Goal: Obtain resource: Download file/media

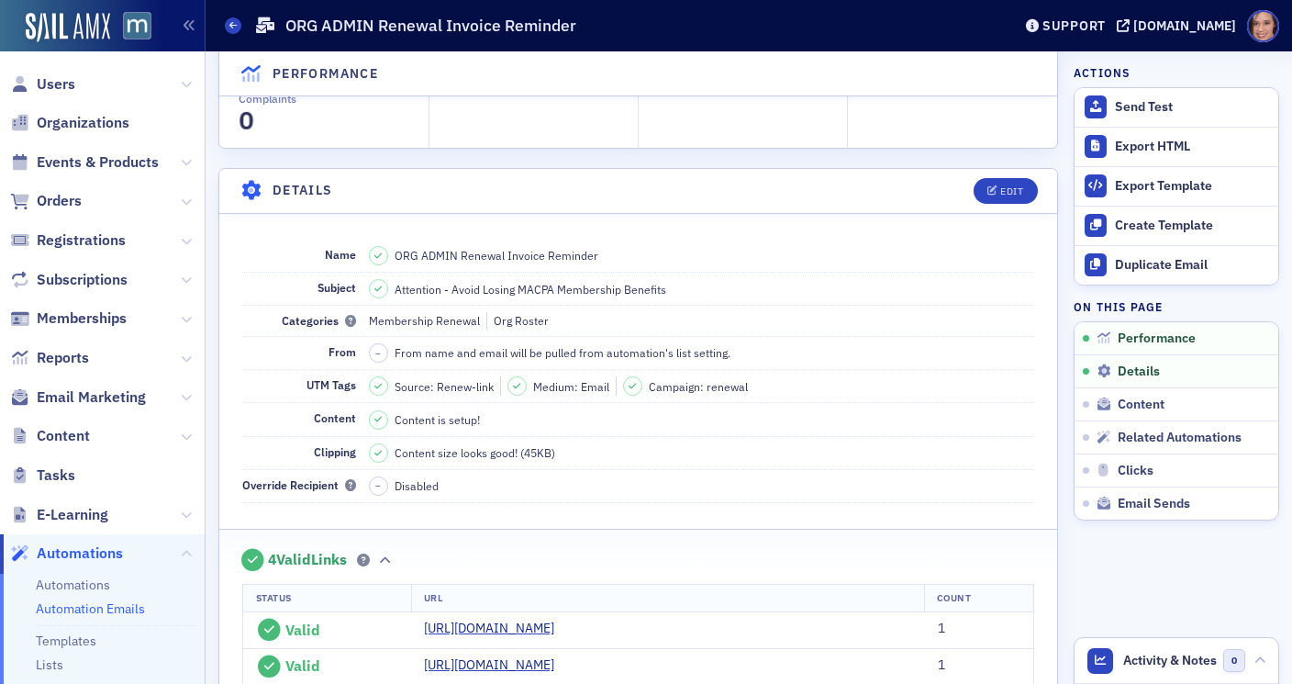
scroll to position [9, 0]
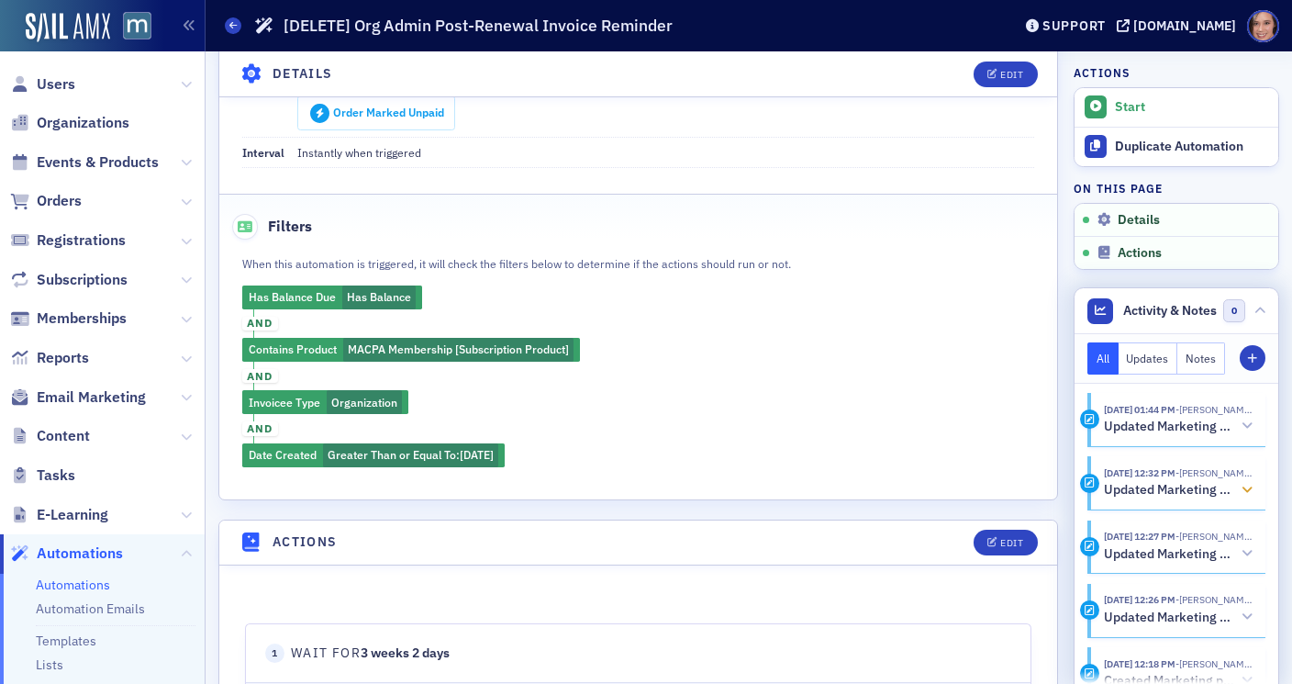
scroll to position [27, 0]
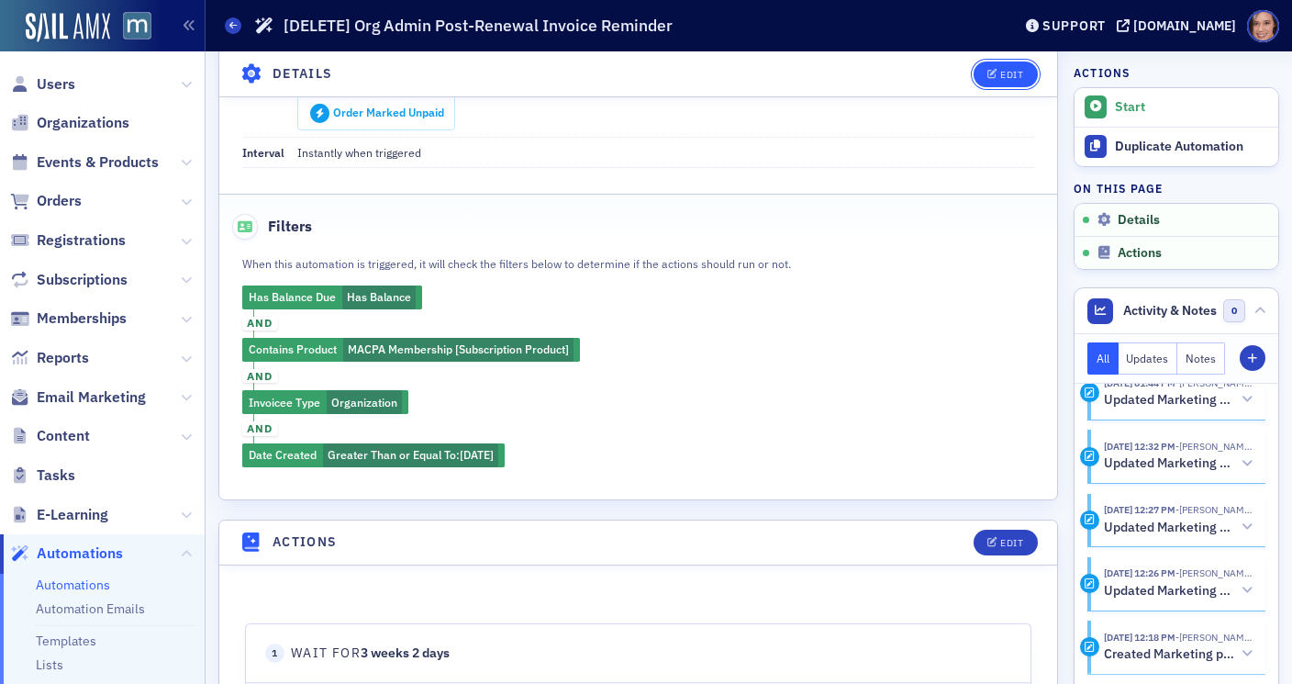
click at [982, 82] on button "Edit" at bounding box center [1004, 74] width 63 height 26
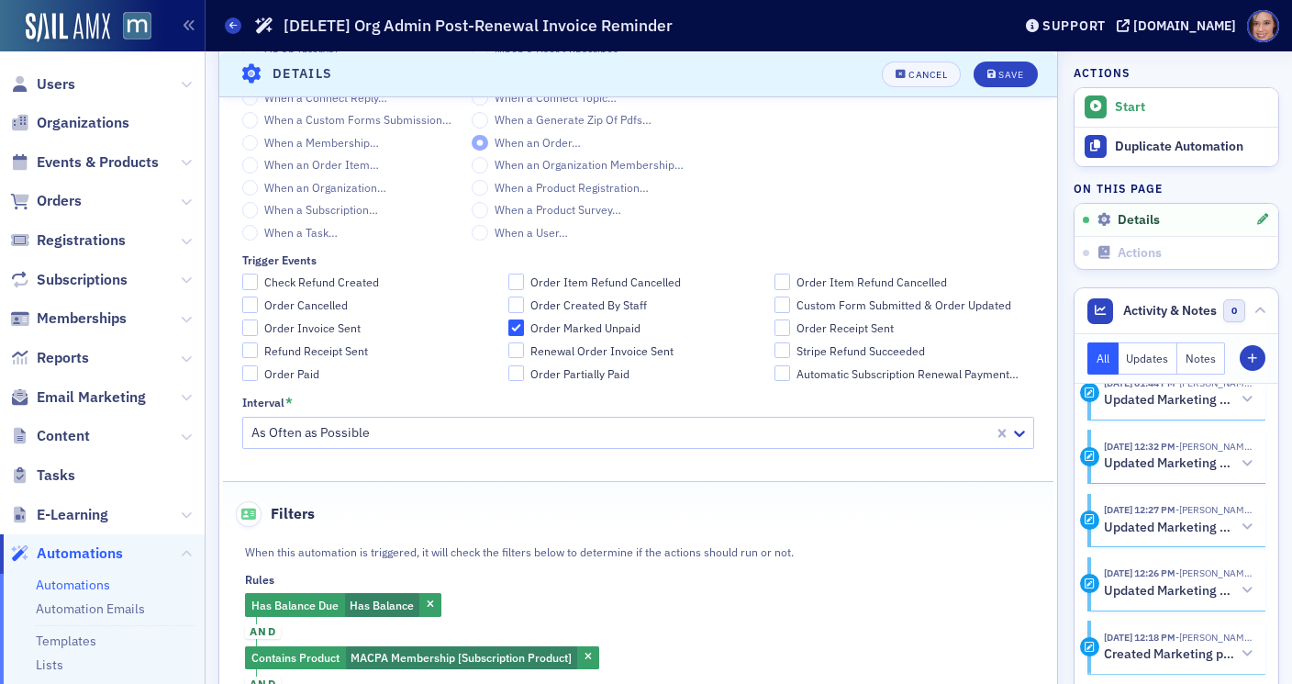
scroll to position [817, 0]
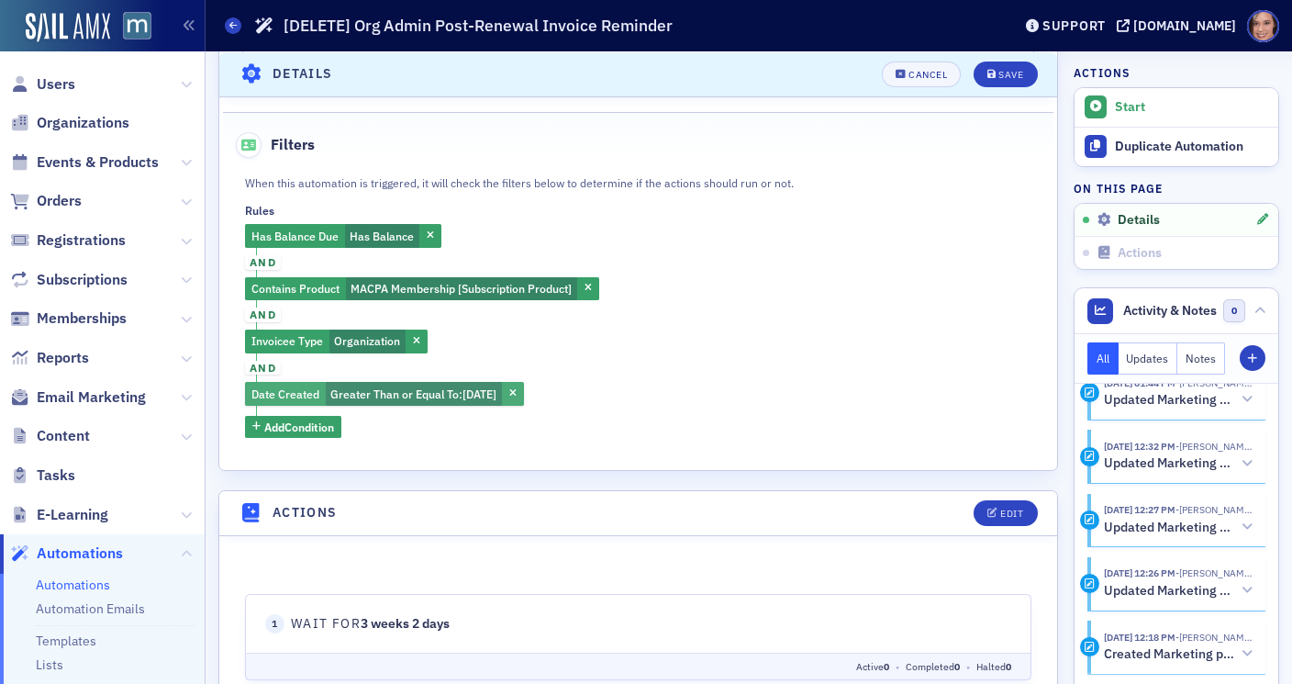
click at [453, 396] on span "Greater Than or Equal To :" at bounding box center [396, 393] width 132 height 15
select select "4"
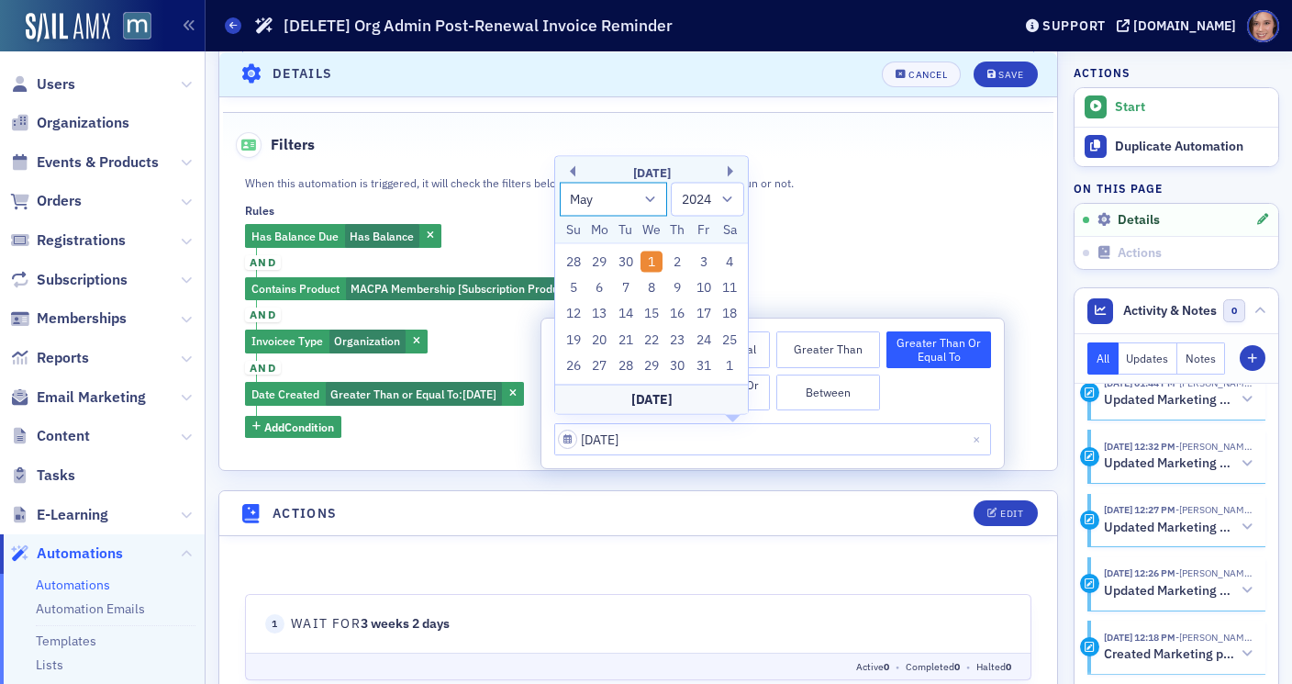
click at [650, 195] on select "January February March April May June July August September October November De…" at bounding box center [614, 200] width 108 height 34
click at [702, 206] on select "1900 1901 1902 1903 1904 1905 1906 1907 1908 1909 1910 1911 1912 1913 1914 1915…" at bounding box center [707, 200] width 73 height 34
select select "2025"
click at [677, 267] on div "1" at bounding box center [678, 261] width 22 height 22
type input "05/01/2025"
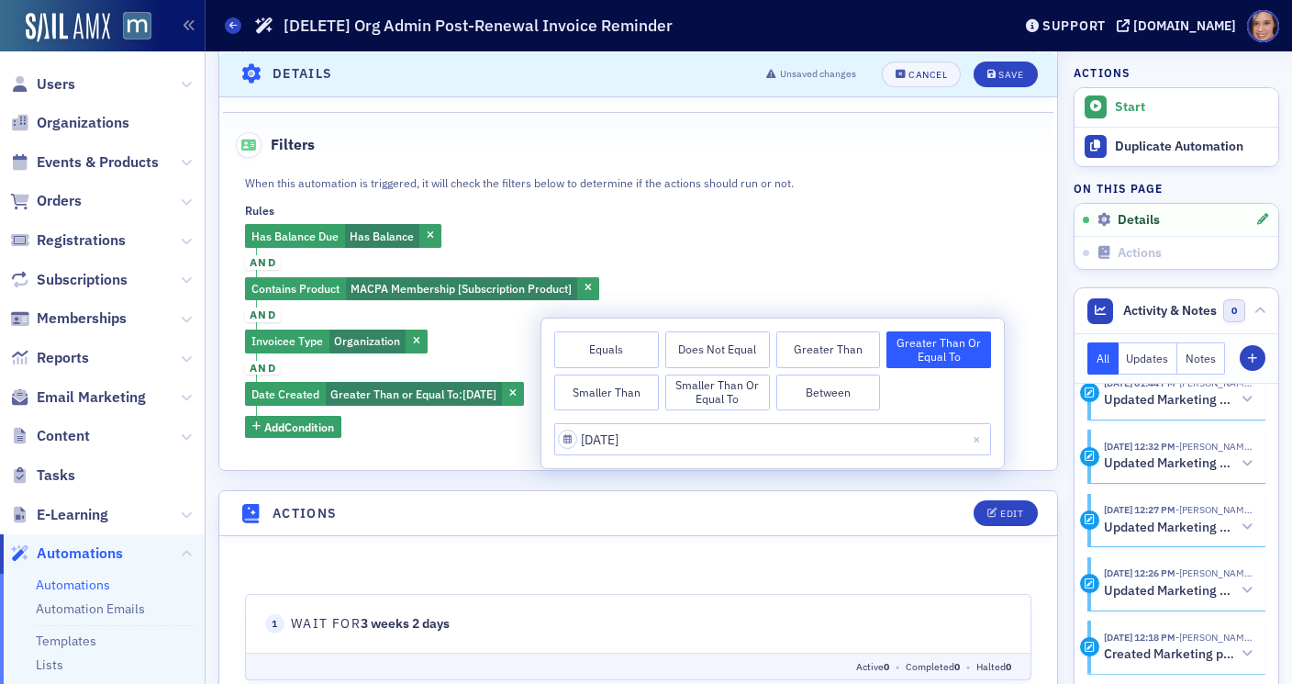
click at [841, 286] on div "Has Balance Due Has Balance and Contains Product MACPA Membership [Subscription…" at bounding box center [638, 331] width 786 height 214
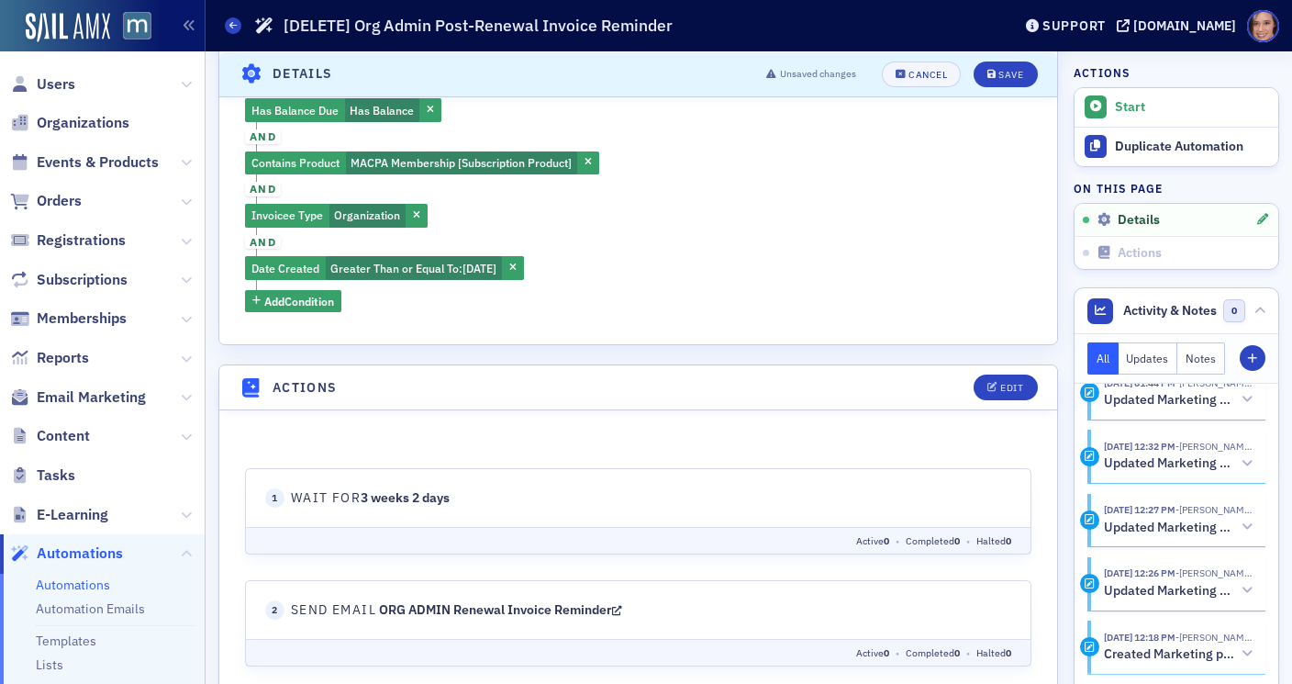
scroll to position [583, 0]
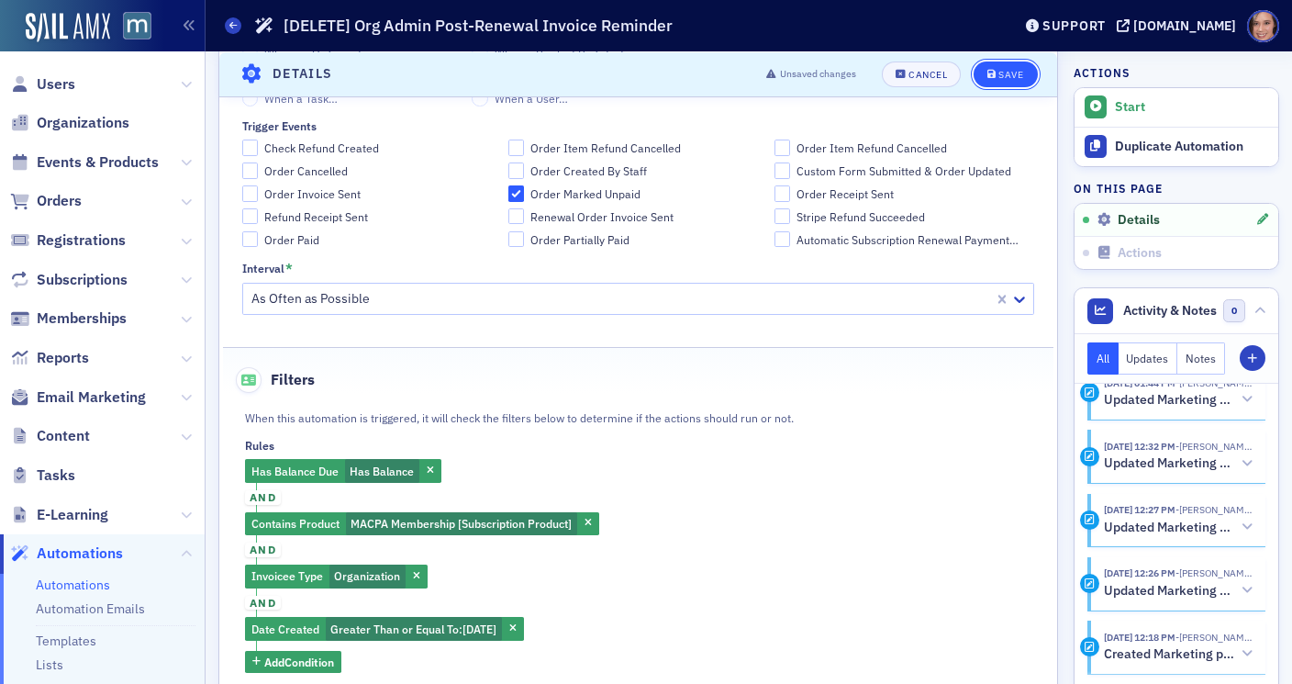
click at [1012, 78] on div "Save" at bounding box center [1010, 74] width 25 height 10
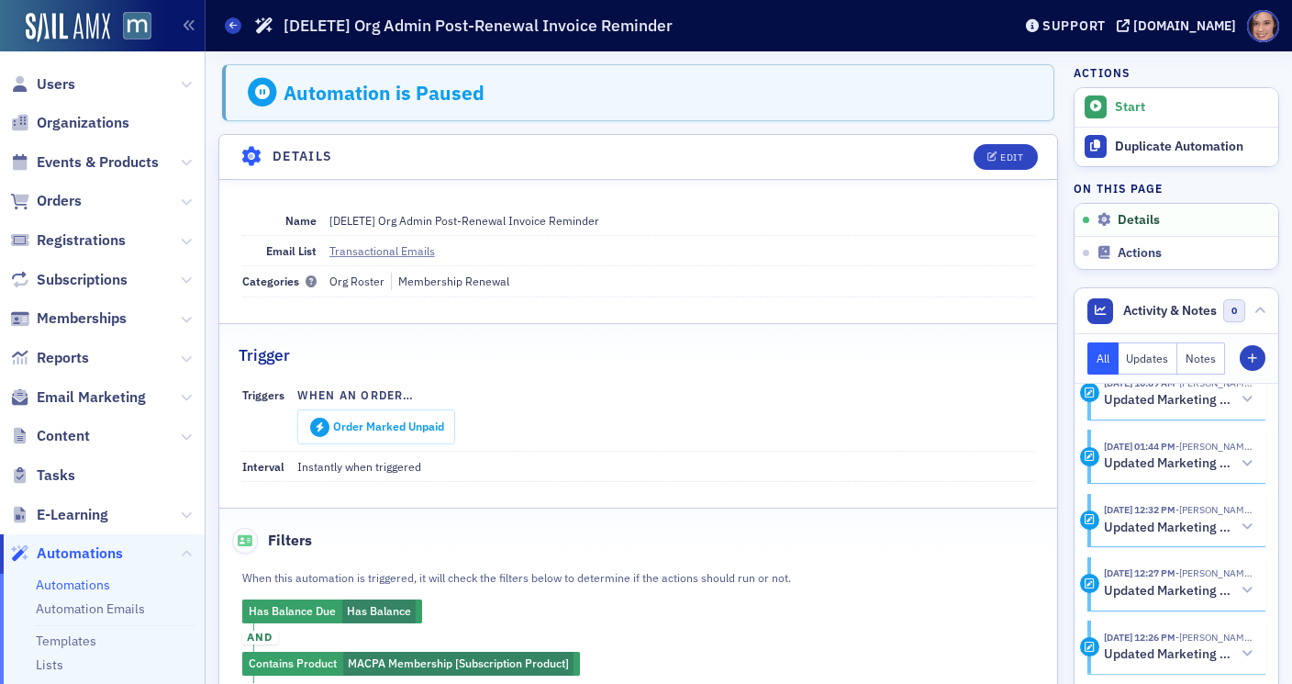
scroll to position [388, 0]
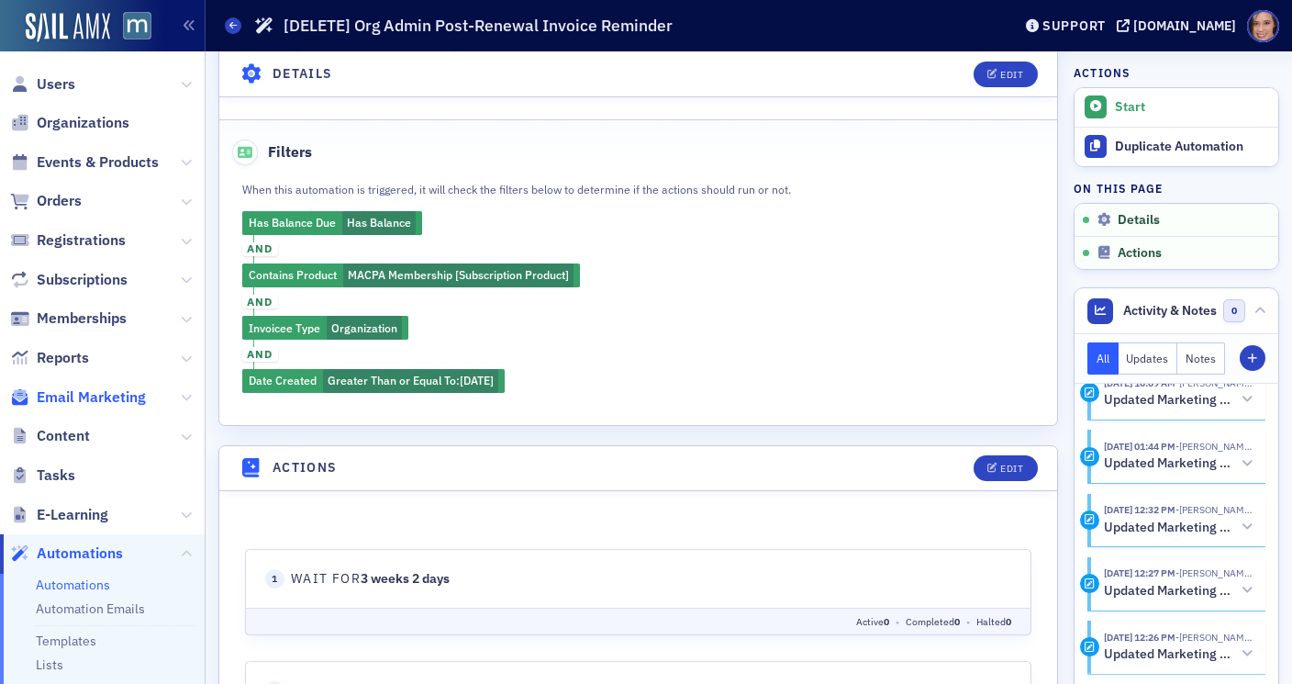
click at [140, 397] on span "Email Marketing" at bounding box center [91, 397] width 109 height 20
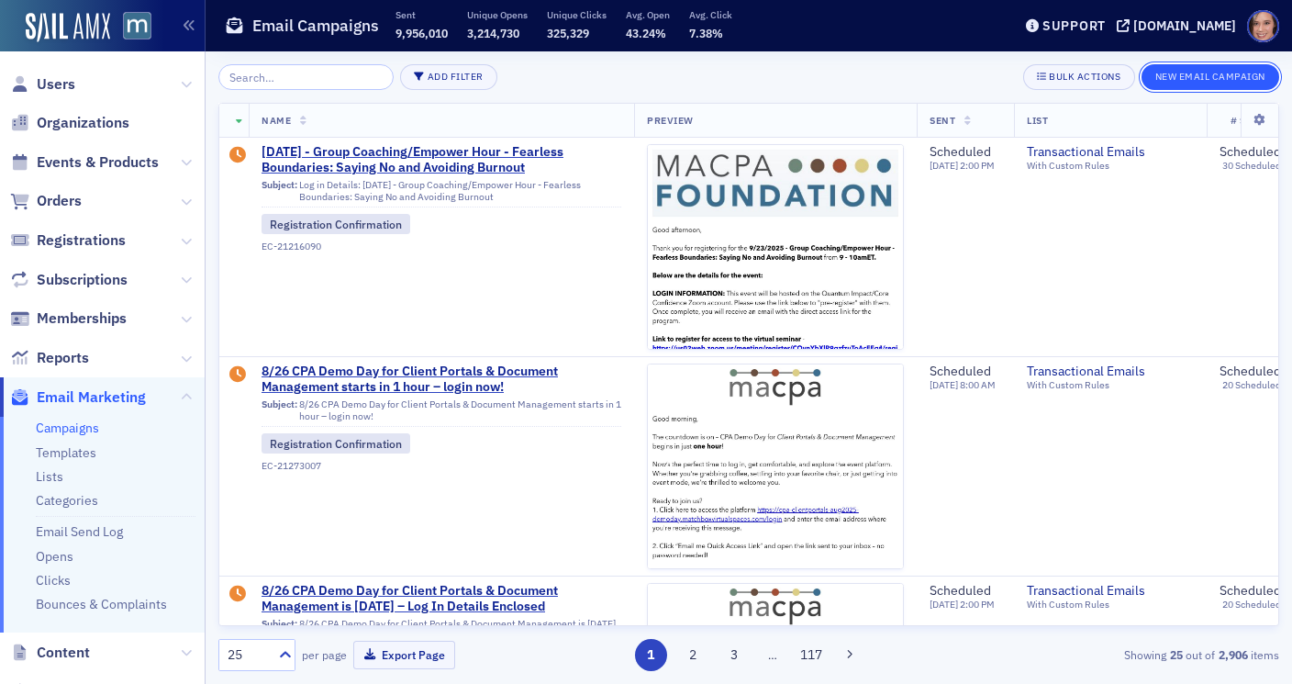
click at [1216, 76] on button "New Email Campaign" at bounding box center [1210, 77] width 138 height 26
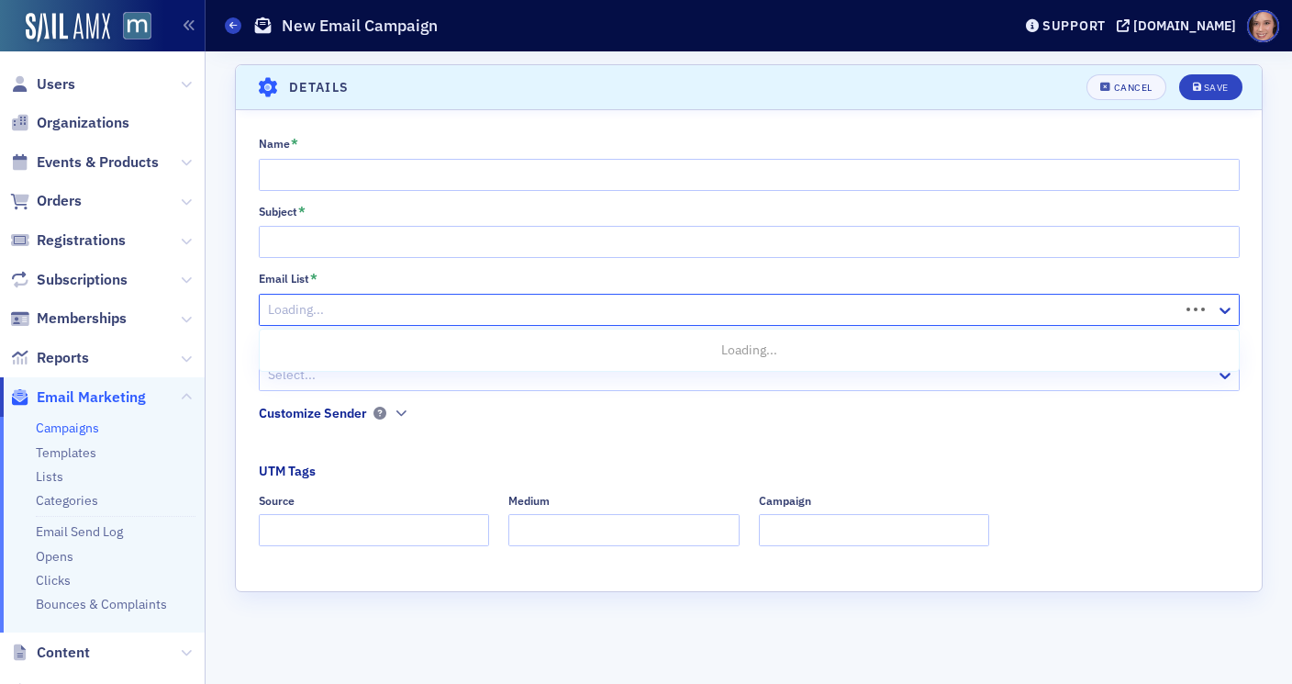
click at [742, 302] on div at bounding box center [721, 309] width 911 height 23
type input "trans"
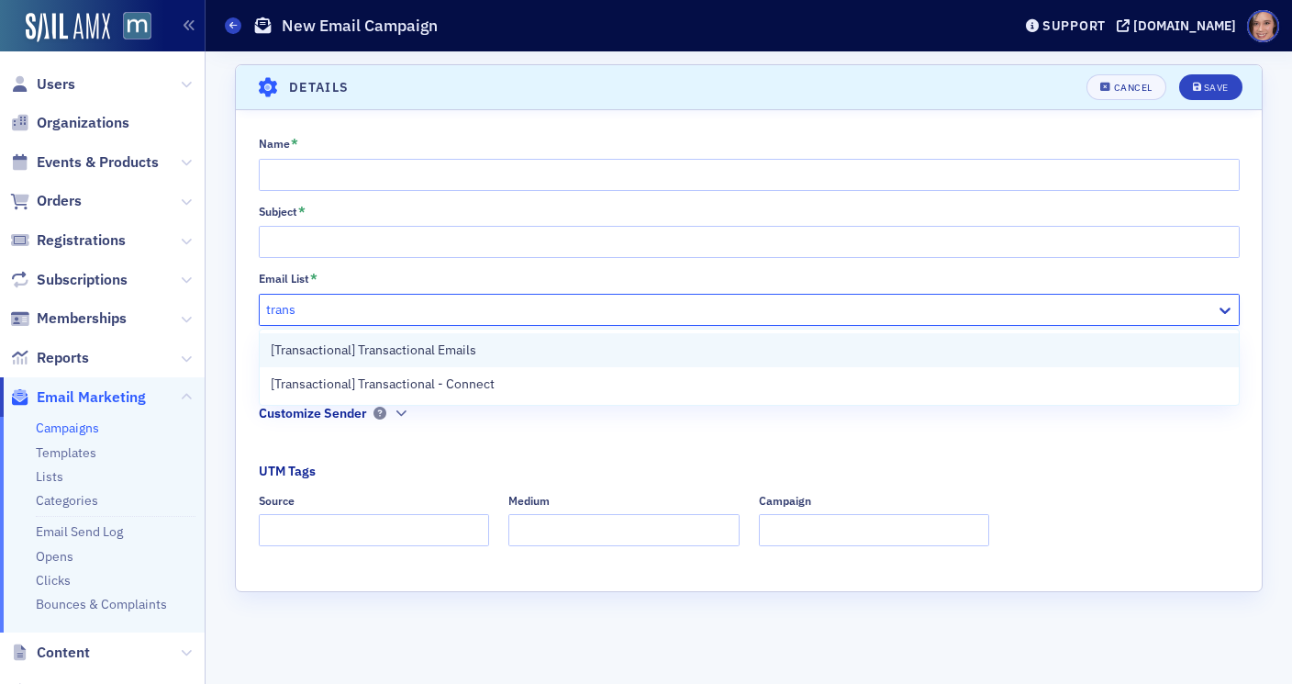
click at [672, 347] on div "[Transactional] Transactional Emails" at bounding box center [749, 349] width 957 height 19
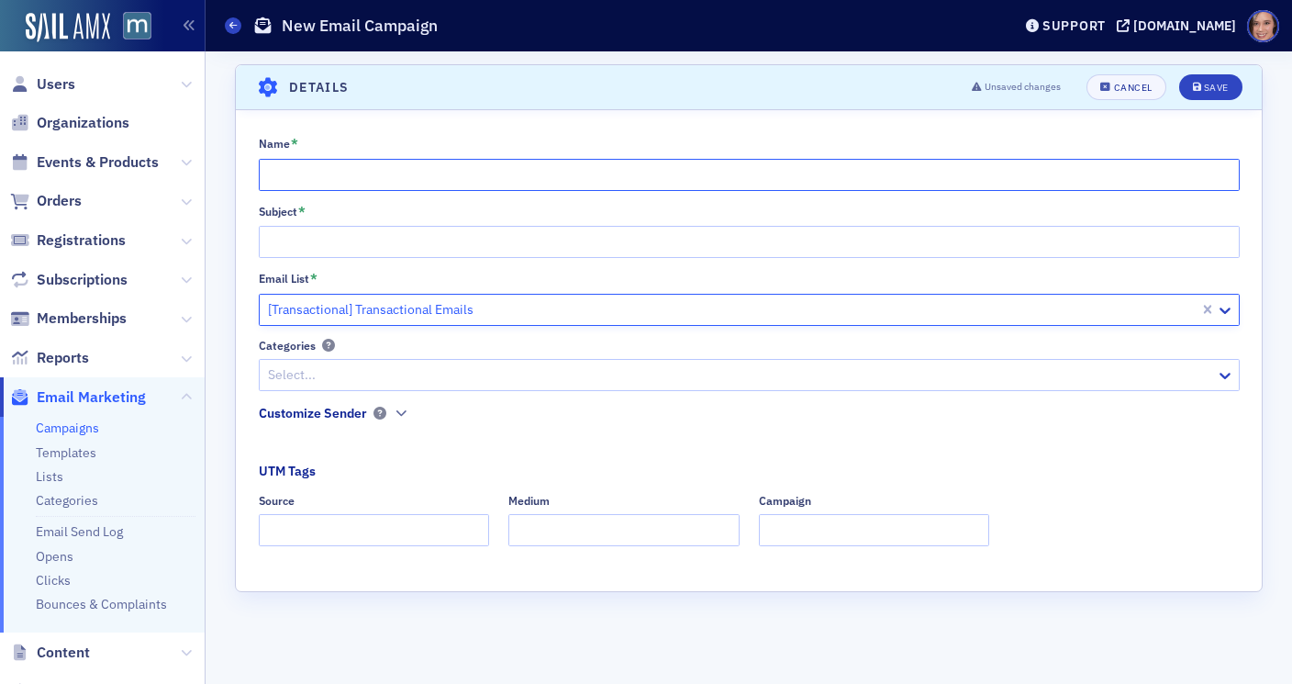
click at [606, 177] on input "Name *" at bounding box center [749, 175] width 981 height 32
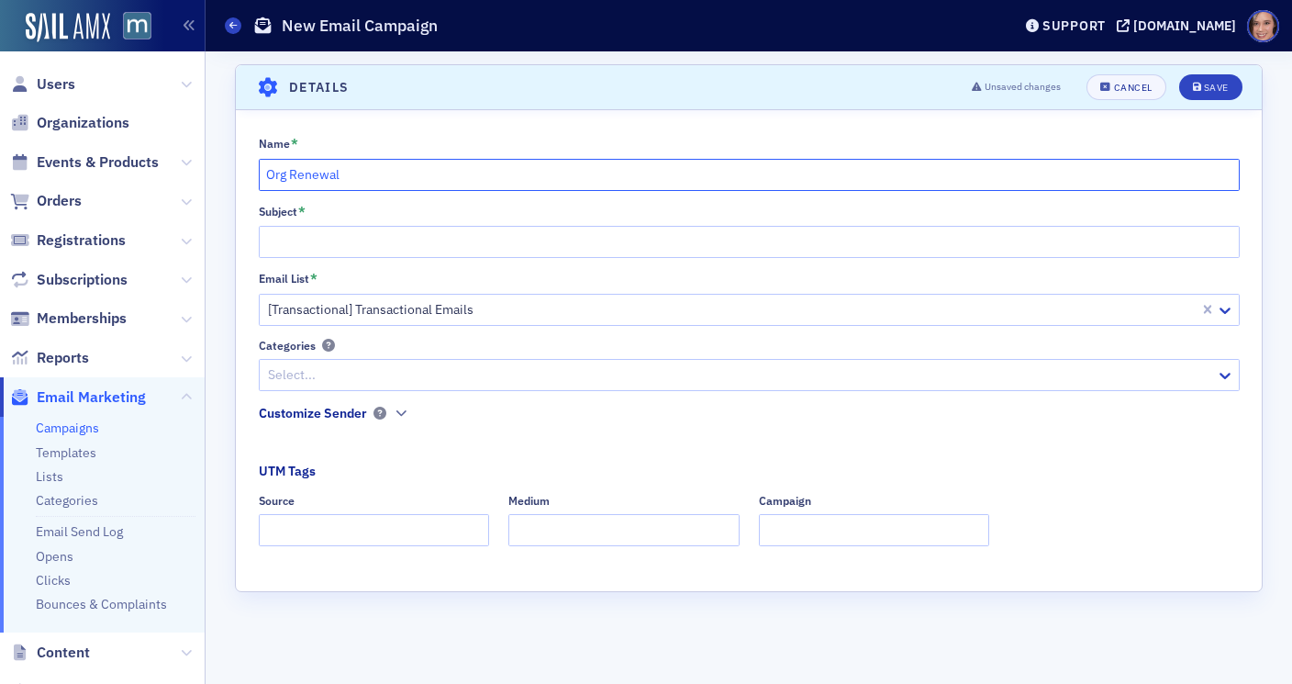
type input "Org Renewal"
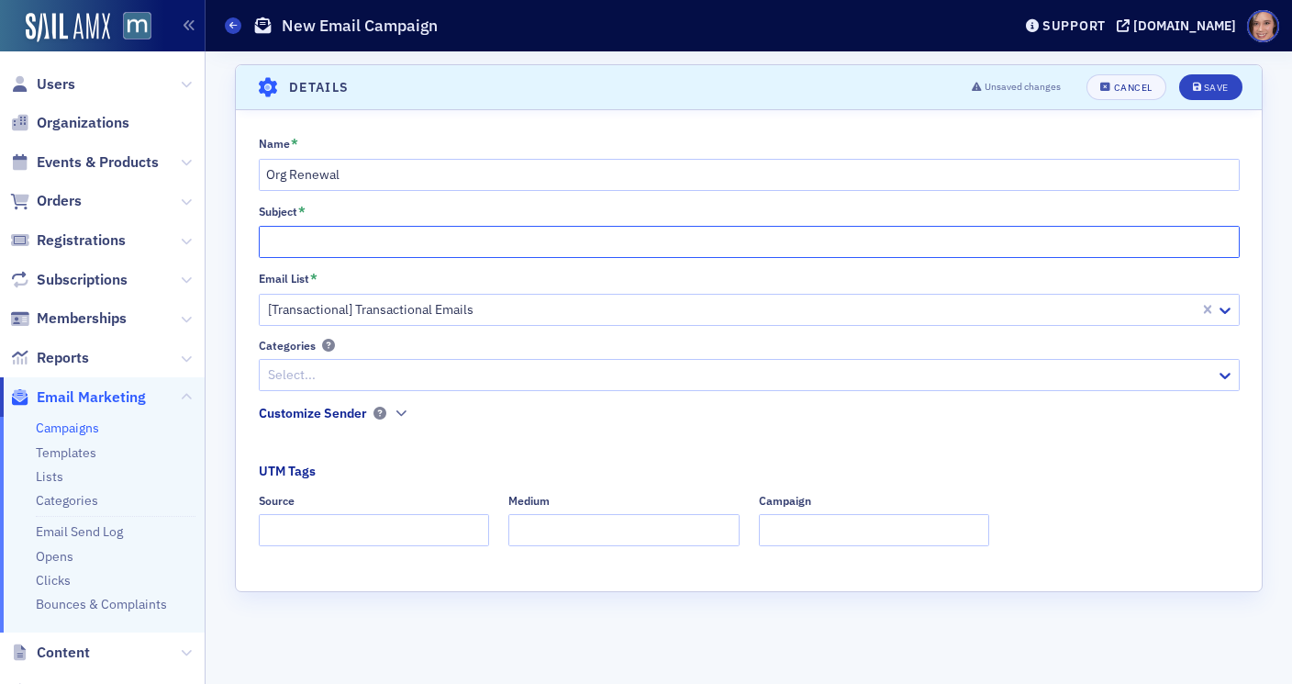
click at [631, 247] on input "Subject *" at bounding box center [749, 242] width 981 height 32
type input "Test"
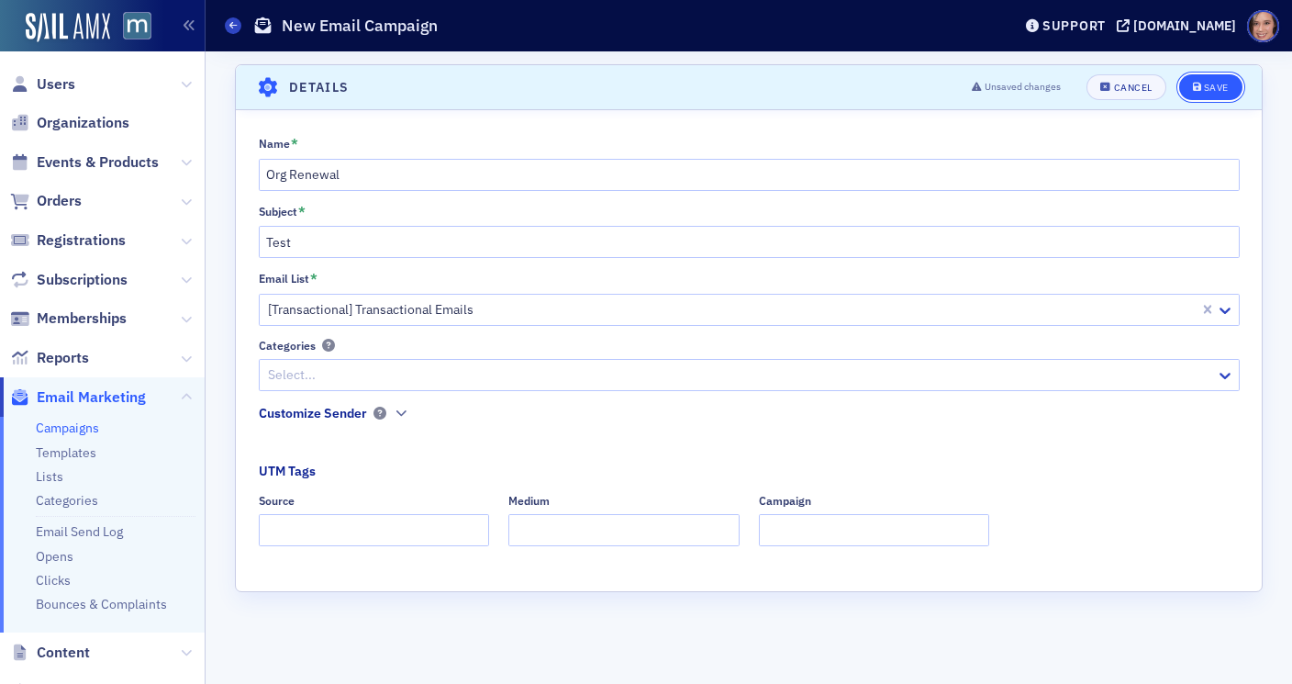
click at [1206, 78] on button "Save" at bounding box center [1210, 87] width 63 height 26
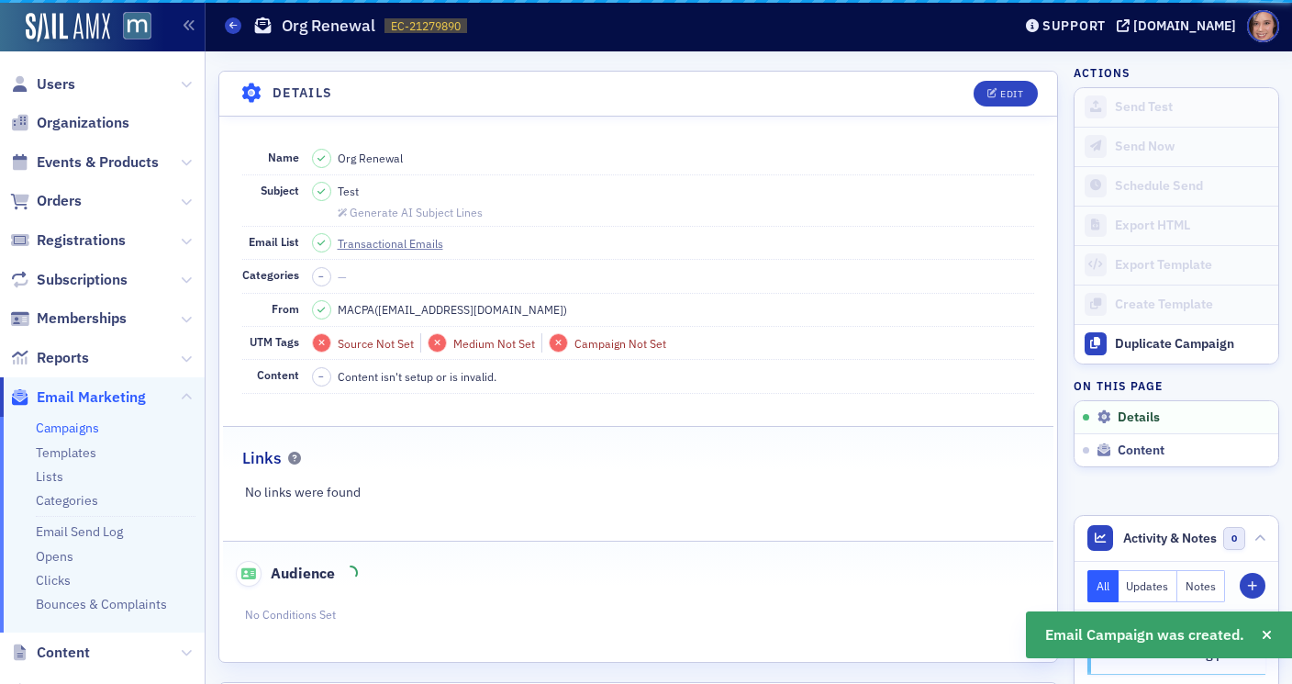
scroll to position [85, 0]
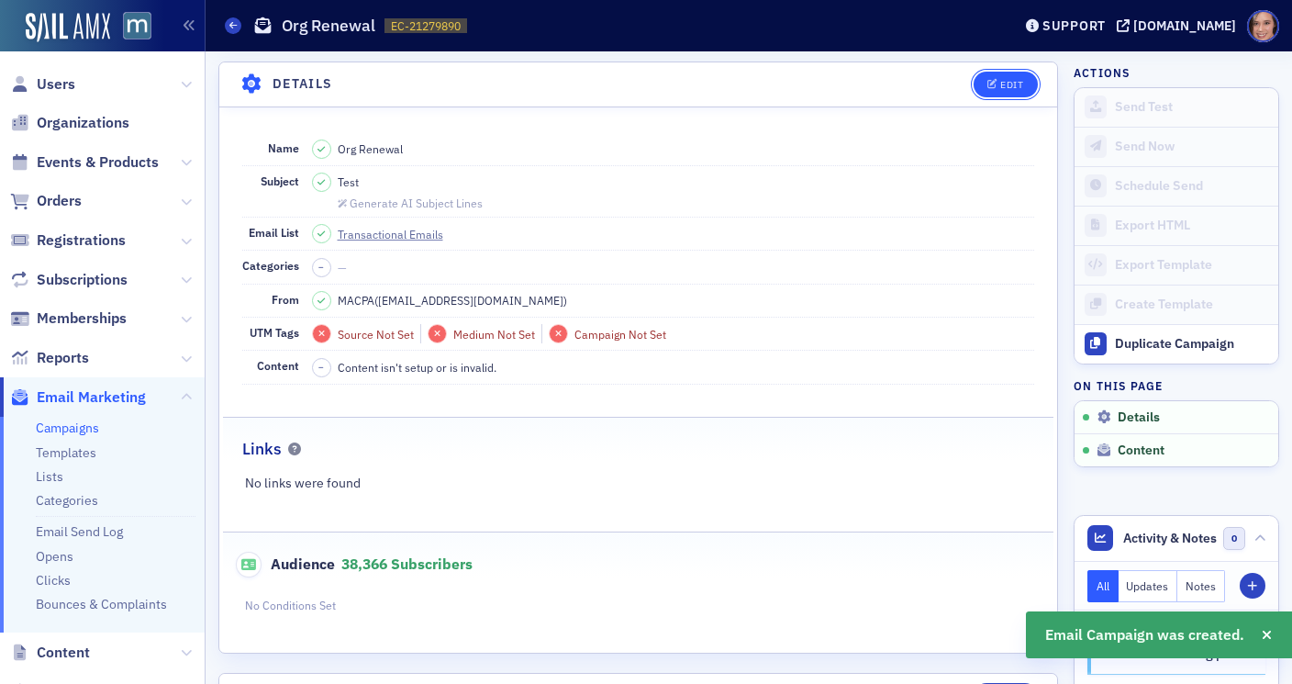
click at [1015, 86] on div "Edit" at bounding box center [1011, 85] width 23 height 10
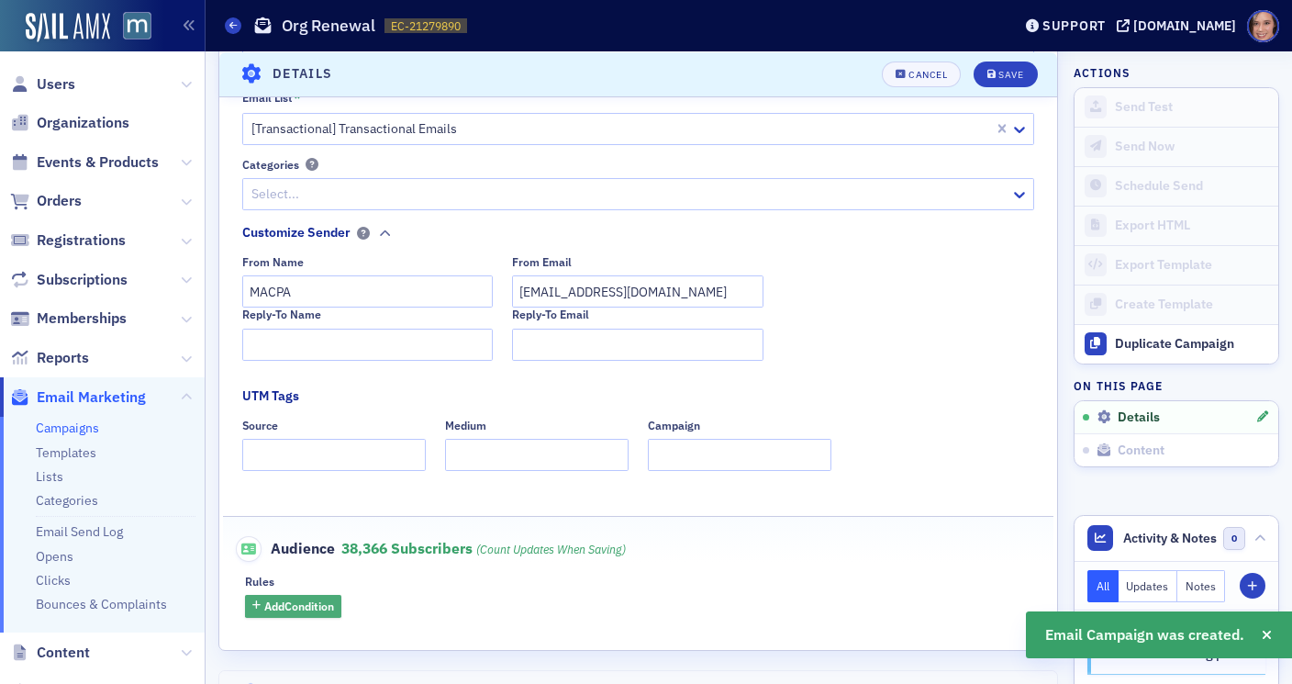
click at [293, 617] on button "Add Condition" at bounding box center [293, 606] width 96 height 23
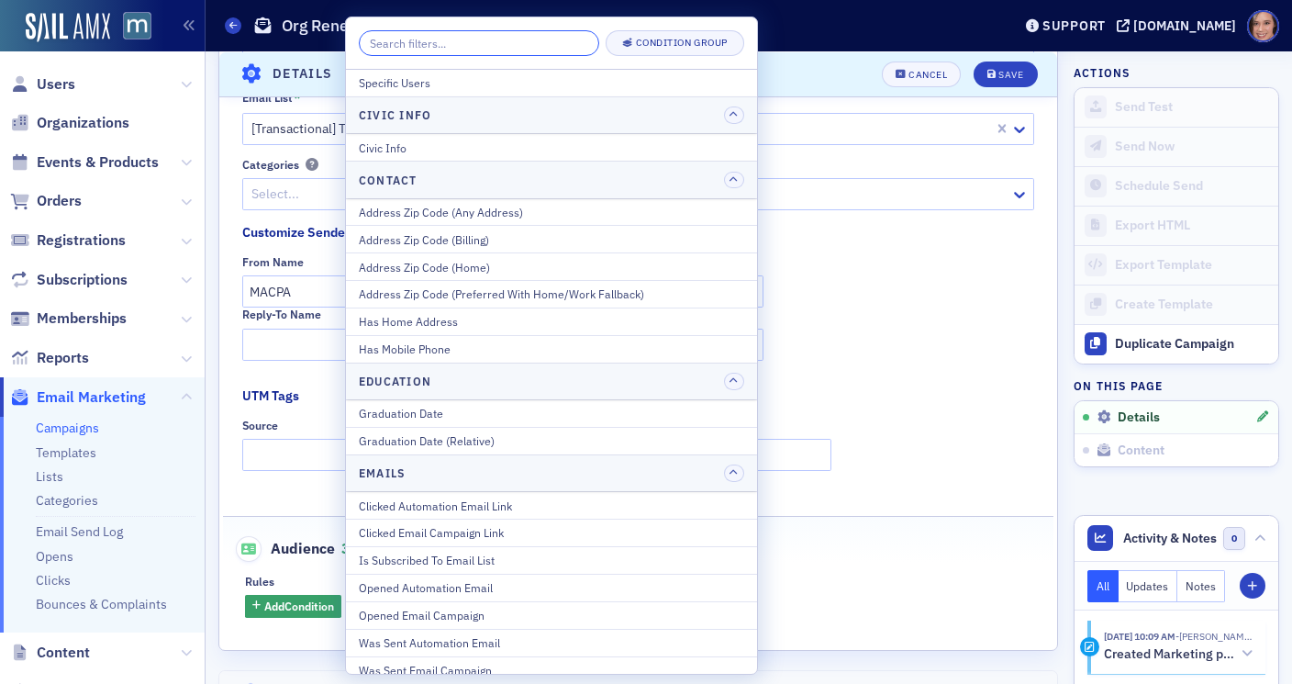
click at [465, 49] on input "search" at bounding box center [479, 43] width 240 height 26
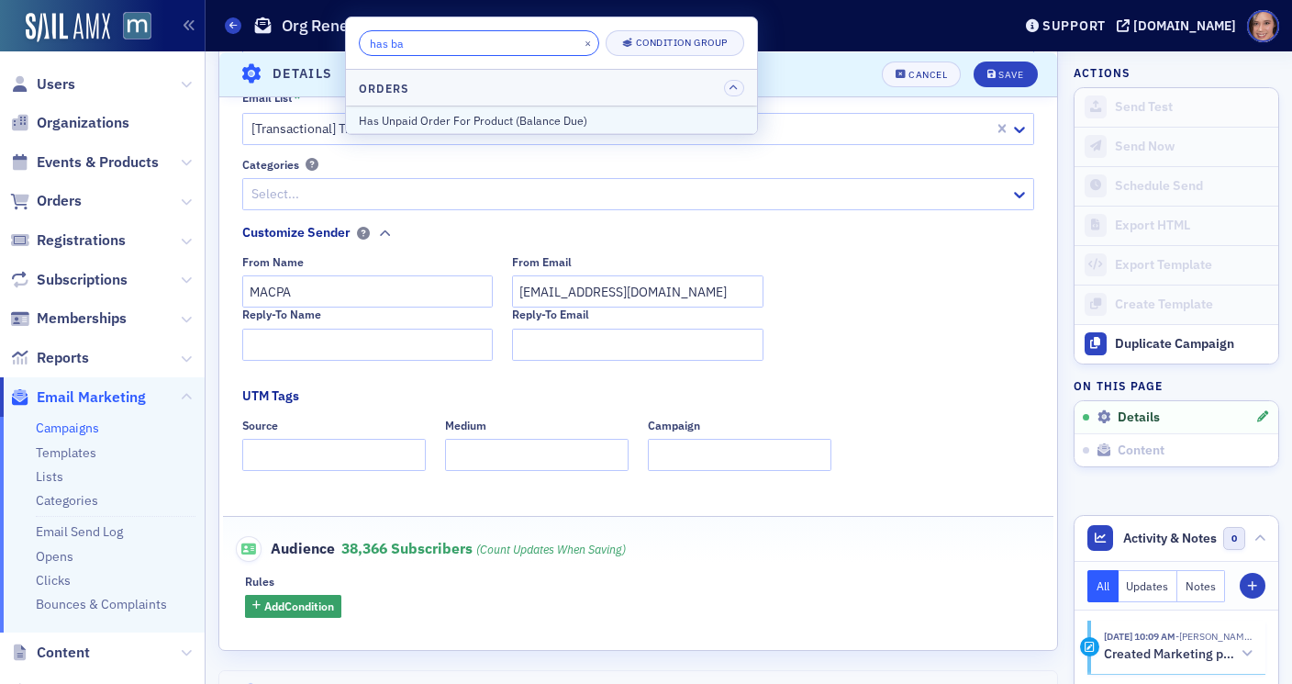
type input "has ba"
click at [481, 113] on div "Has Unpaid Order For Product (Balance Due)" at bounding box center [551, 120] width 385 height 17
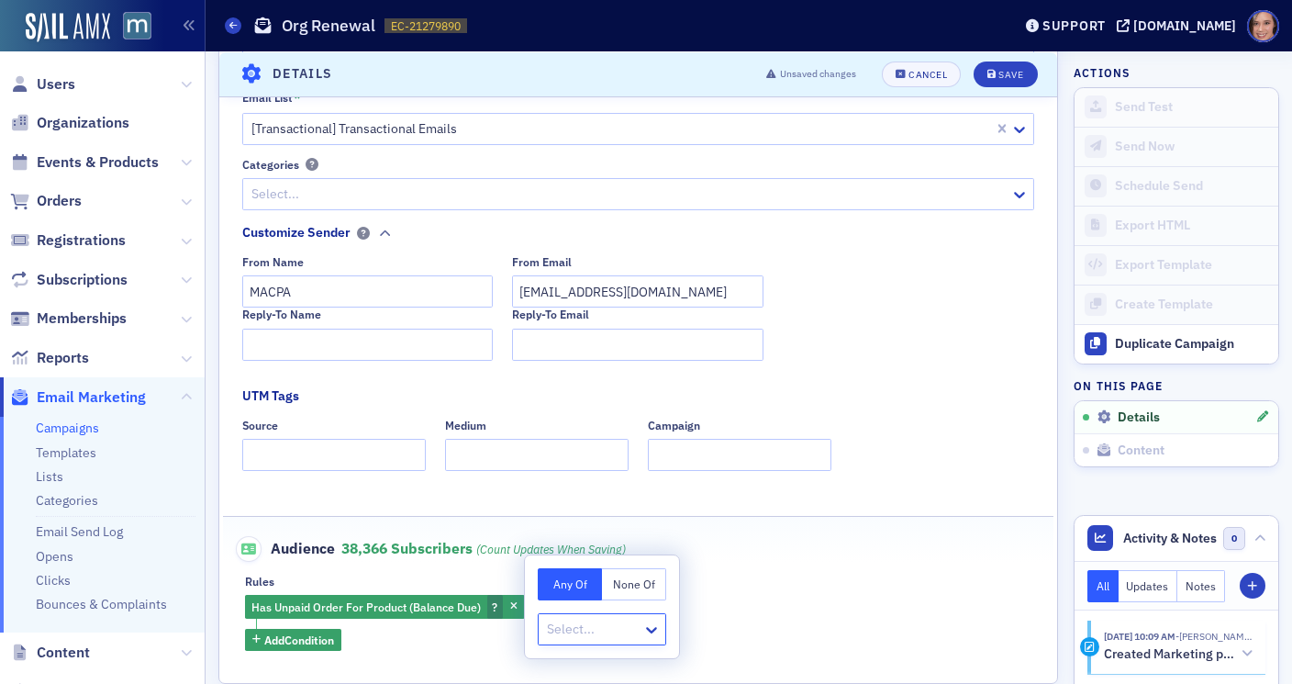
click at [625, 638] on div at bounding box center [592, 628] width 95 height 23
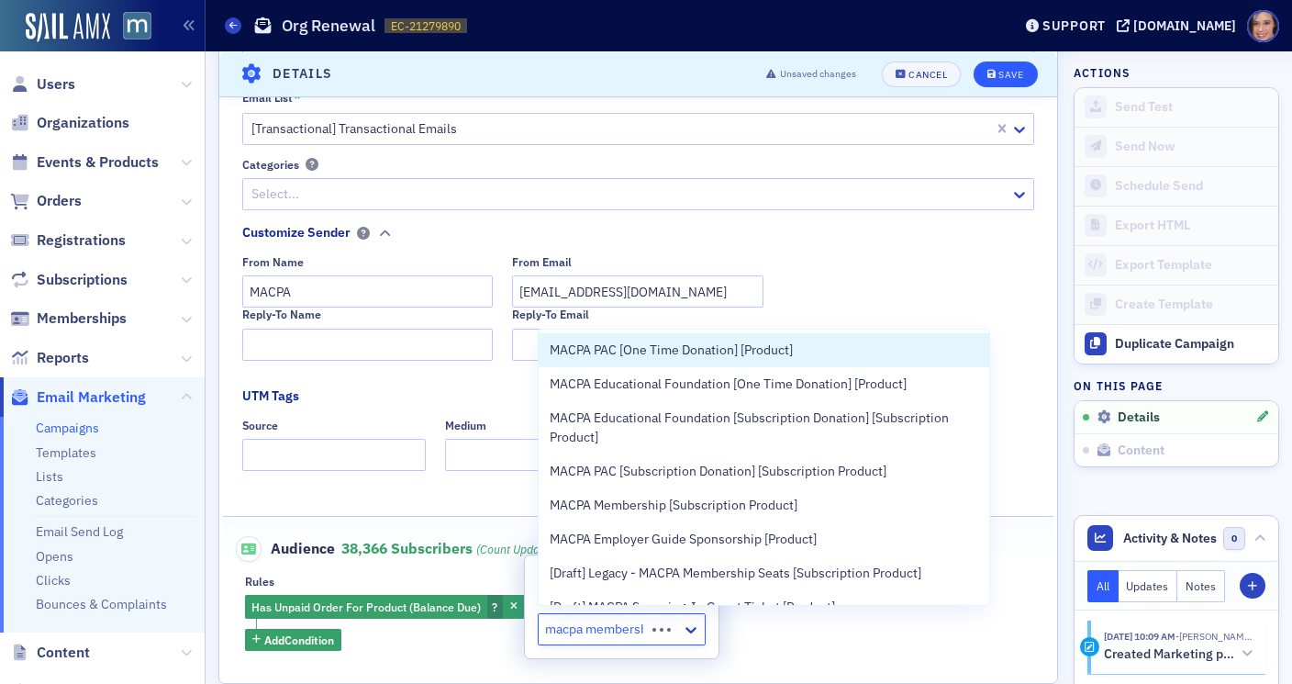
type input "macpa membership"
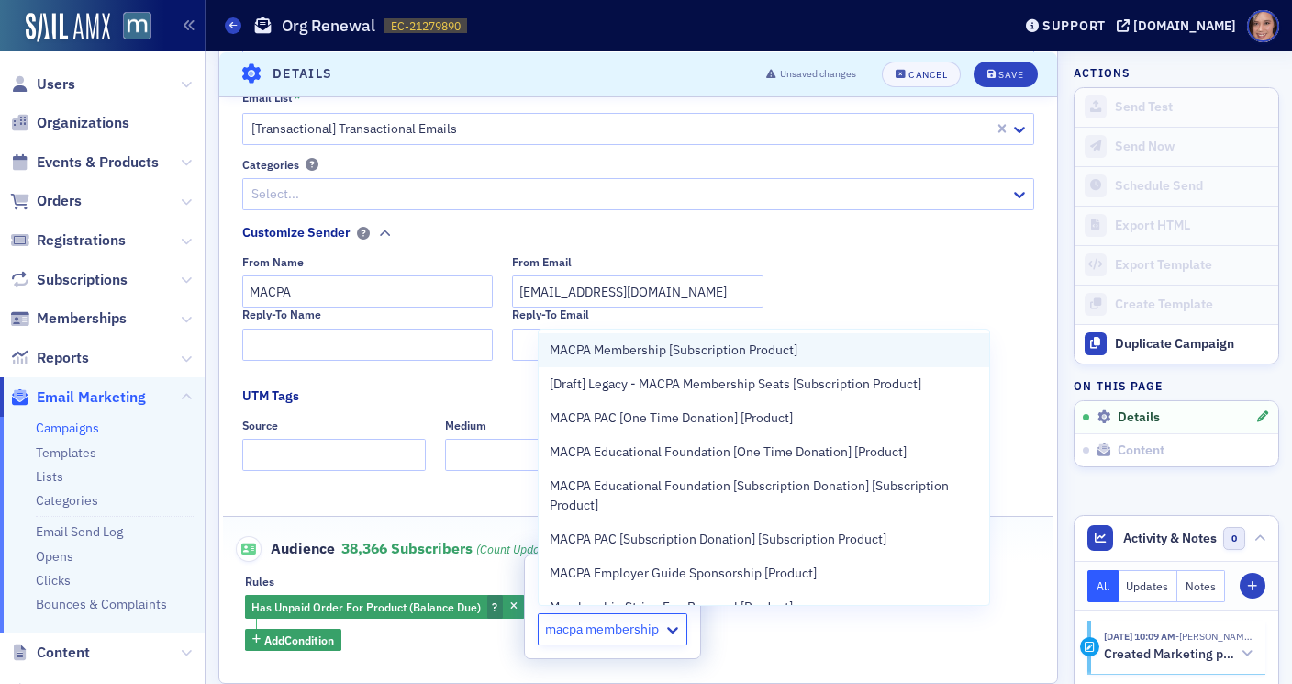
click at [851, 363] on div "MACPA Membership [Subscription Product]" at bounding box center [764, 350] width 450 height 34
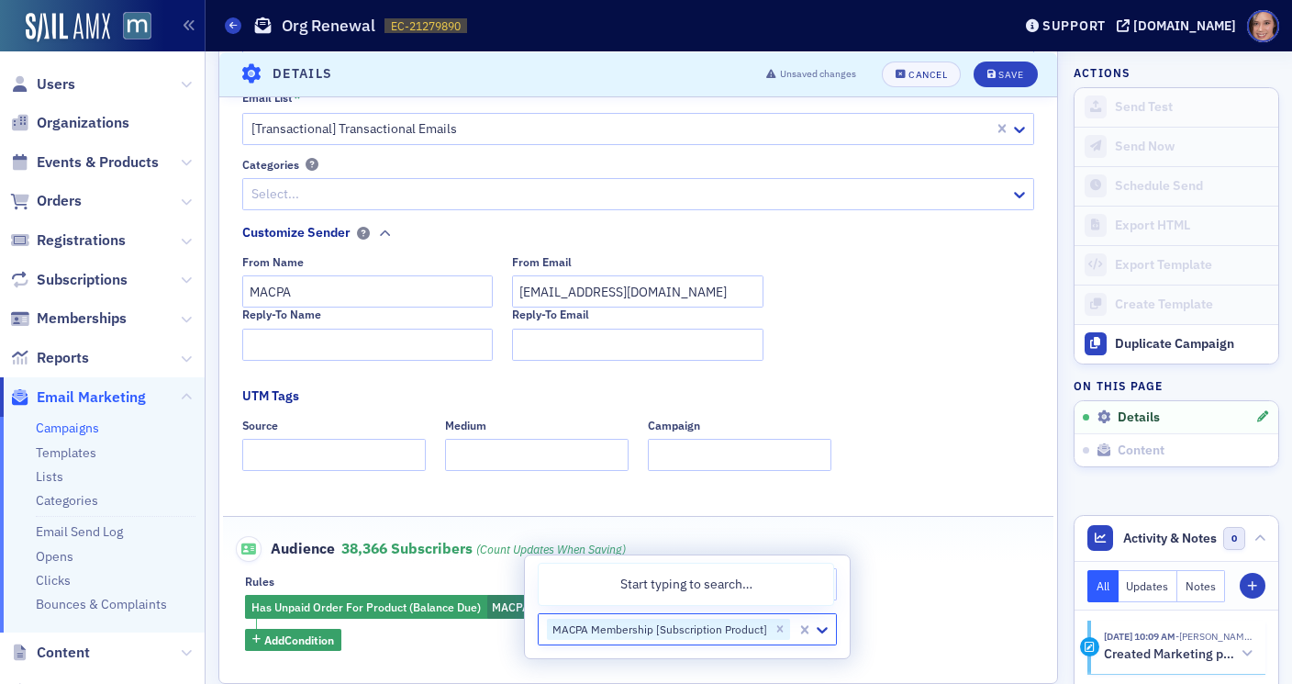
click at [906, 637] on div "Has Unpaid Order For Product (Balance Due) MACPA Membership [Subscription Produ…" at bounding box center [638, 623] width 786 height 56
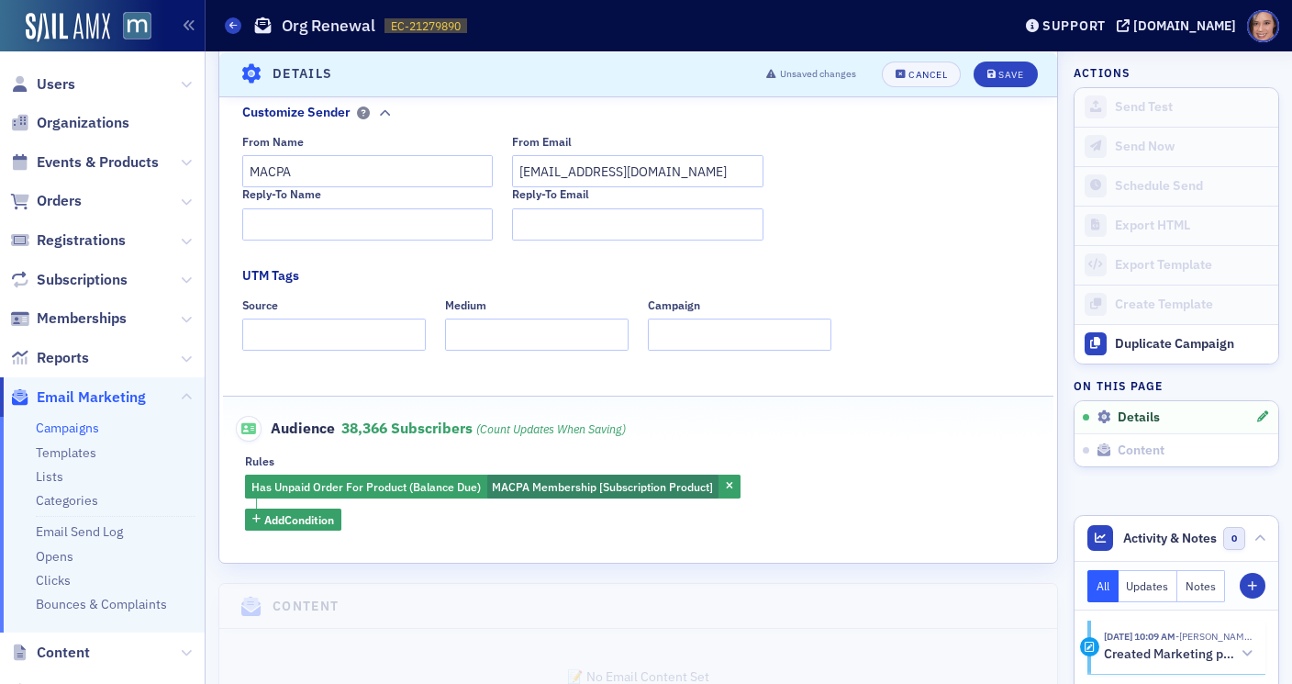
scroll to position [402, 0]
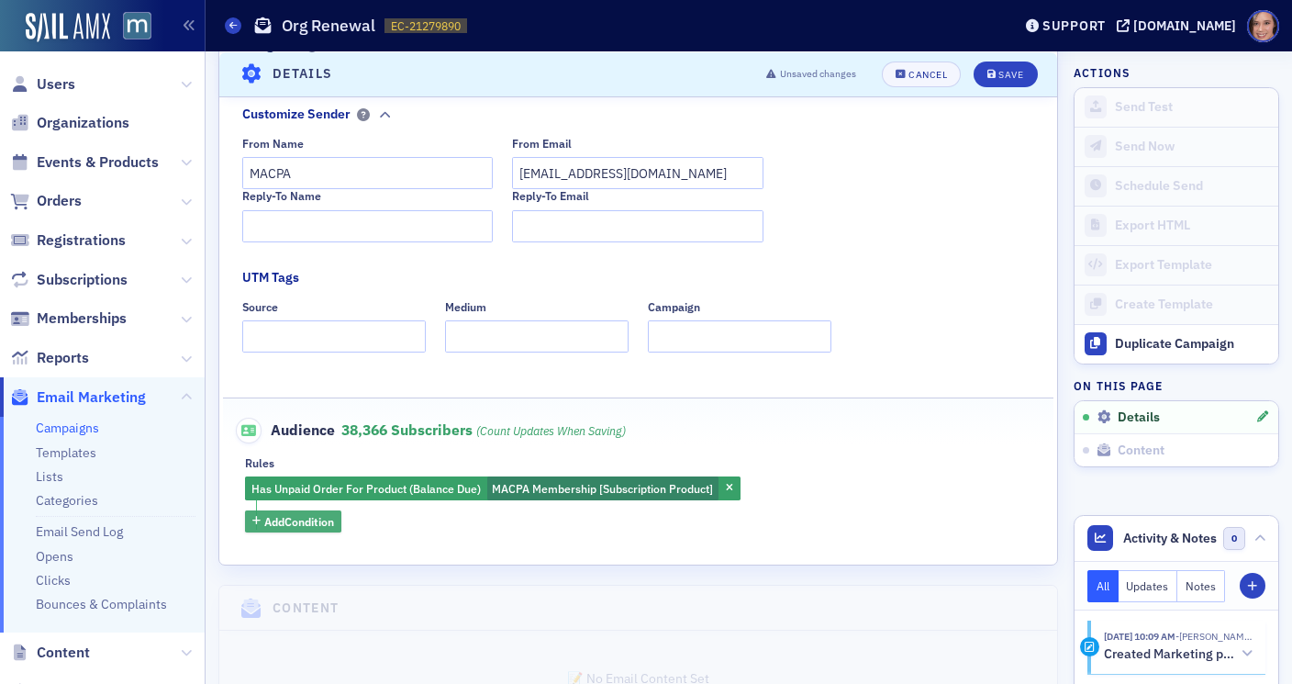
click at [321, 525] on span "Add Condition" at bounding box center [299, 521] width 70 height 17
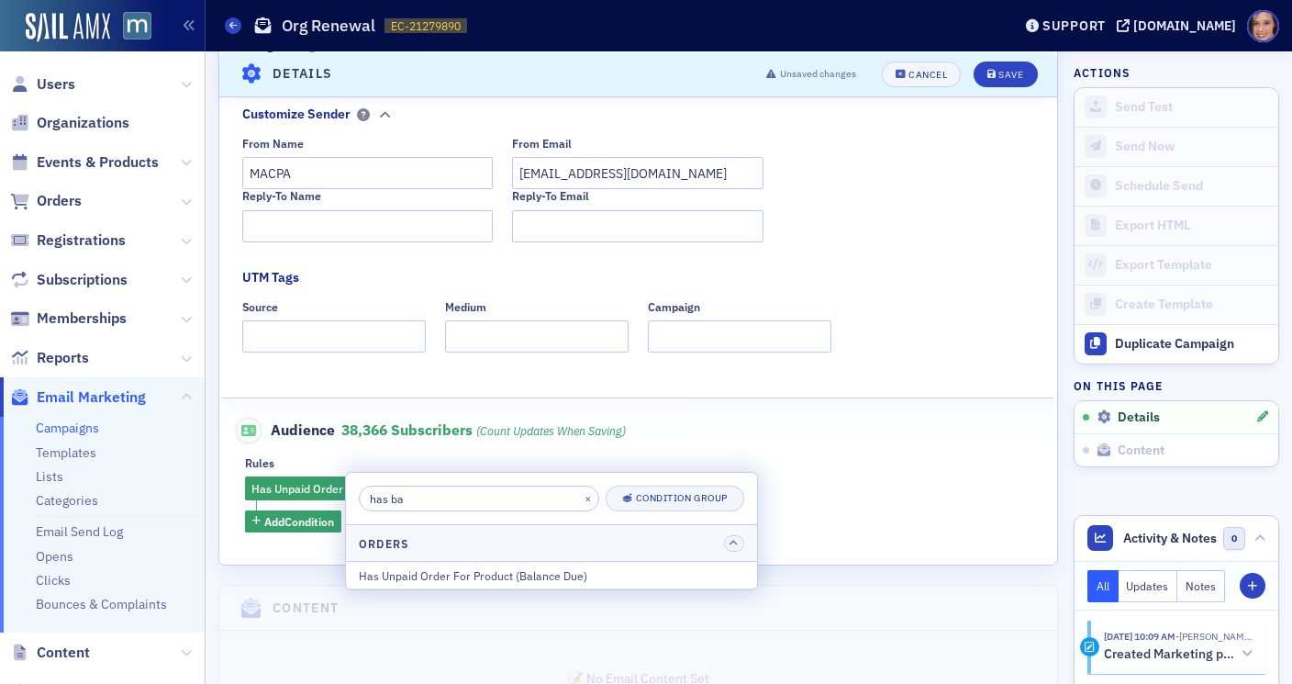
click at [436, 506] on input "has ba" at bounding box center [479, 498] width 240 height 26
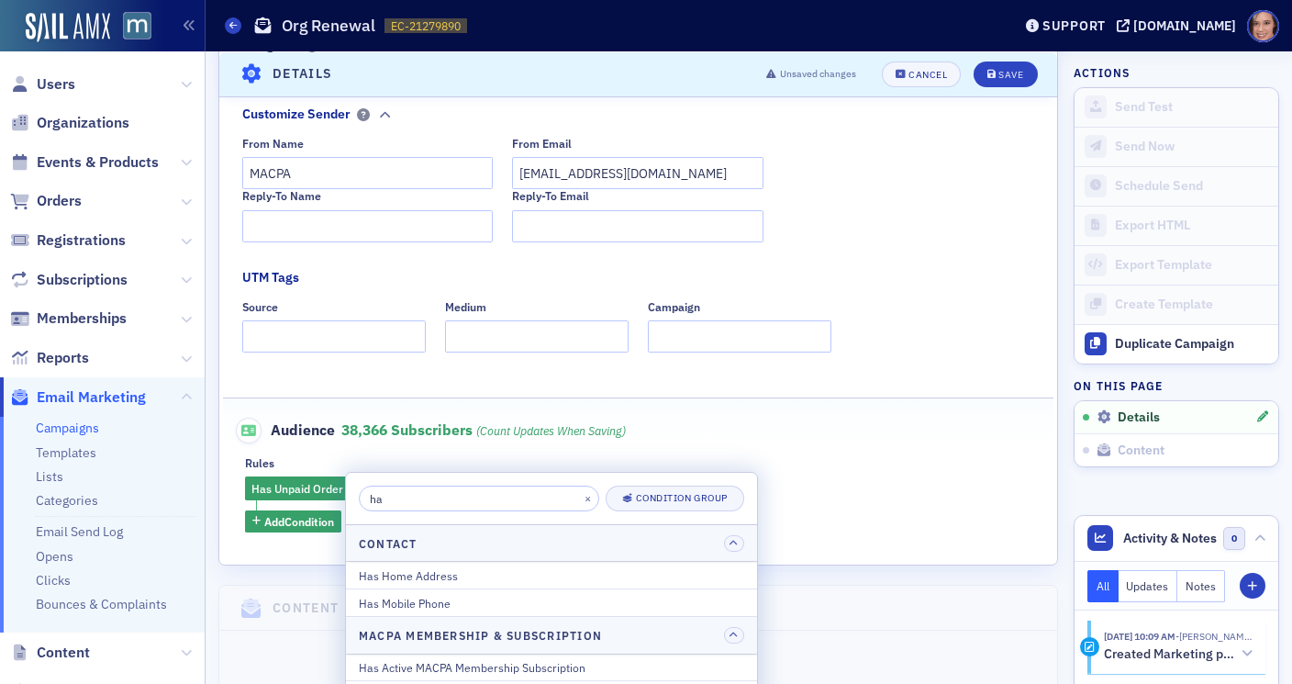
type input "h"
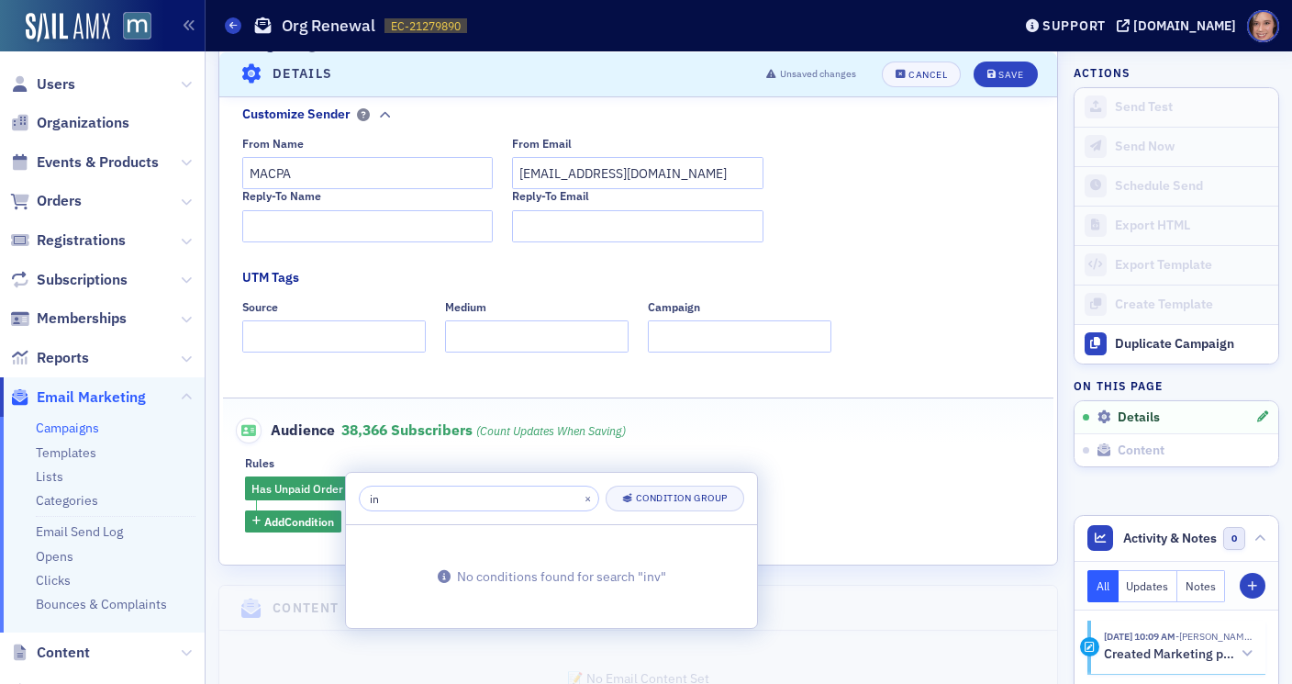
type input "i"
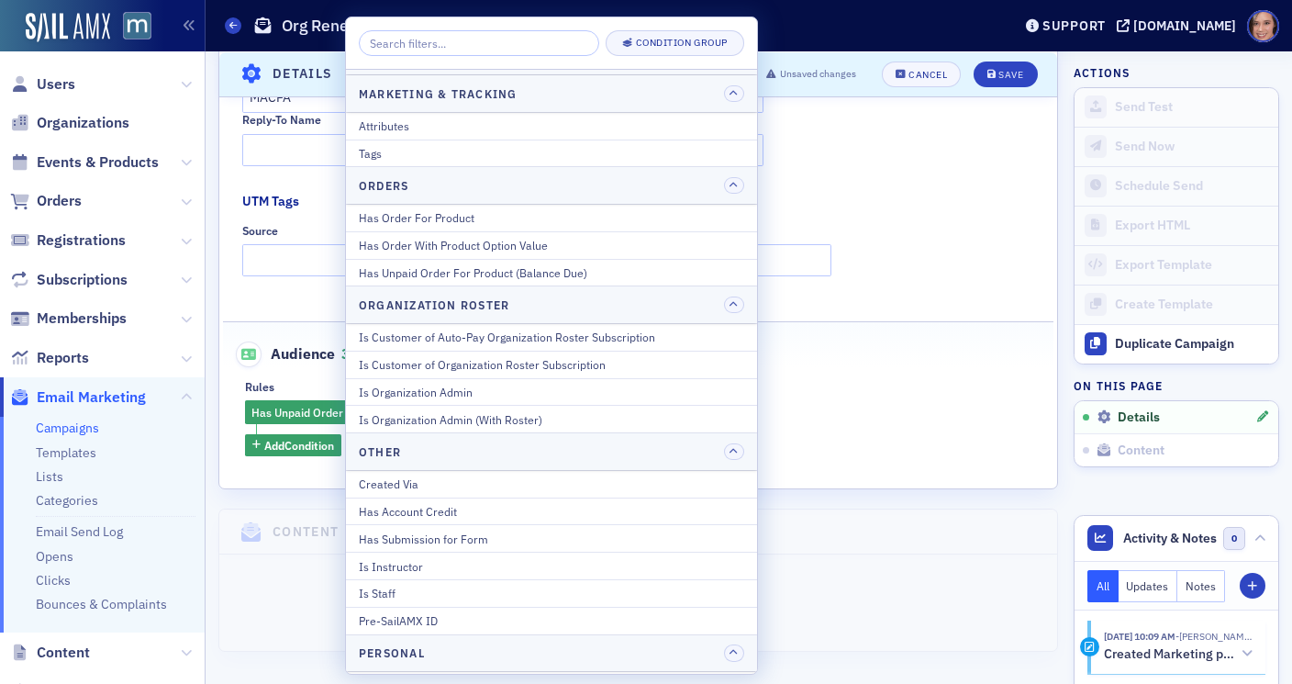
scroll to position [1315, 0]
click at [872, 128] on div "Reply-To Name Reply-To Email" at bounding box center [638, 139] width 793 height 52
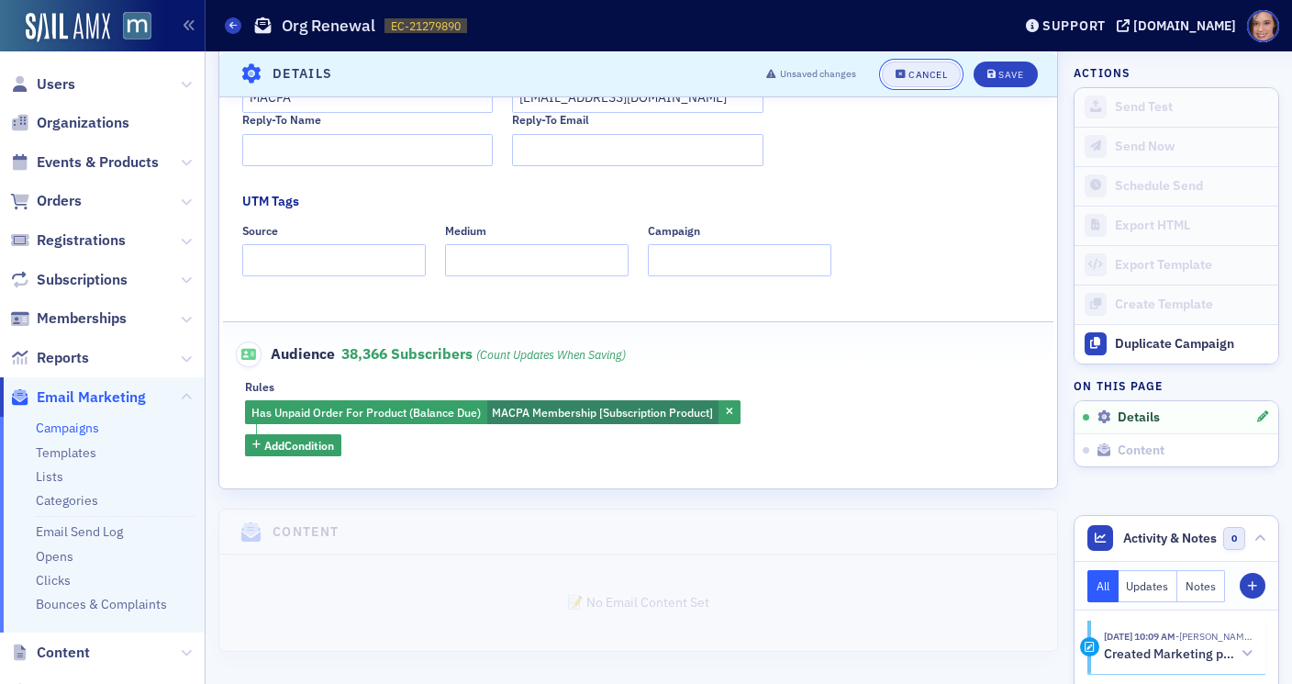
click at [915, 83] on button "Cancel" at bounding box center [921, 74] width 79 height 26
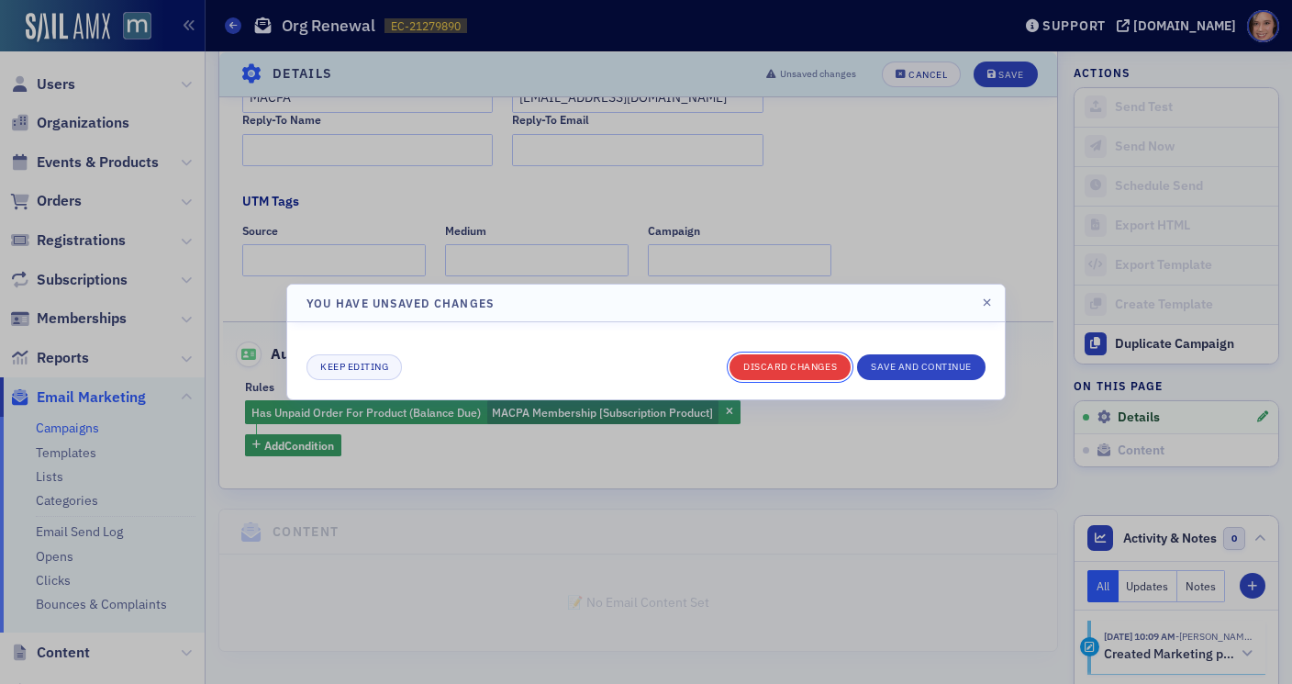
click at [807, 367] on button "Discard changes" at bounding box center [789, 367] width 121 height 26
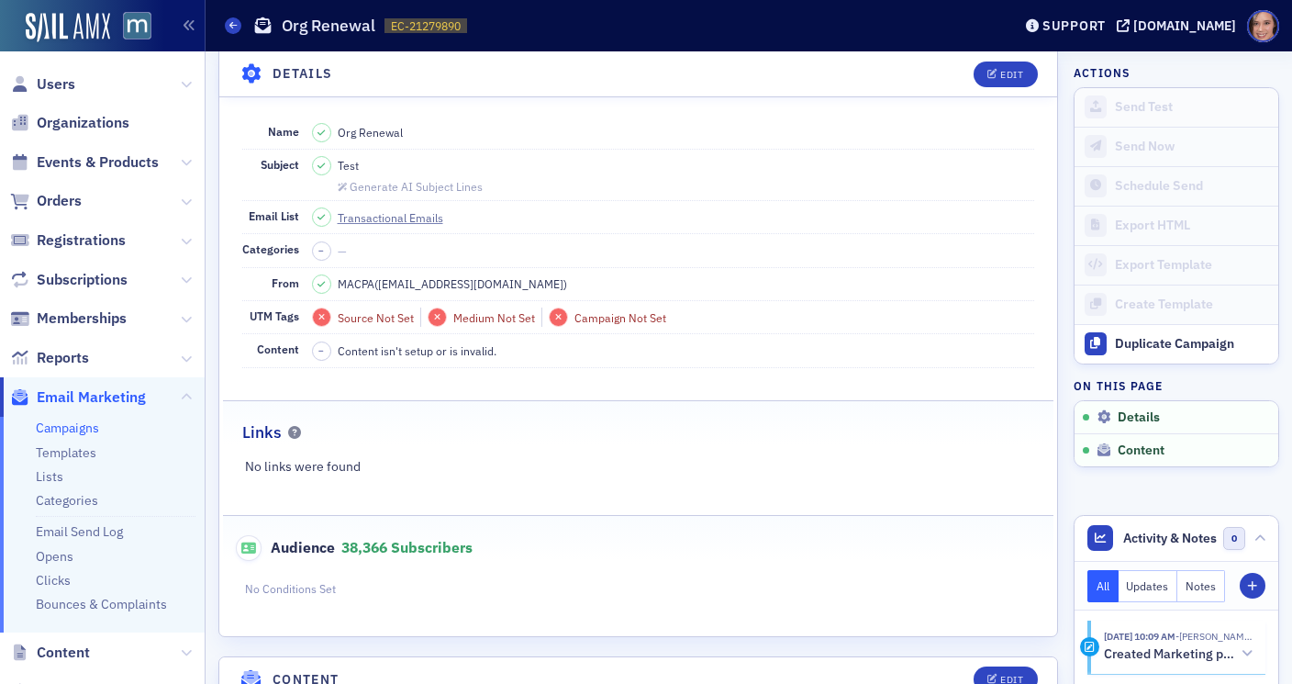
scroll to position [85, 0]
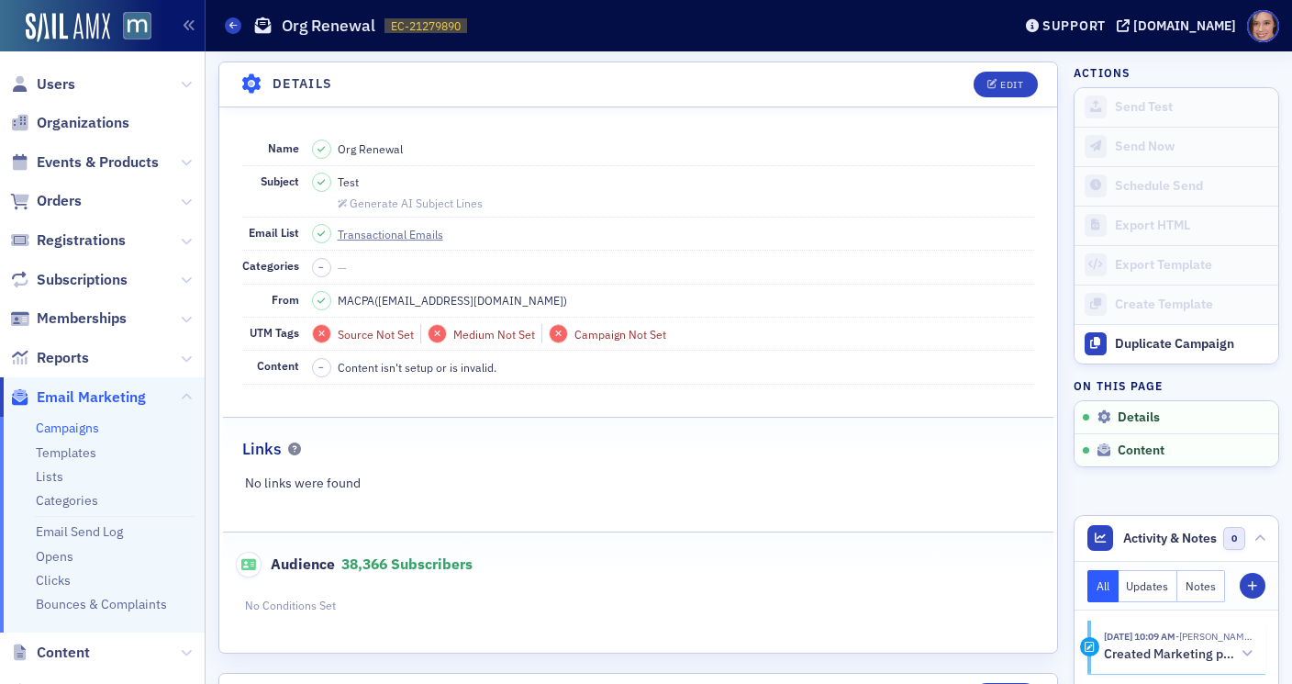
click at [239, 16] on div "Campaigns Org Renewal EC-21279890 21279890" at bounding box center [604, 25] width 759 height 35
click at [232, 27] on icon at bounding box center [232, 25] width 7 height 8
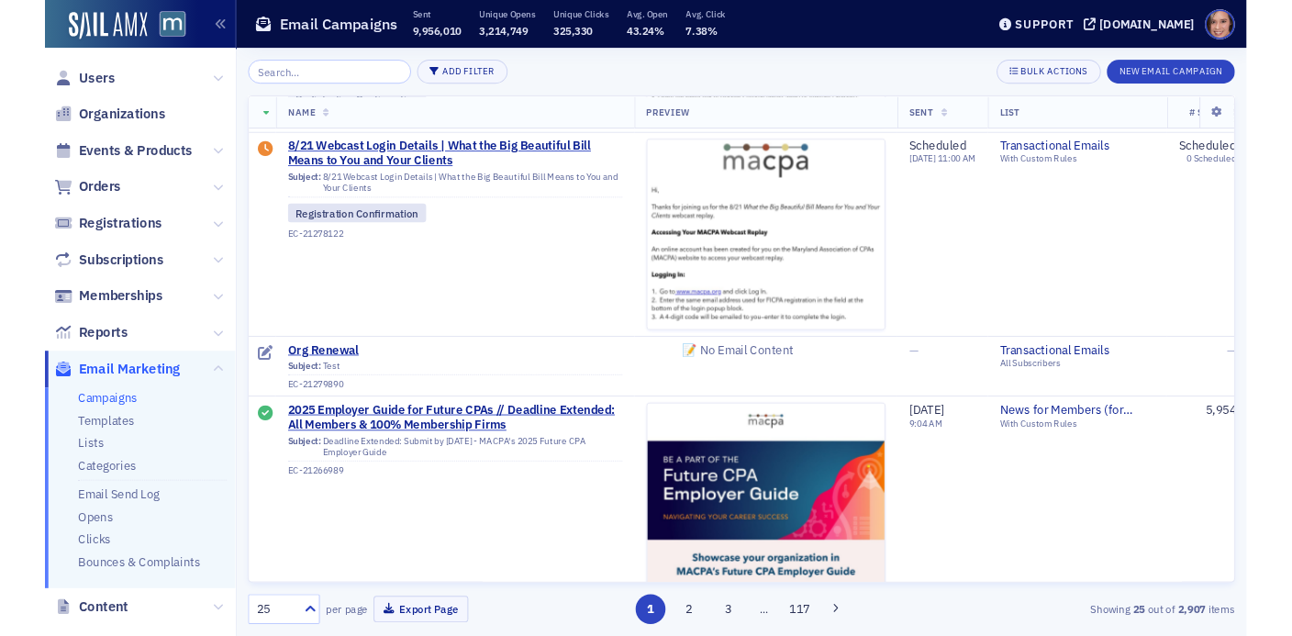
scroll to position [947, 0]
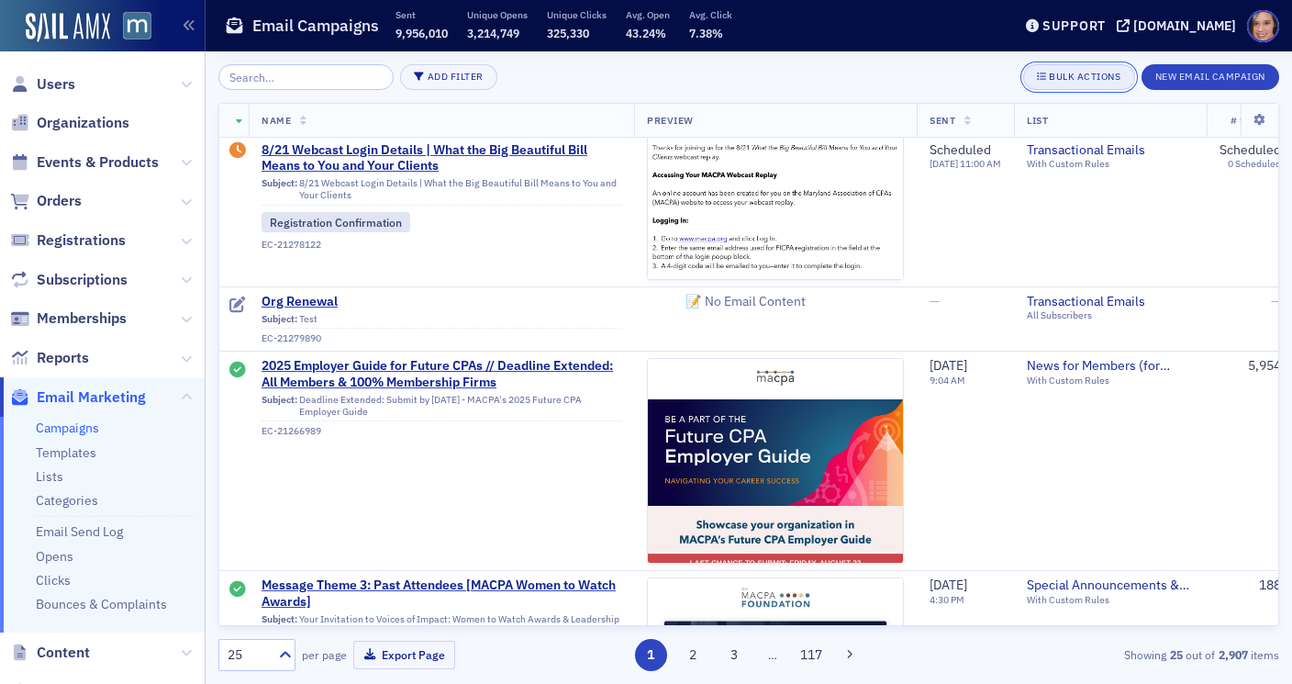
click at [1095, 70] on span "Bulk Actions" at bounding box center [1078, 77] width 83 height 15
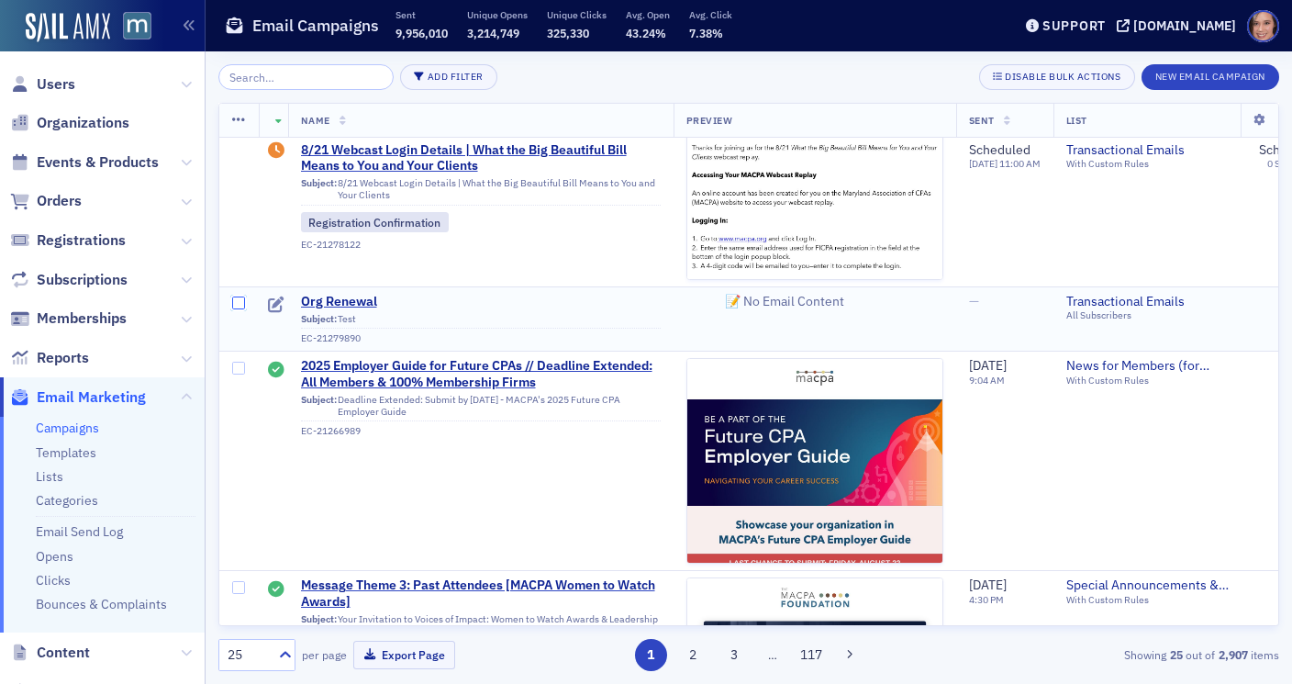
click at [232, 302] on input "checkbox" at bounding box center [238, 302] width 13 height 13
click at [240, 120] on icon at bounding box center [239, 120] width 14 height 15
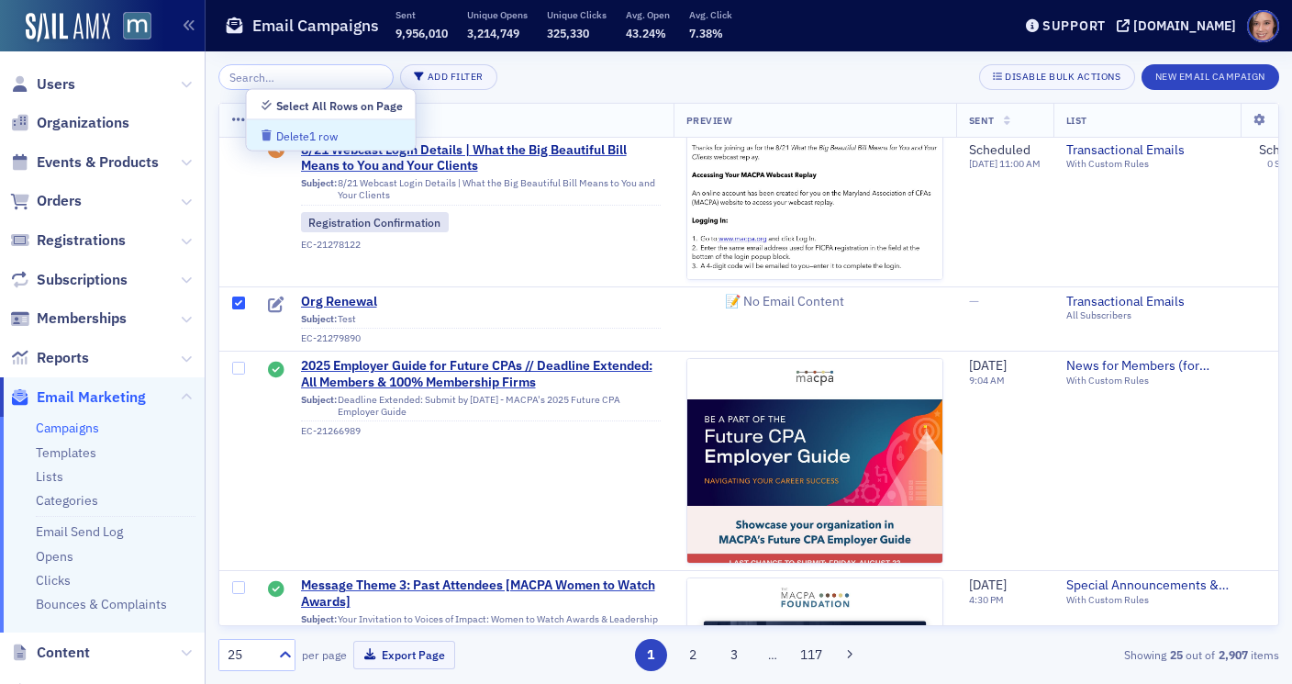
click at [314, 131] on div "Delete 1 row" at bounding box center [306, 136] width 61 height 10
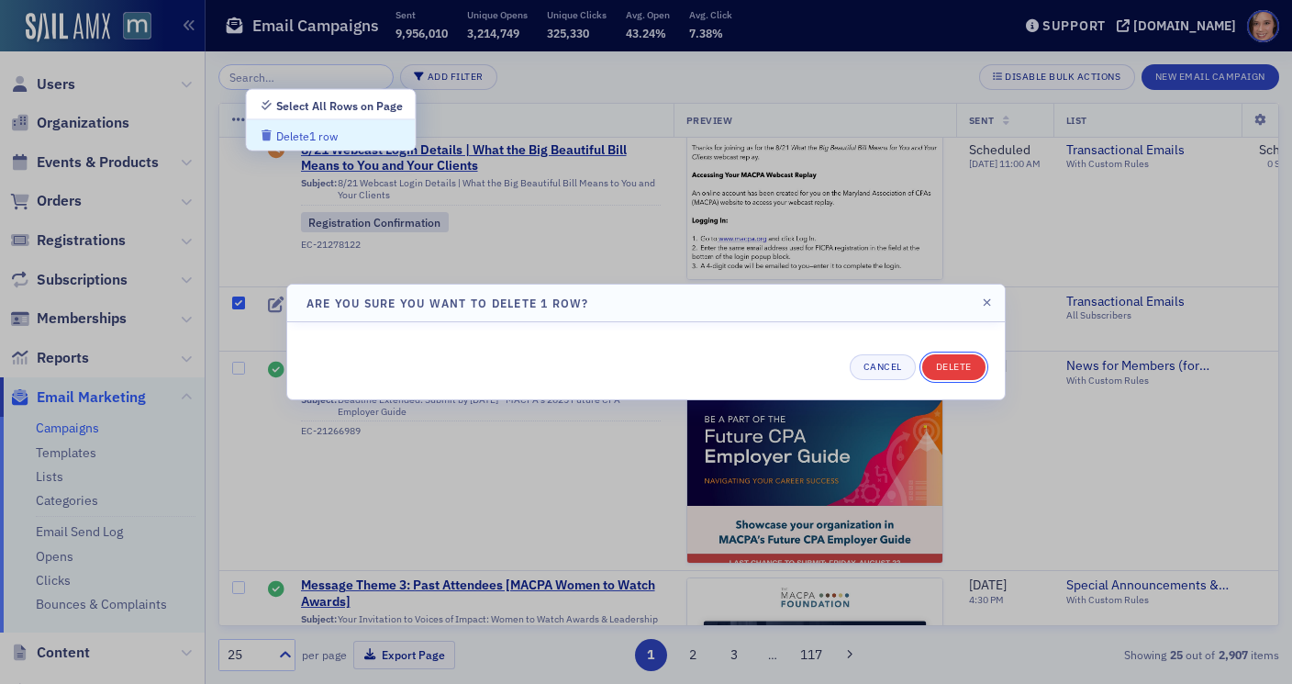
click at [955, 361] on button "Delete" at bounding box center [953, 367] width 63 height 26
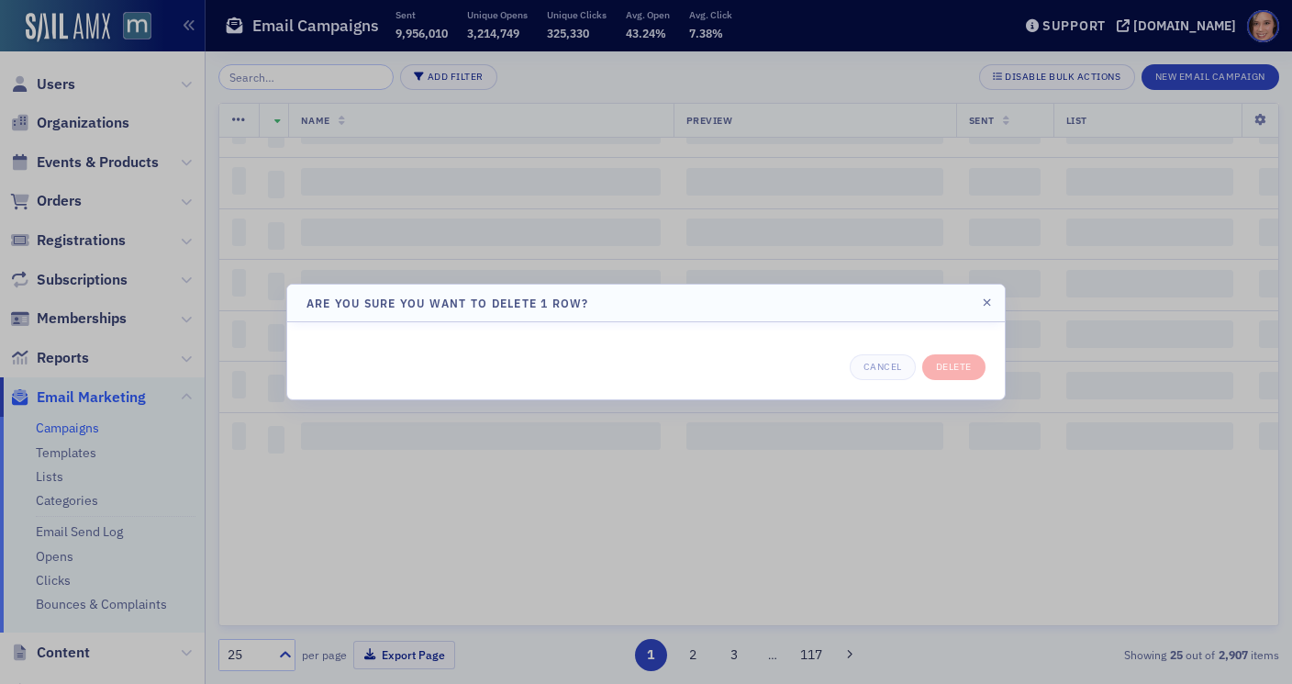
checkbox input "false"
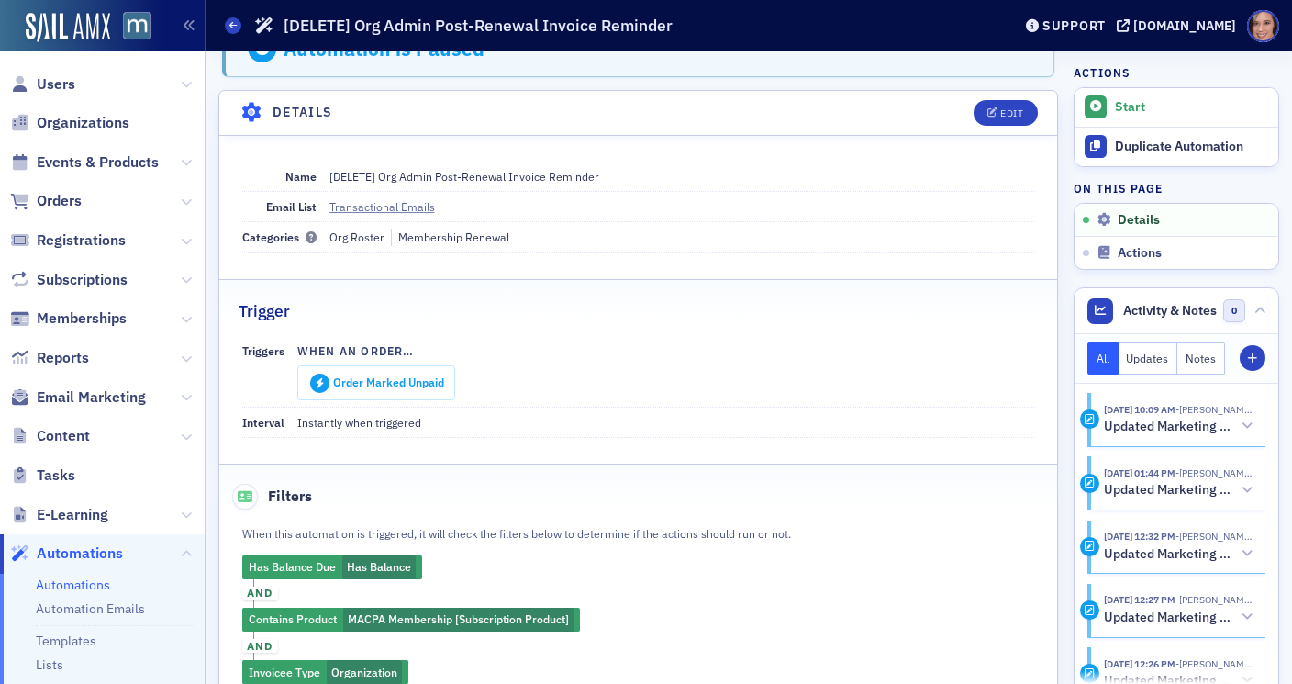
scroll to position [38, 0]
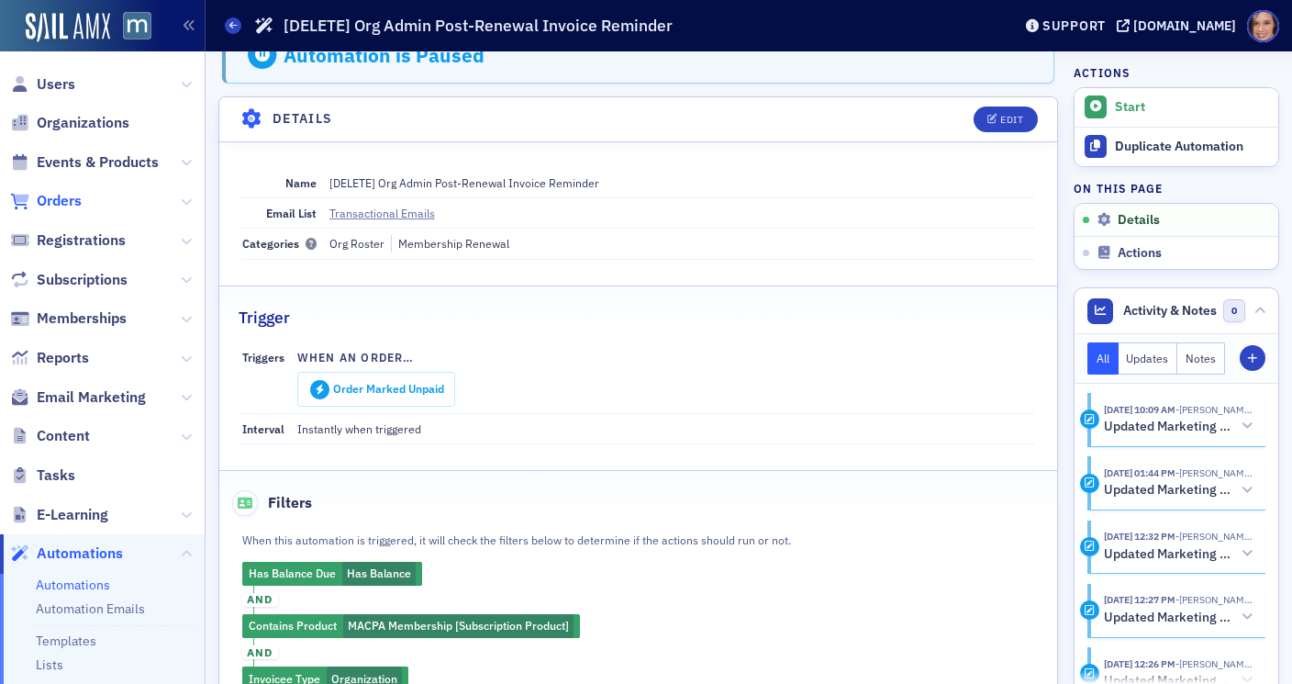
click at [39, 201] on span "Orders" at bounding box center [59, 201] width 45 height 20
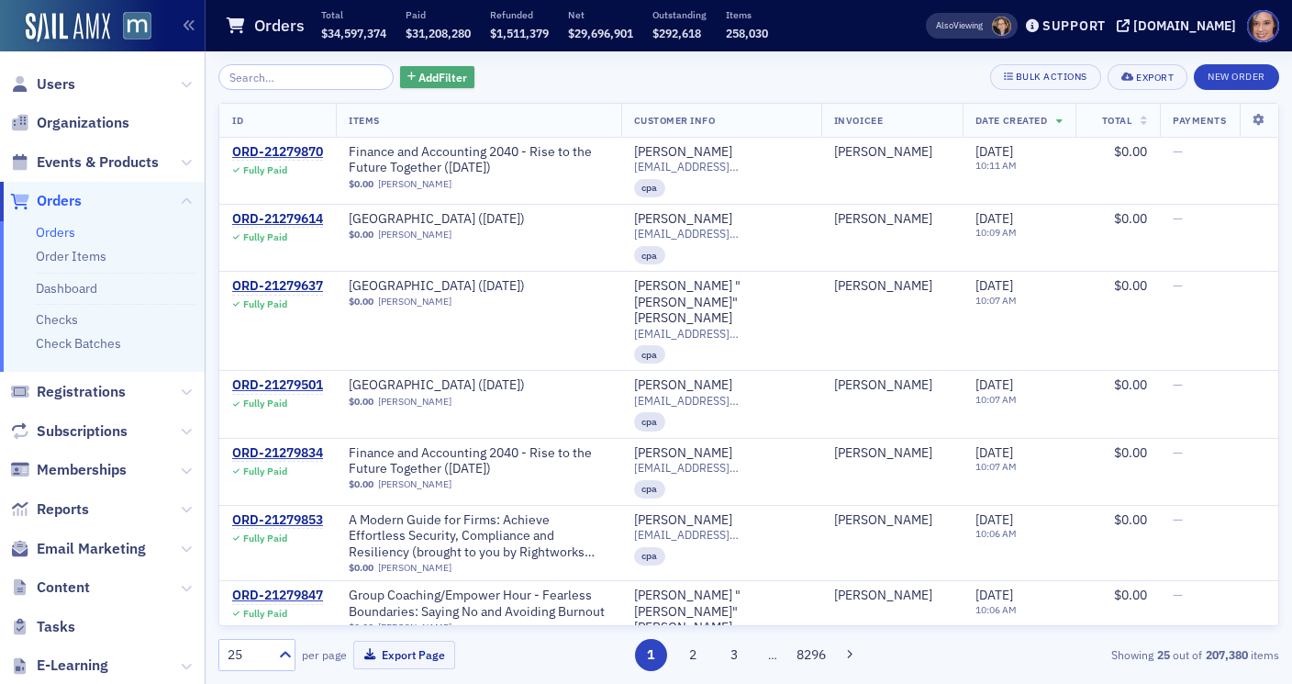
click at [418, 80] on span "Add Filter" at bounding box center [442, 77] width 49 height 17
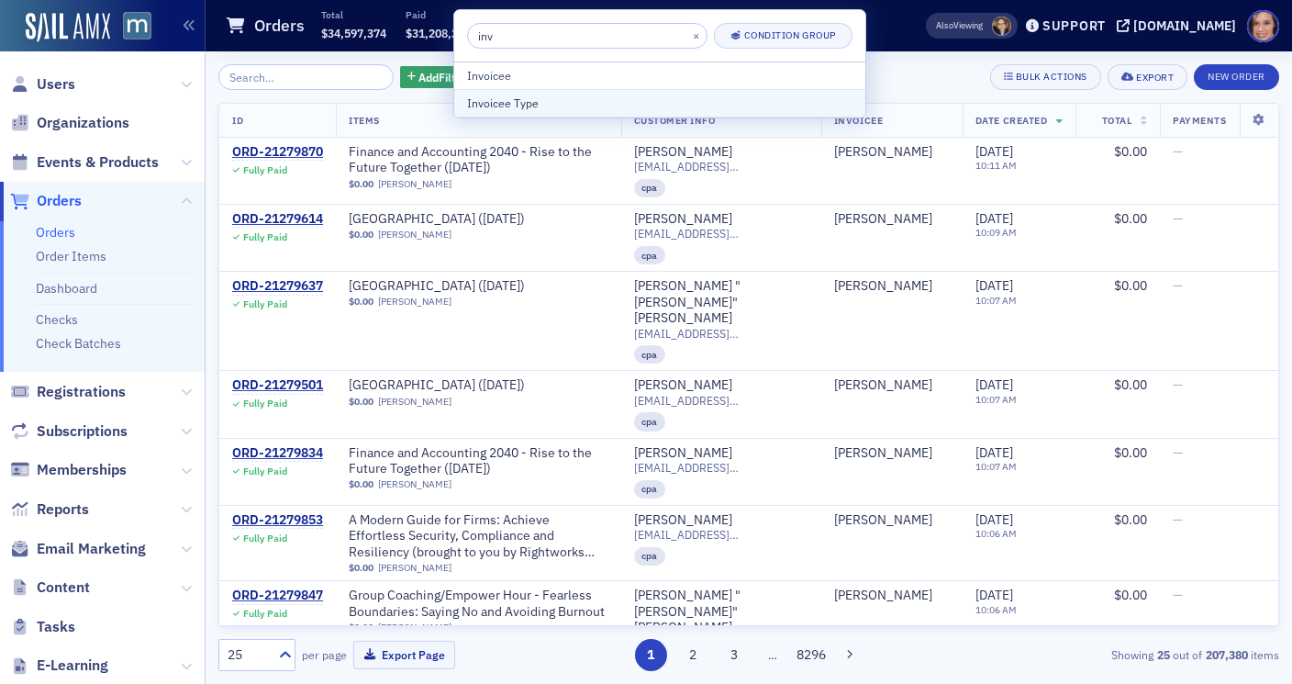
type input "inv"
click at [573, 94] on button "Invoicee Type" at bounding box center [659, 103] width 411 height 28
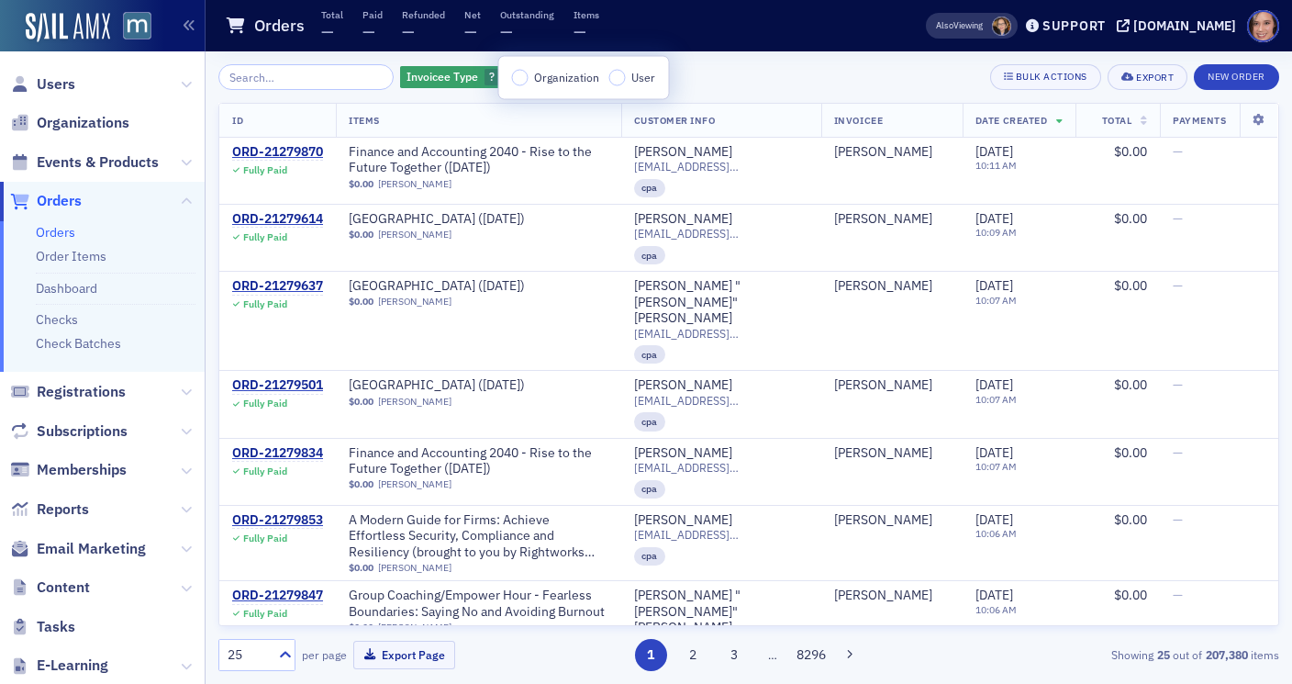
click at [562, 79] on span "Organization" at bounding box center [566, 77] width 65 height 15
click at [528, 79] on input "Organization" at bounding box center [520, 78] width 17 height 17
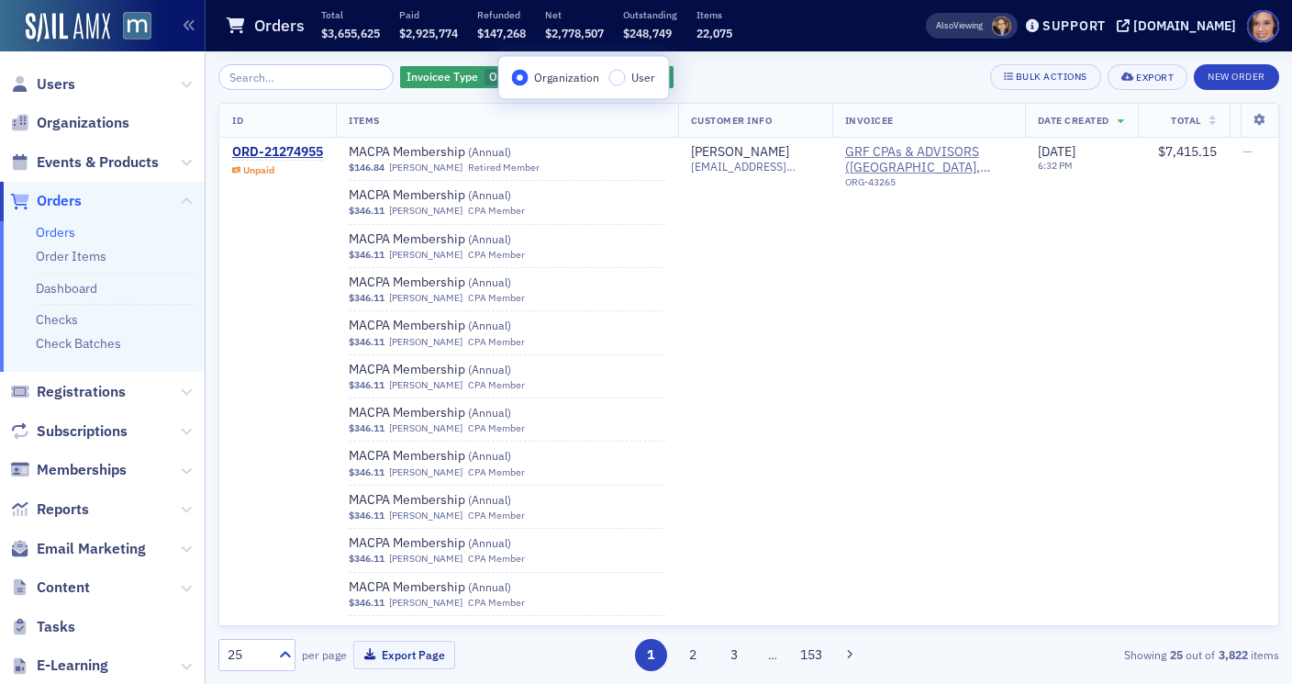
click at [823, 76] on div "Invoicee Type Organization Add Filter Bulk Actions Export New Order" at bounding box center [748, 77] width 1061 height 26
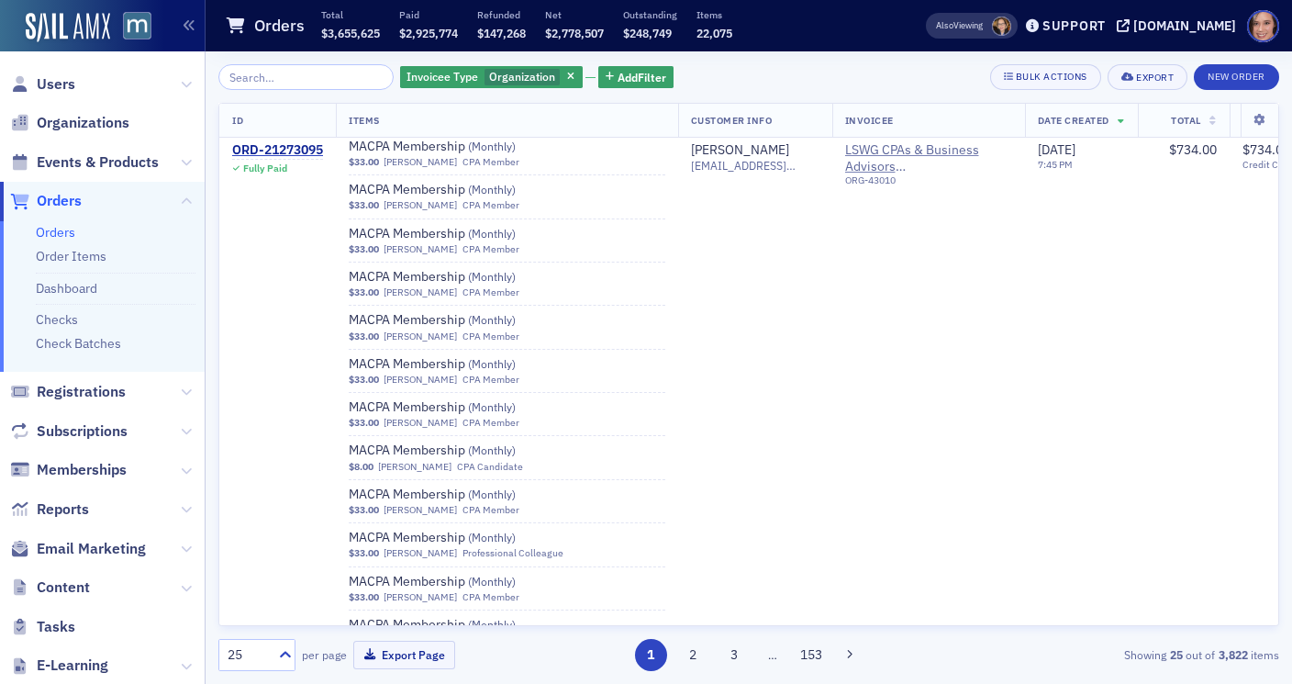
scroll to position [906, 0]
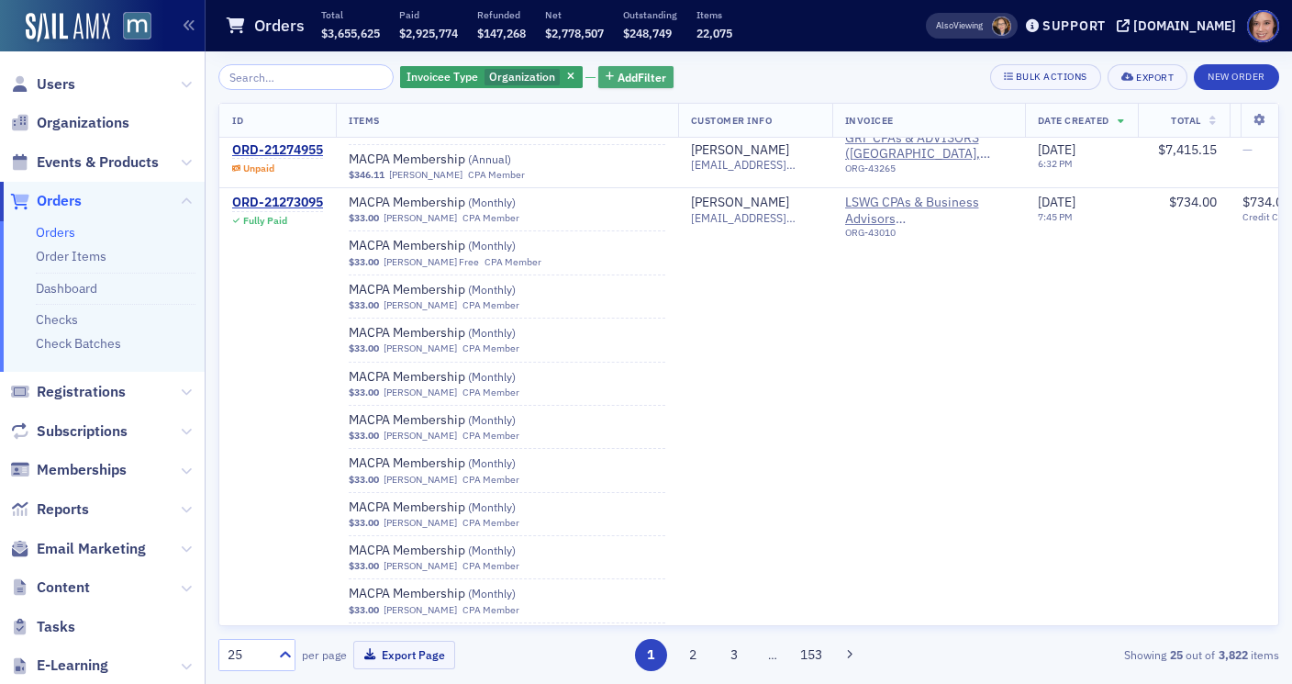
click at [635, 85] on span "Add Filter" at bounding box center [641, 77] width 49 height 17
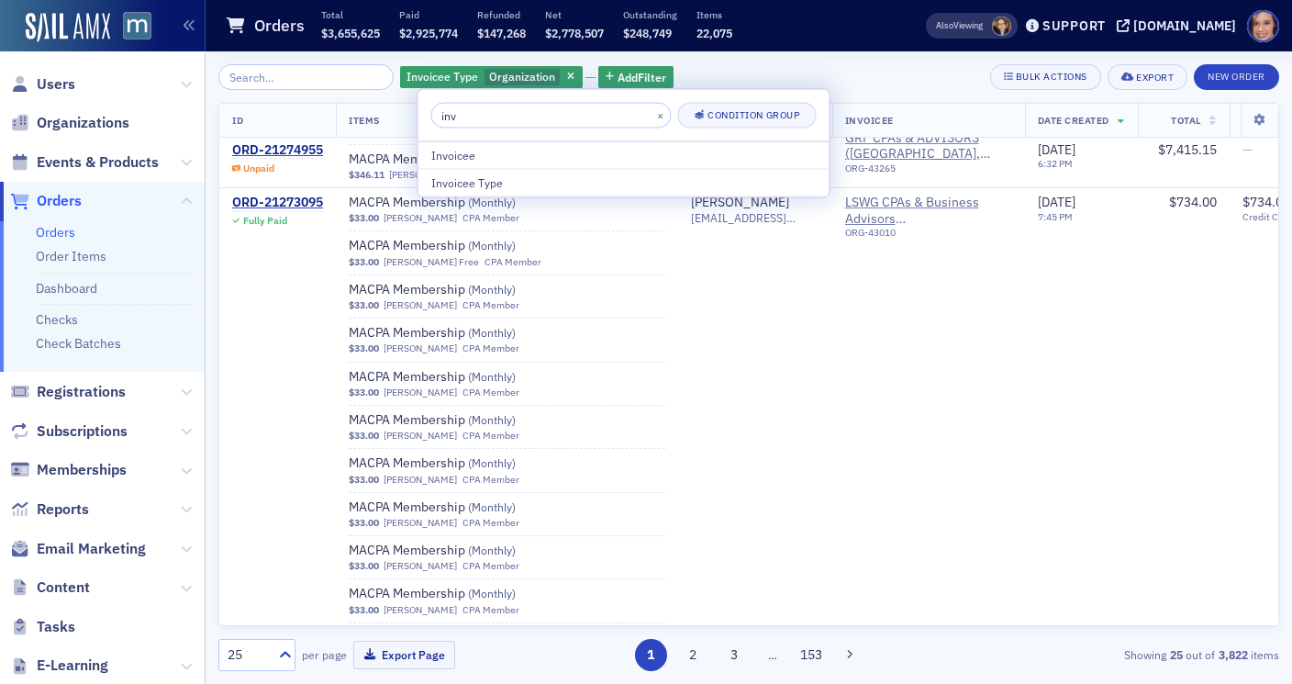
click at [597, 117] on input "inv" at bounding box center [551, 116] width 240 height 26
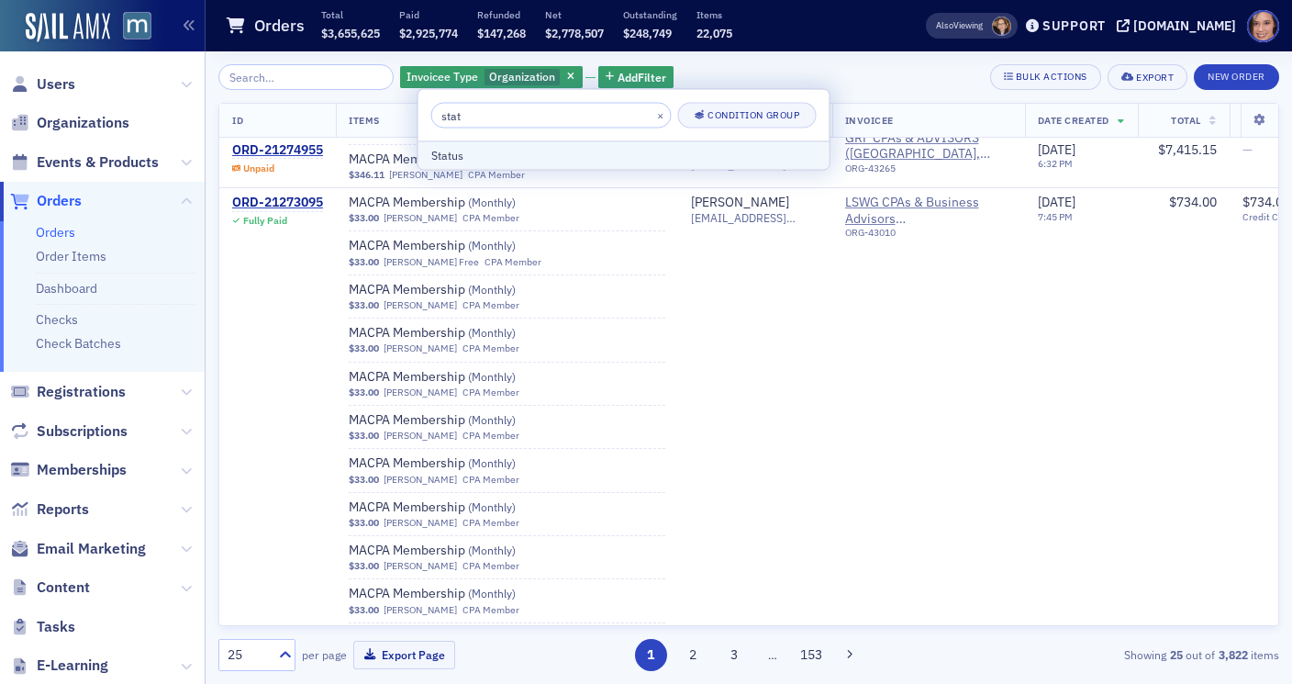
type input "stat"
click at [592, 156] on div "Status" at bounding box center [623, 155] width 385 height 17
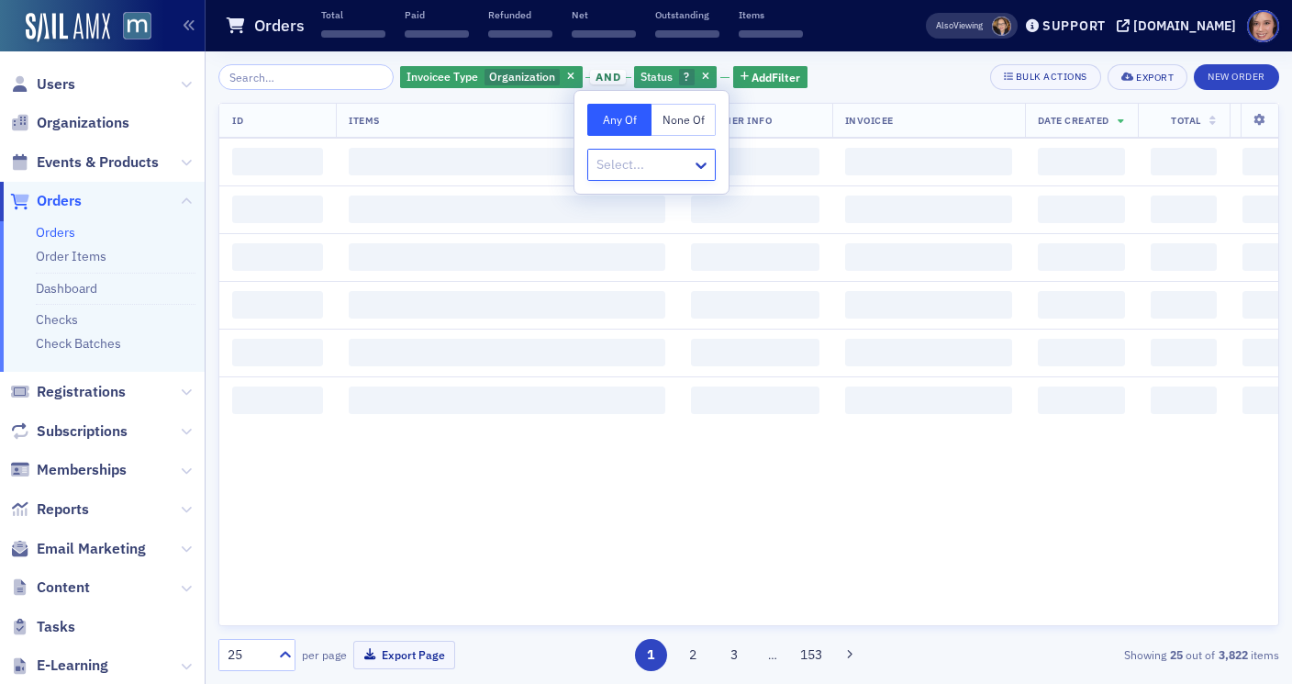
scroll to position [2097, 0]
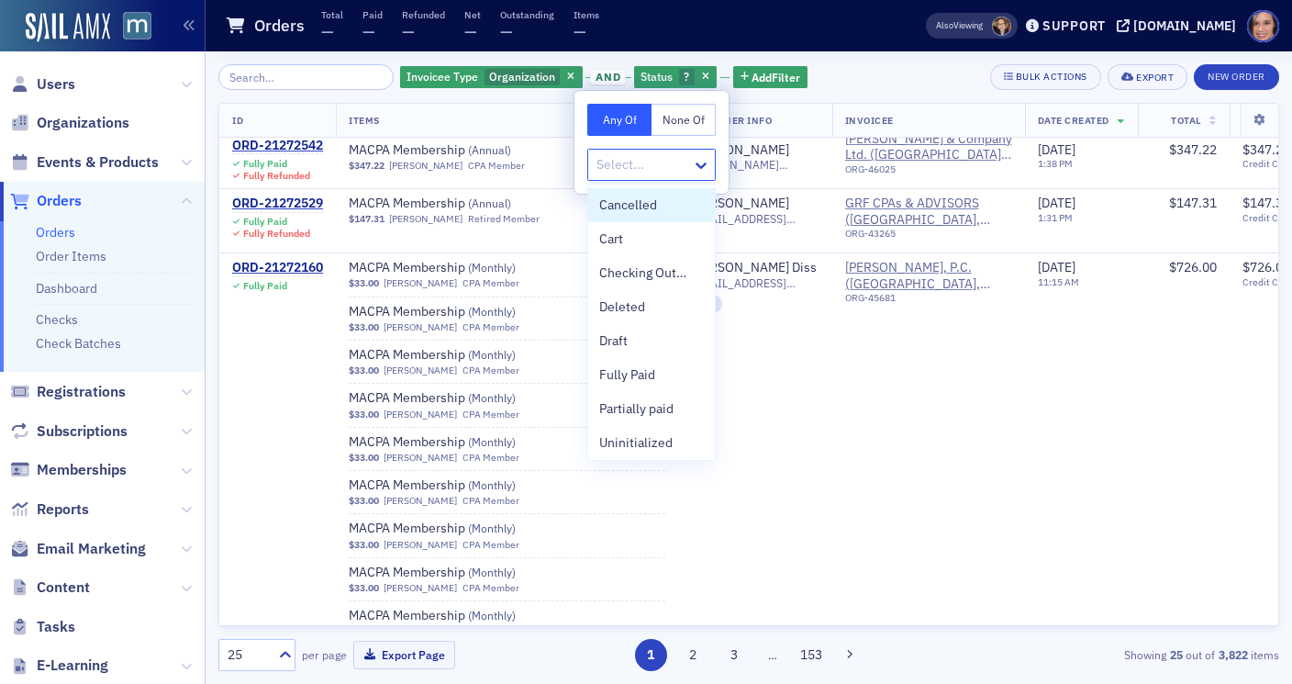
click at [674, 168] on div at bounding box center [642, 164] width 95 height 23
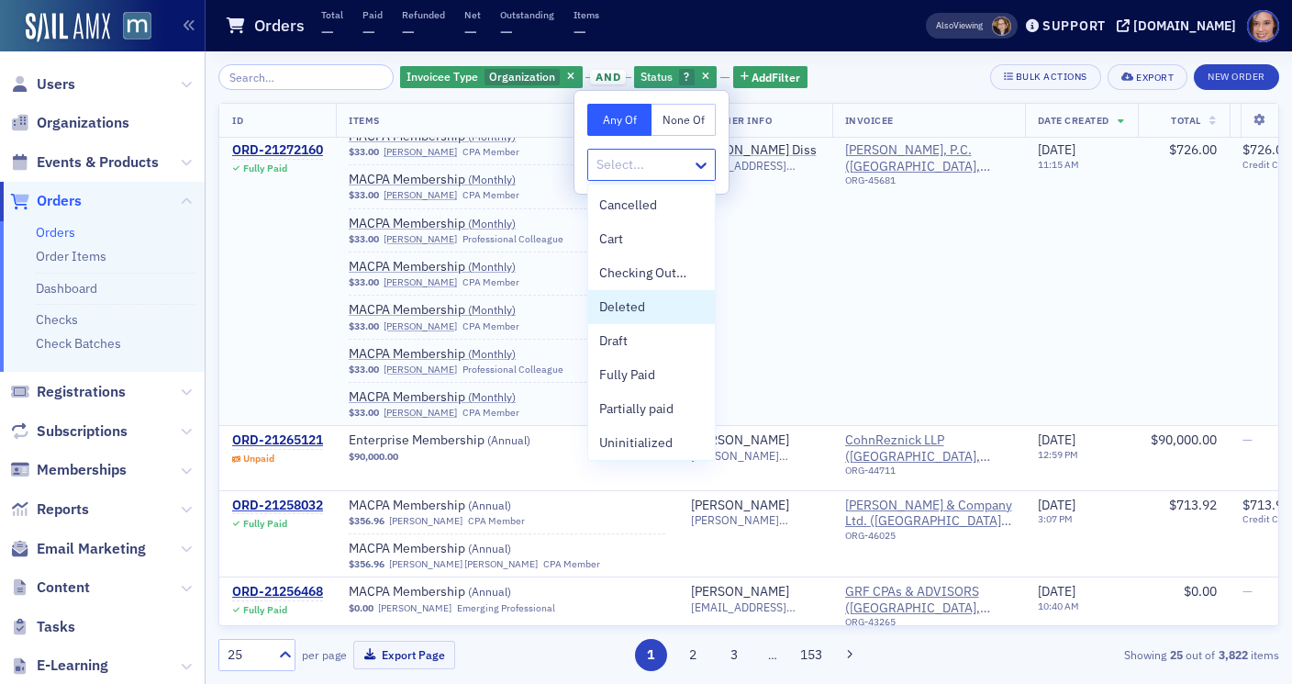
scroll to position [2999, 0]
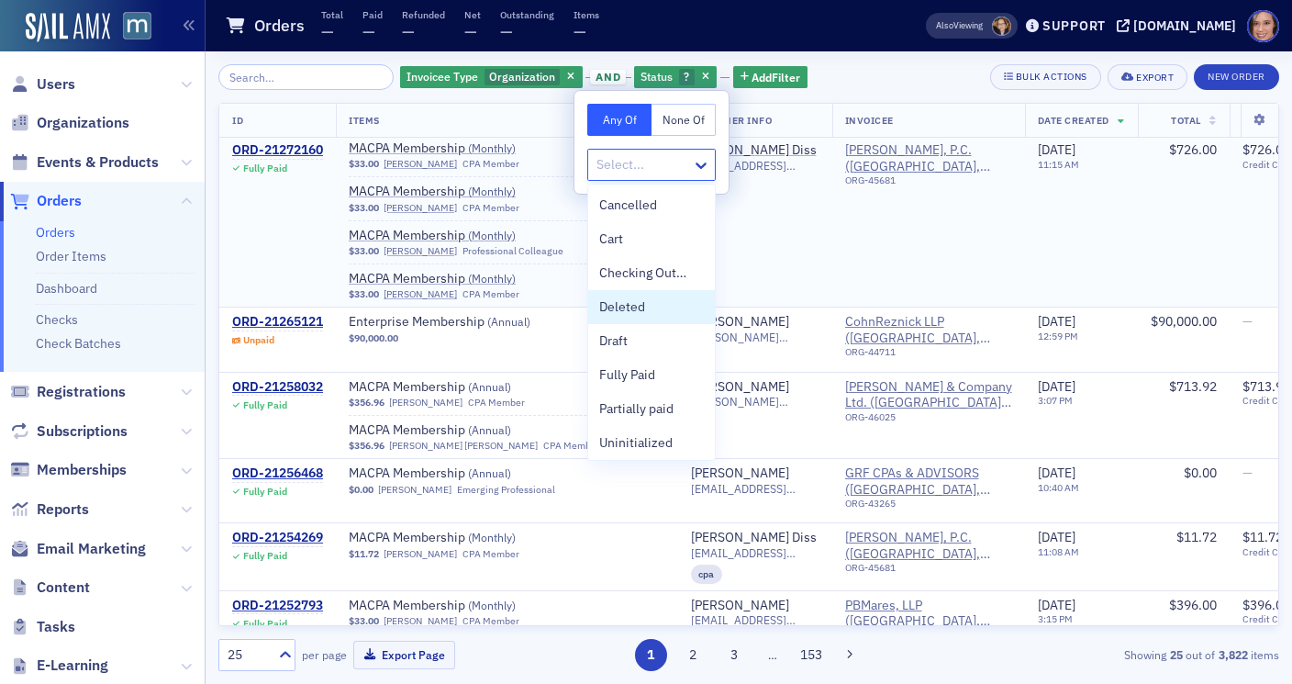
type input "u"
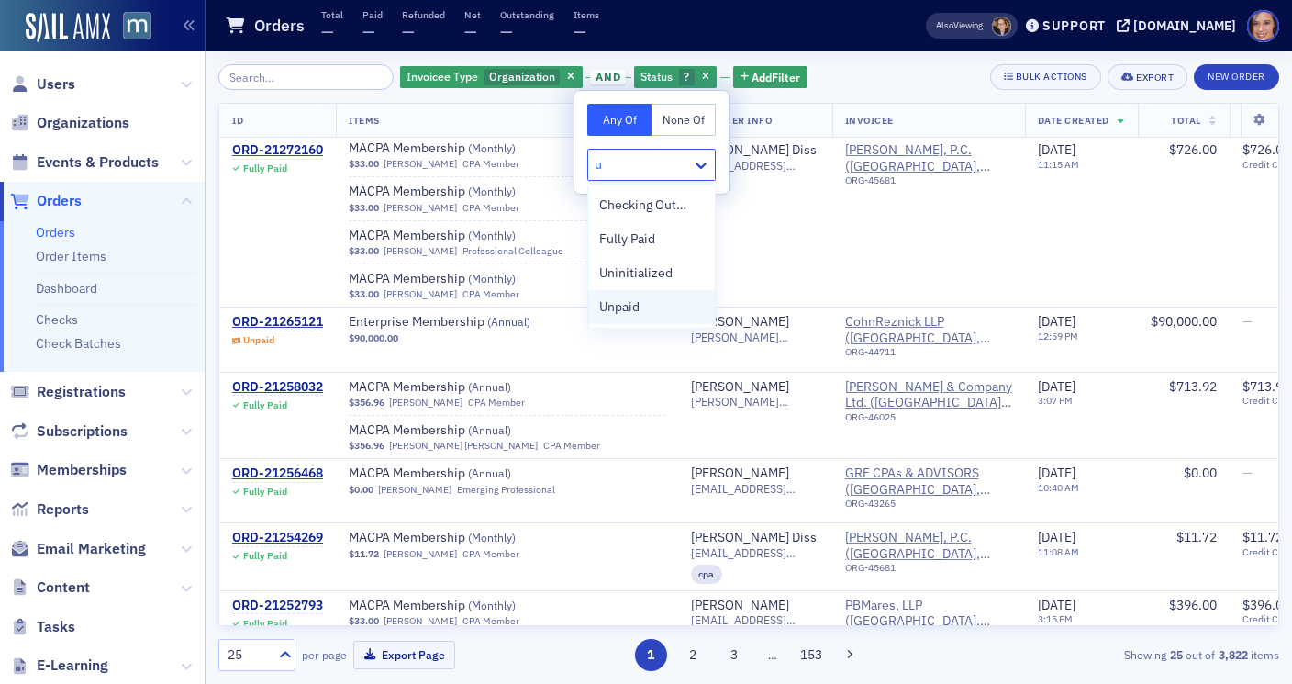
click at [612, 317] on div "Unpaid" at bounding box center [651, 307] width 127 height 34
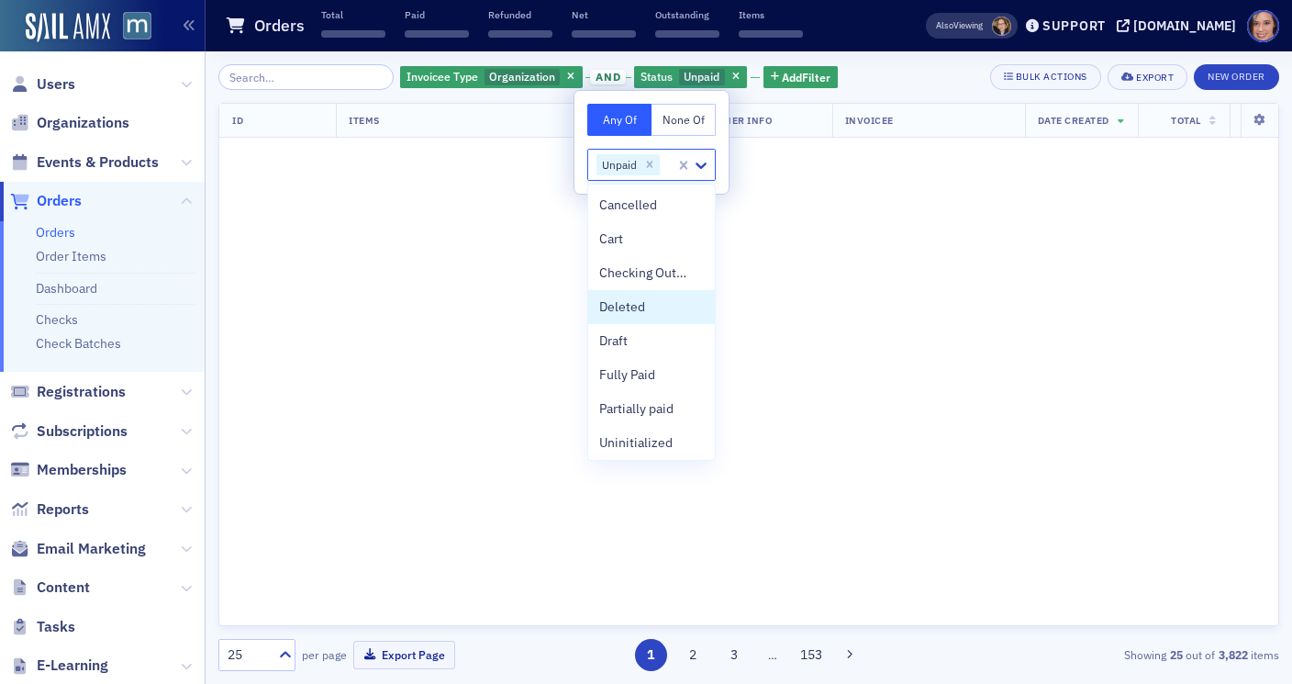
scroll to position [4186, 0]
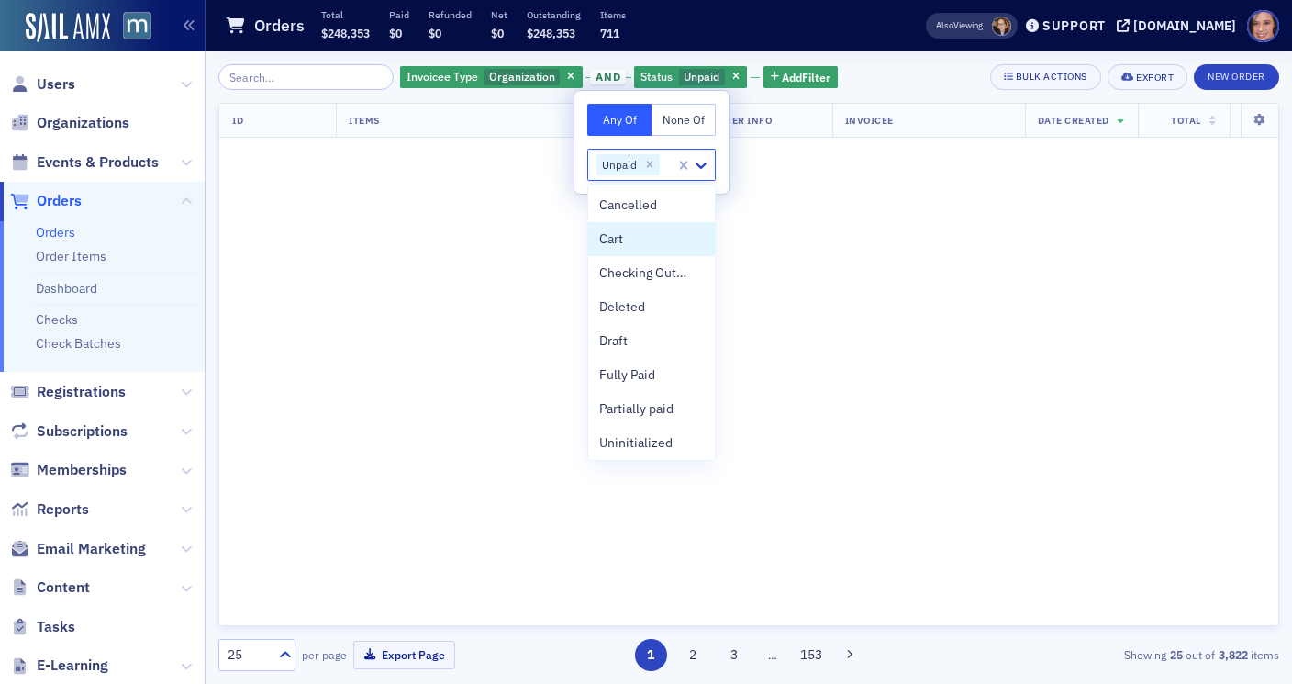
click at [873, 67] on div "Invoicee Type Organization and Status Unpaid Add Filter Bulk Actions Export New…" at bounding box center [748, 77] width 1061 height 26
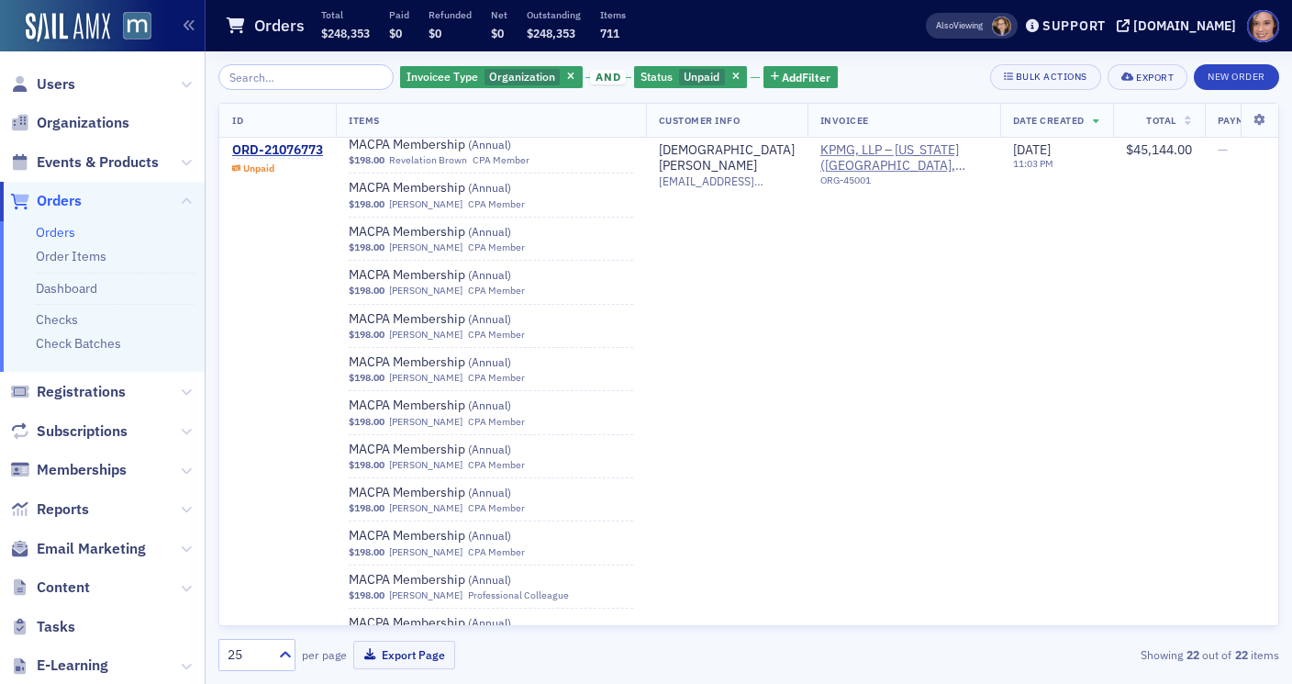
scroll to position [10322, 0]
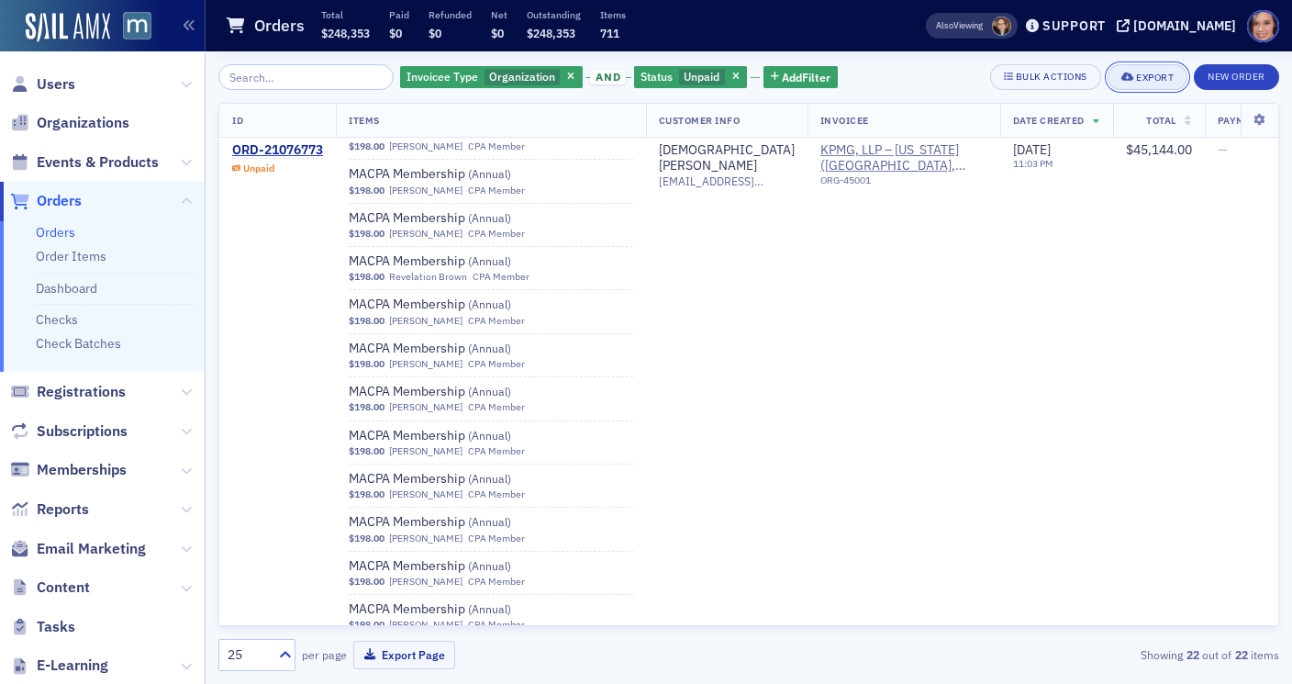
click at [1130, 78] on icon "button" at bounding box center [1127, 77] width 13 height 10
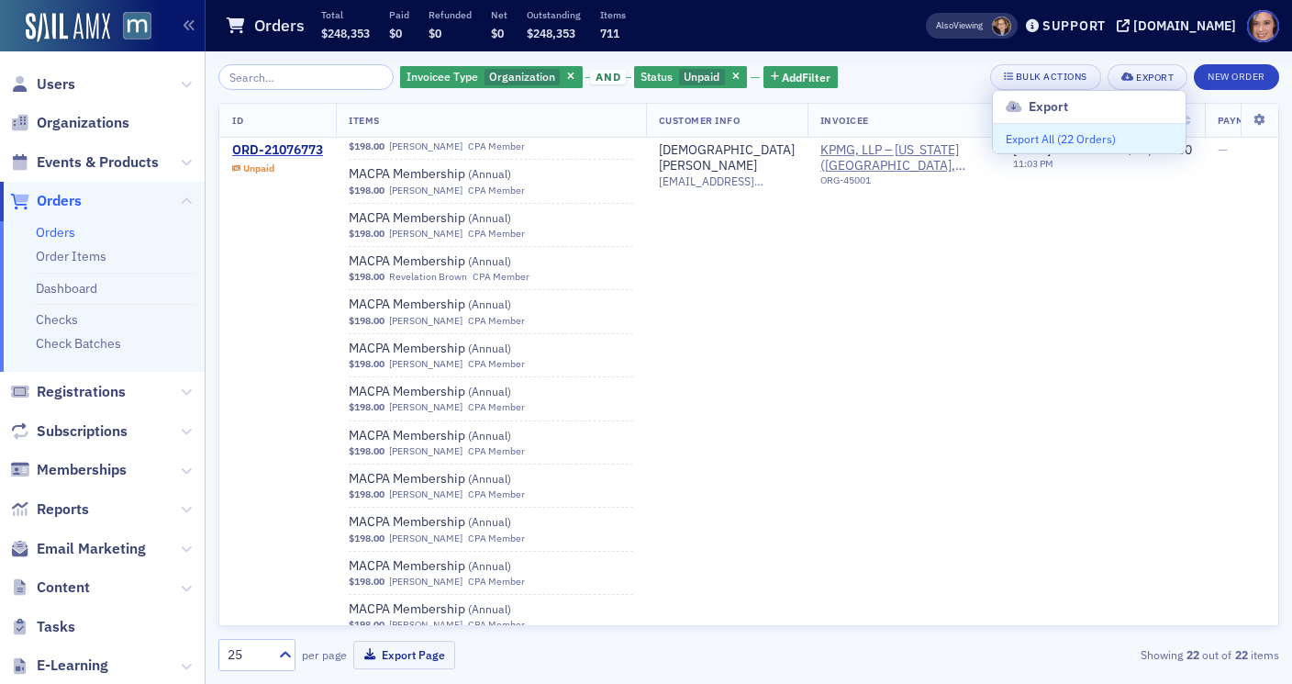
click at [1032, 139] on button "Export All ( 22 Orders )" at bounding box center [1089, 138] width 193 height 29
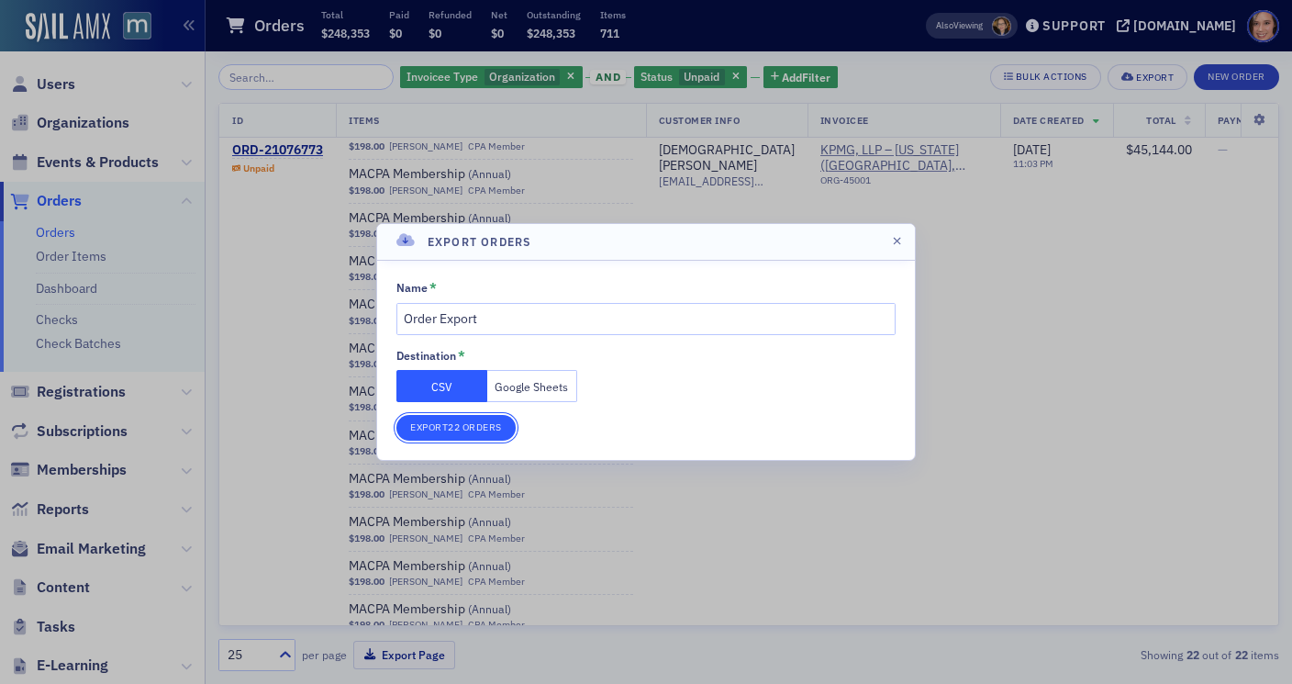
click at [494, 415] on button "Export 22 Orders" at bounding box center [455, 428] width 119 height 26
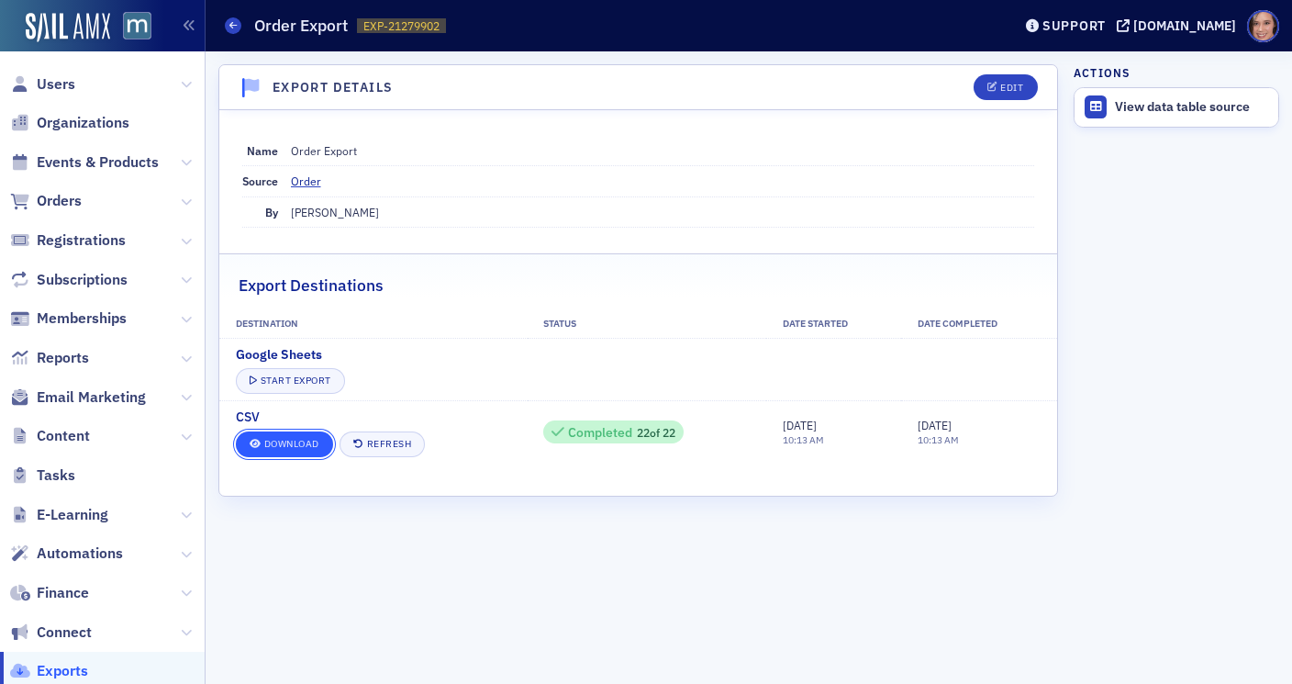
click at [296, 443] on link "Download" at bounding box center [284, 444] width 97 height 26
click at [233, 28] on icon at bounding box center [232, 25] width 7 height 8
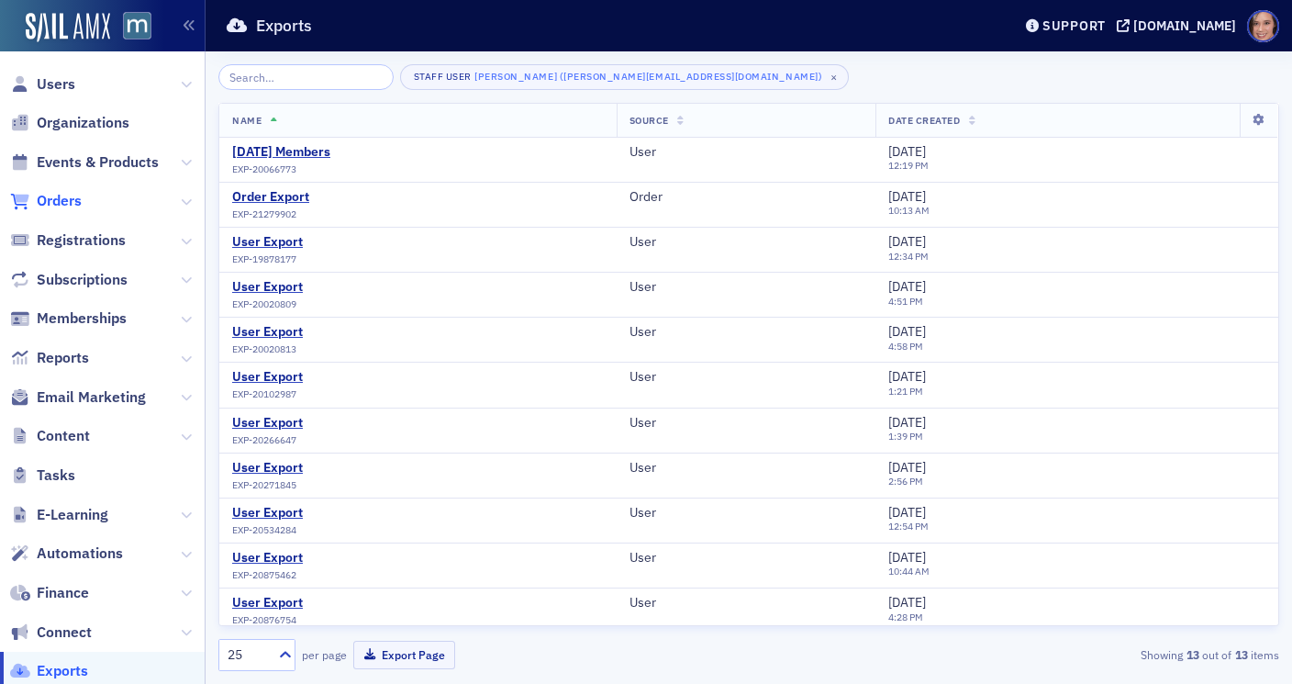
click at [71, 193] on span "Orders" at bounding box center [59, 201] width 45 height 20
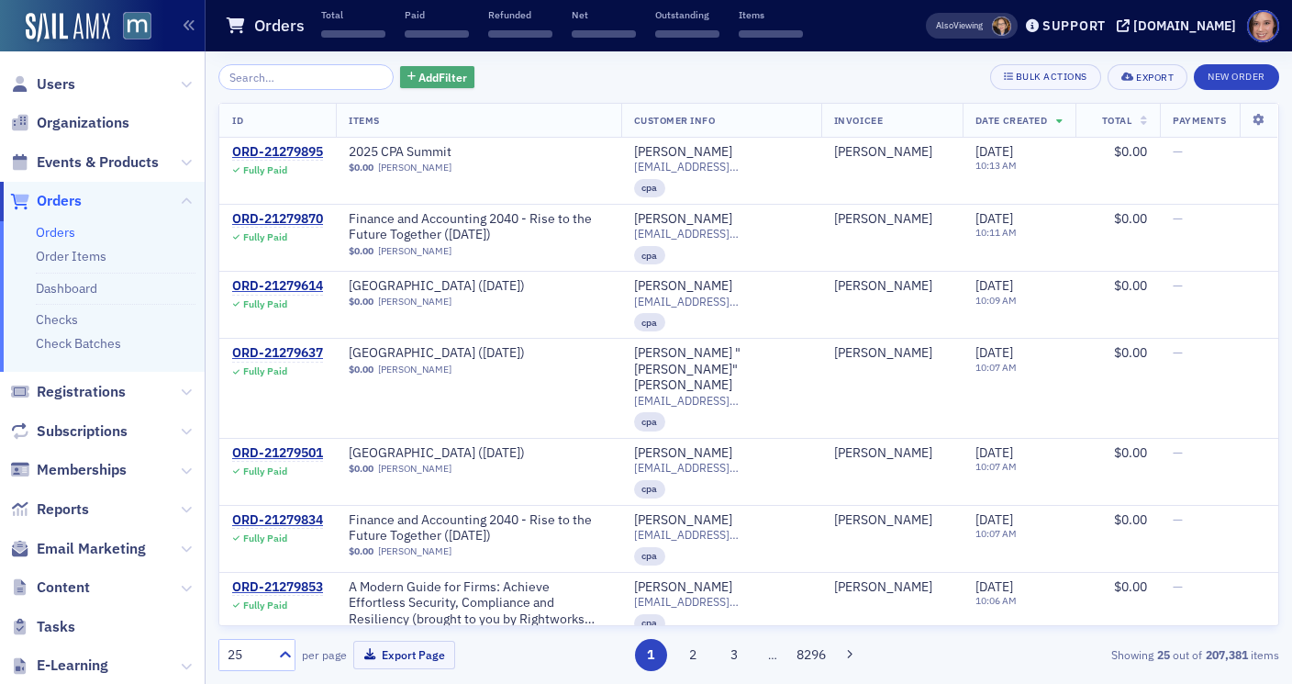
click at [418, 80] on span "Add Filter" at bounding box center [442, 77] width 49 height 17
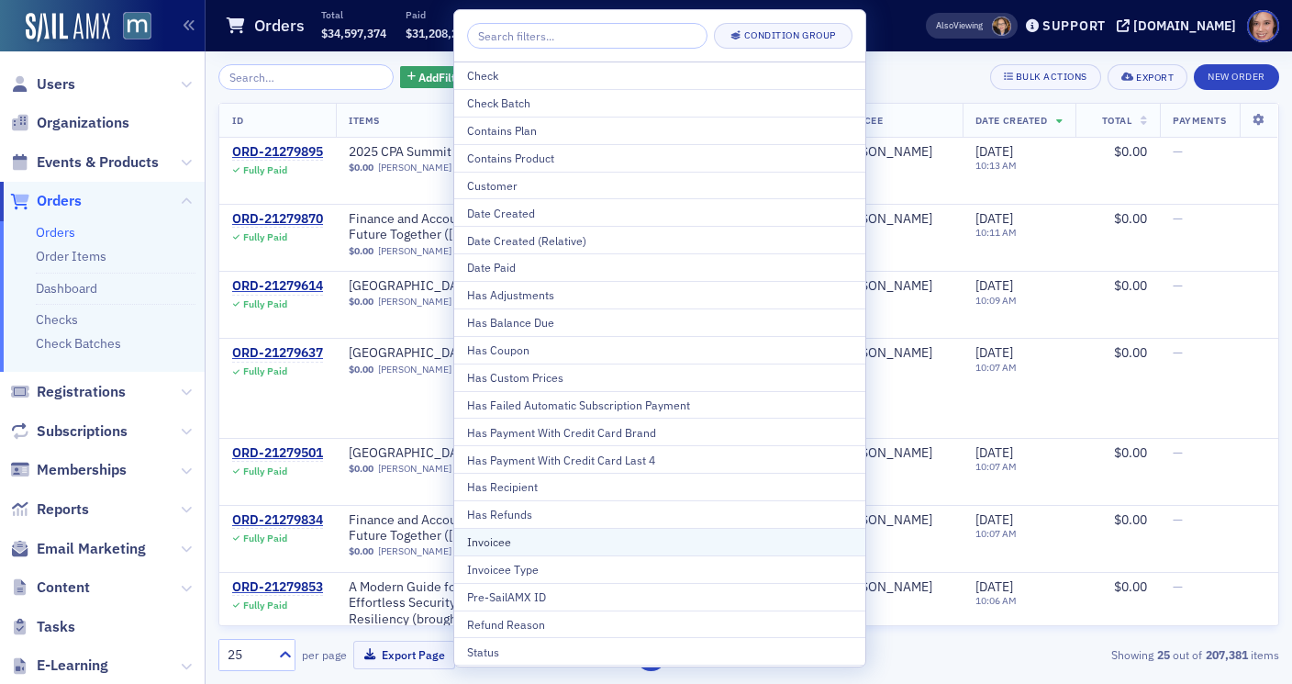
click at [477, 551] on button "Invoicee" at bounding box center [659, 542] width 411 height 28
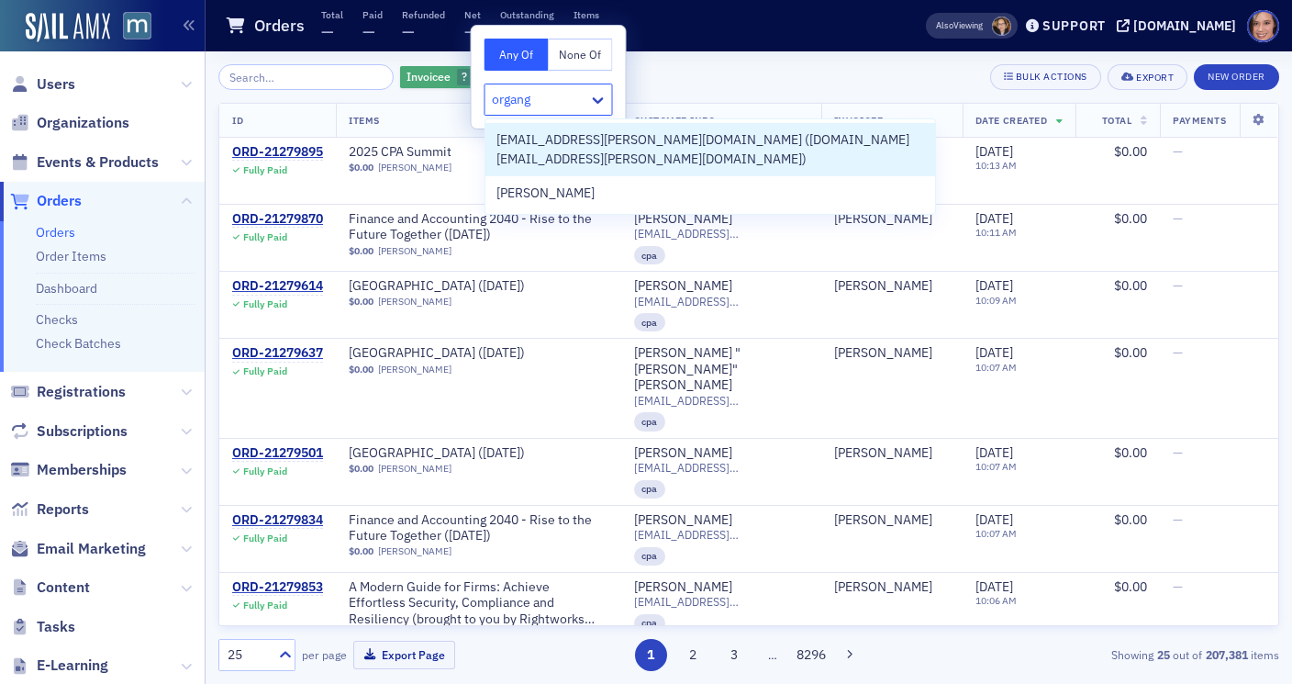
type input "organg"
click at [479, 78] on icon "button" at bounding box center [482, 77] width 7 height 10
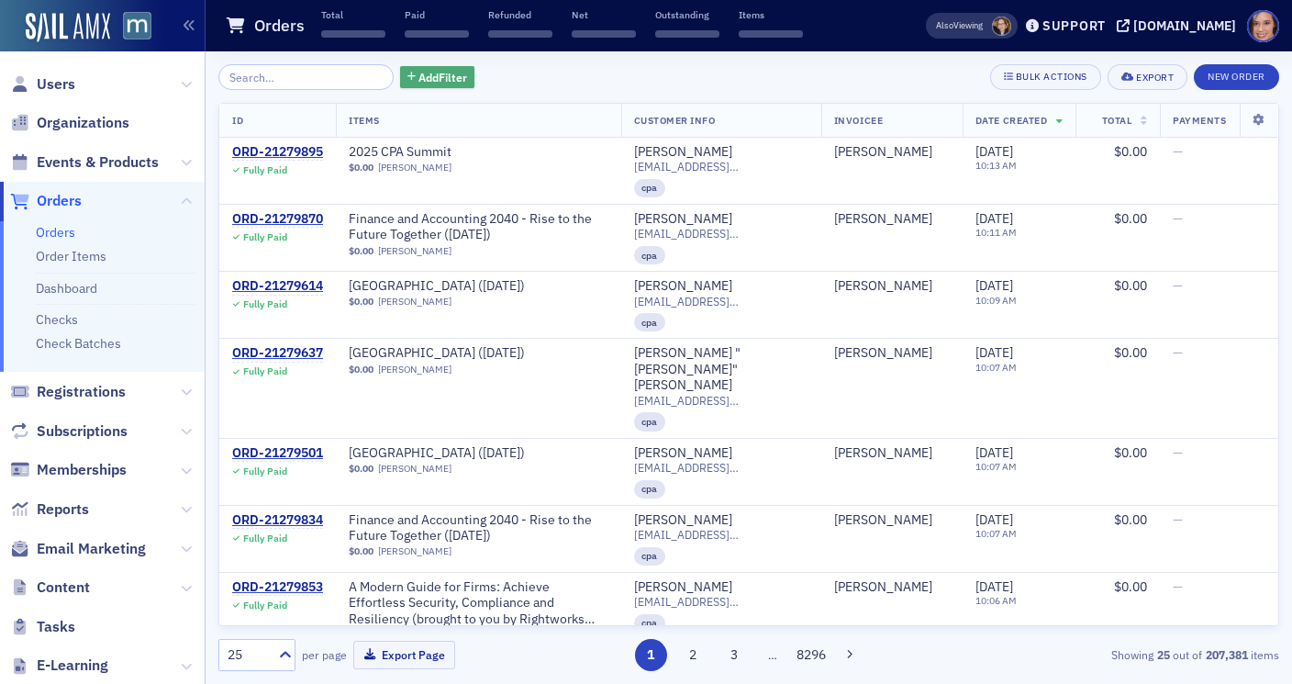
click at [418, 77] on span "Add Filter" at bounding box center [442, 77] width 49 height 17
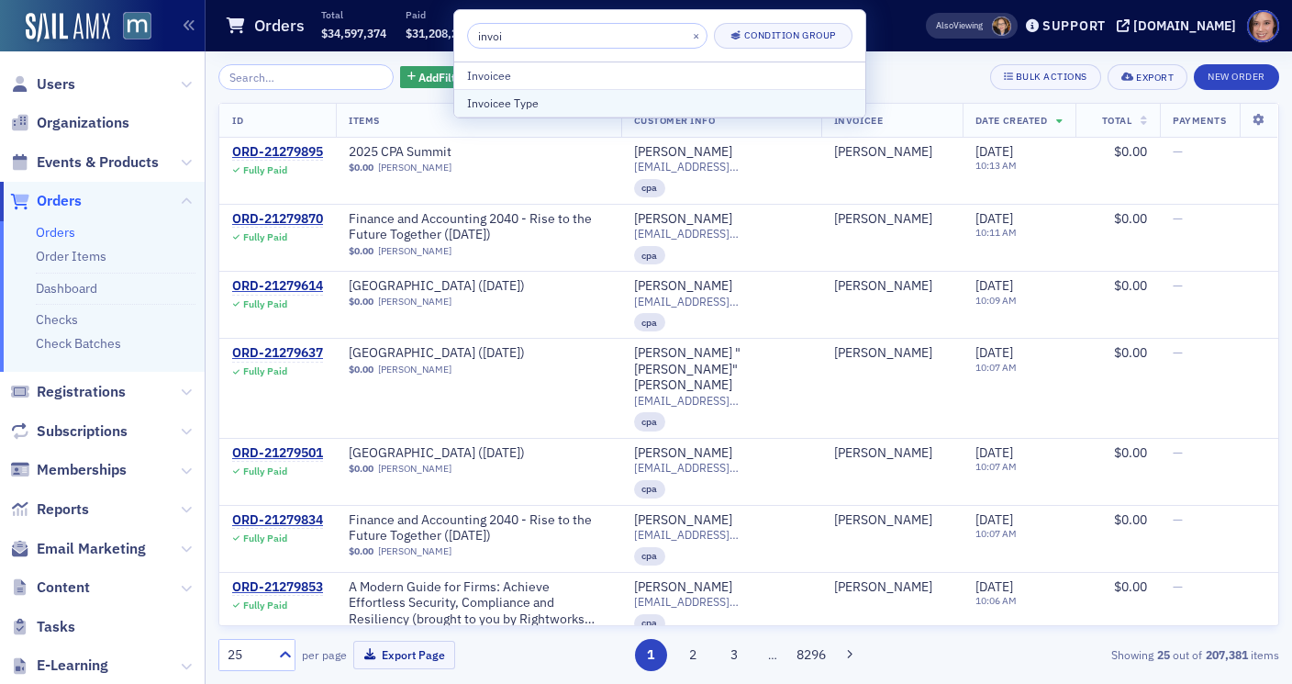
type input "invoi"
click at [525, 100] on div "Invoicee Type" at bounding box center [659, 103] width 385 height 17
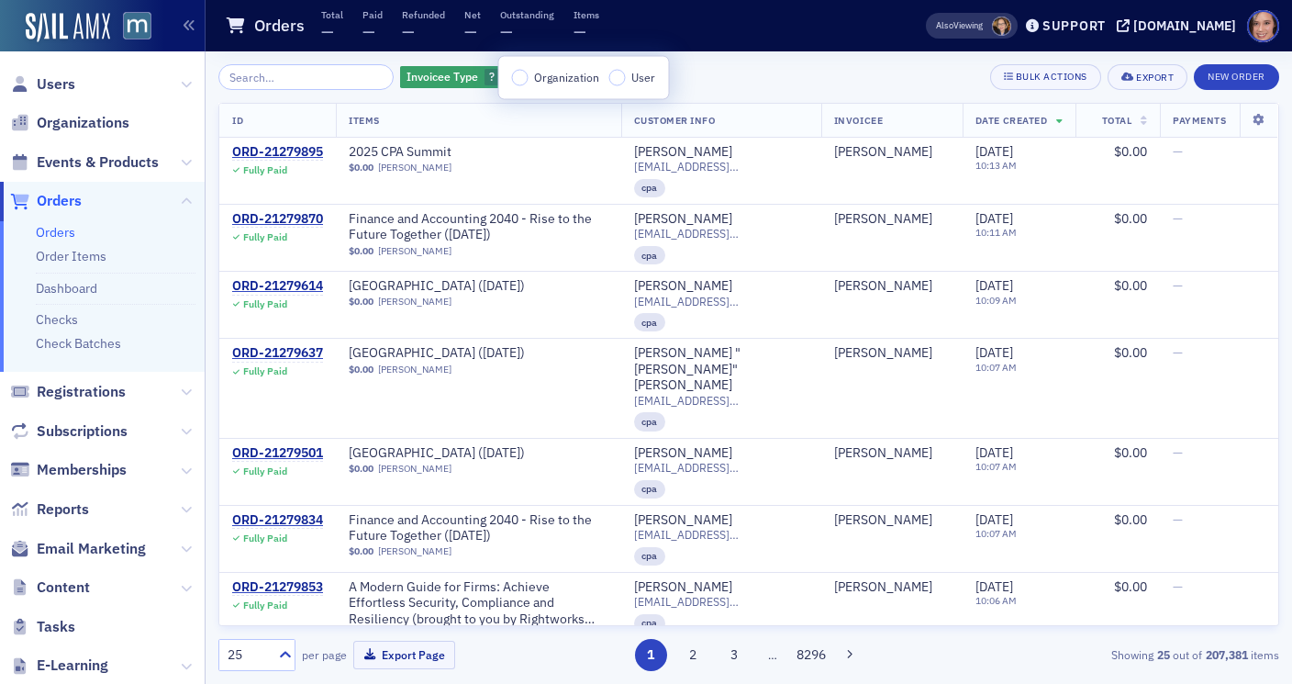
click at [539, 76] on span "Organization" at bounding box center [566, 77] width 65 height 15
click at [528, 76] on input "Organization" at bounding box center [520, 78] width 17 height 17
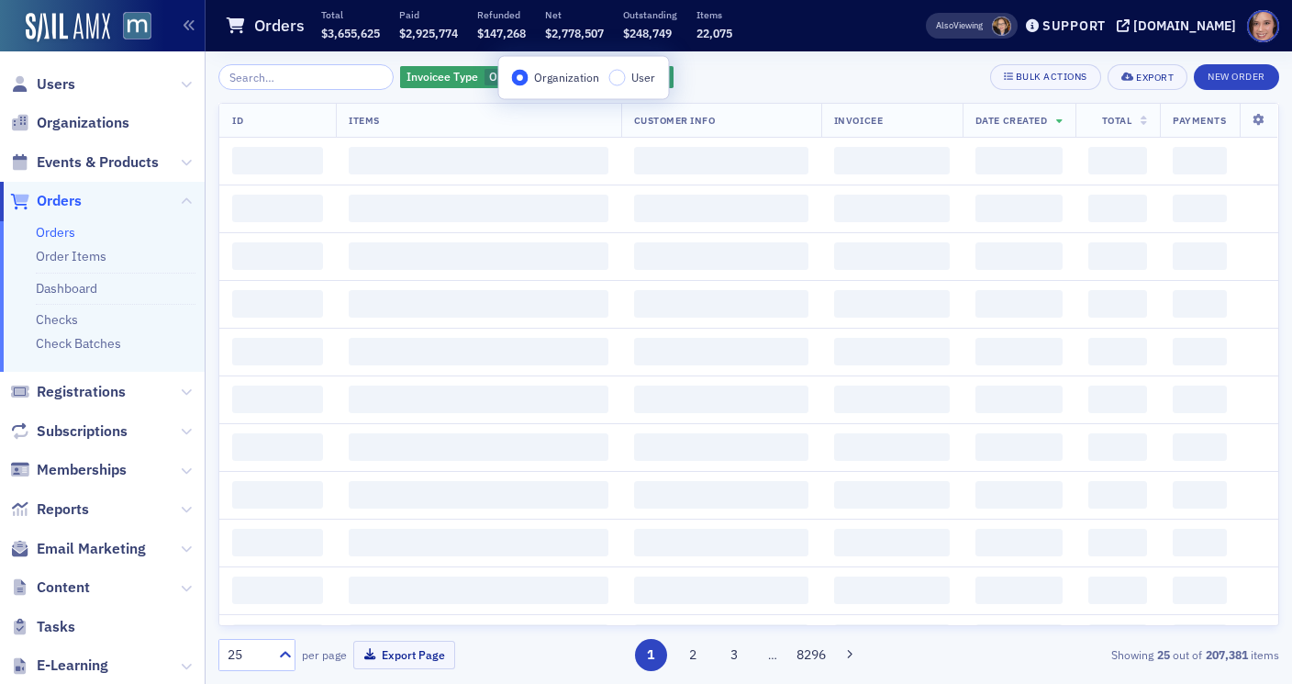
click at [735, 84] on div "Invoicee Type Organization Add Filter Bulk Actions Export New Order" at bounding box center [748, 77] width 1061 height 26
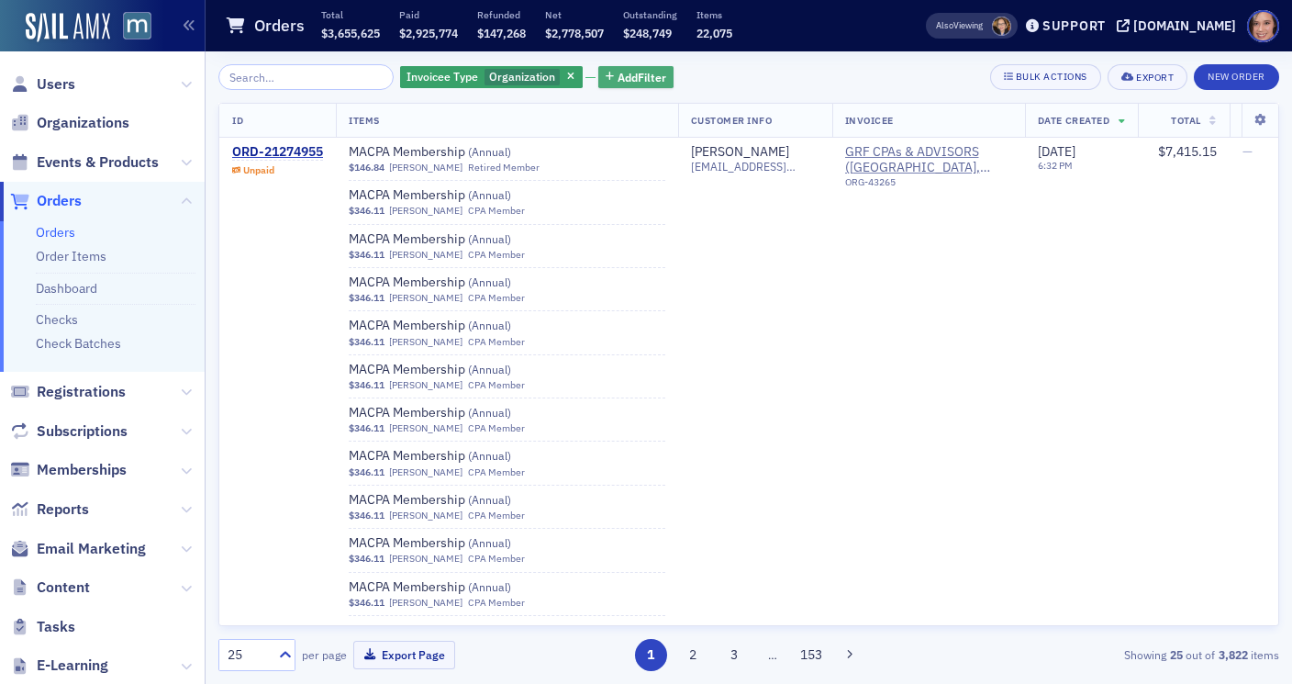
click at [625, 80] on span "Add Filter" at bounding box center [641, 77] width 49 height 17
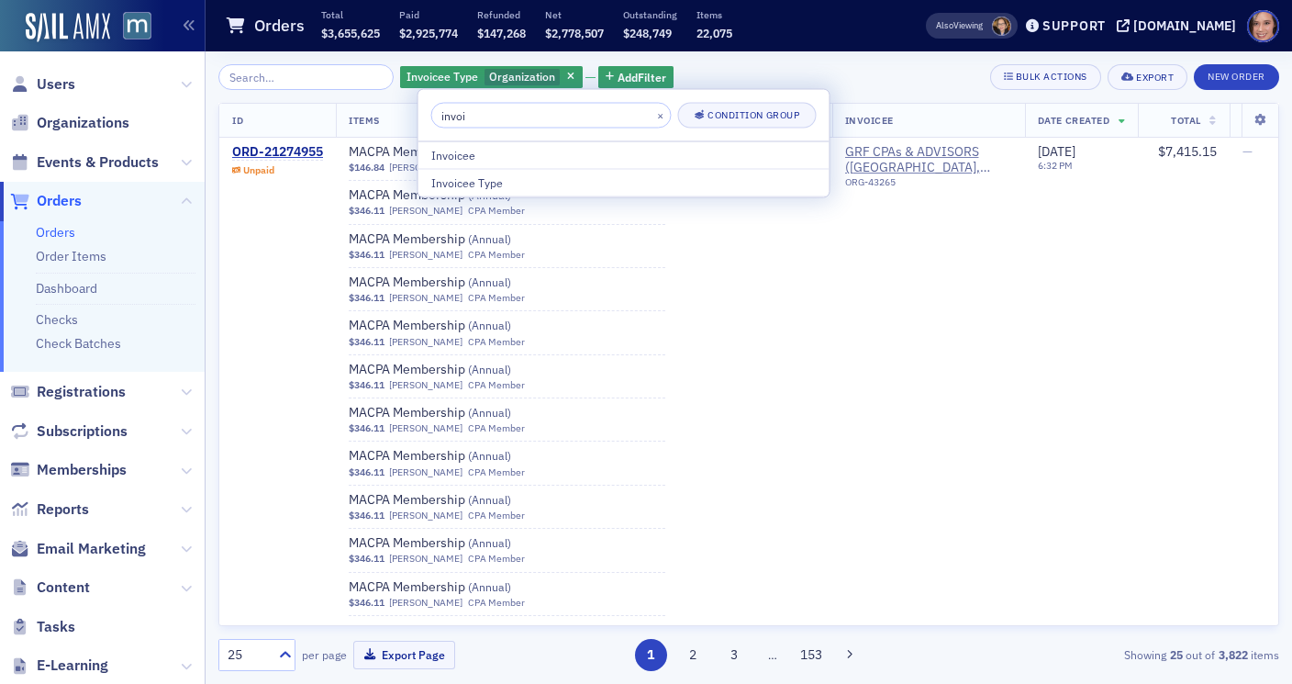
click at [560, 112] on input "invoi" at bounding box center [551, 116] width 240 height 26
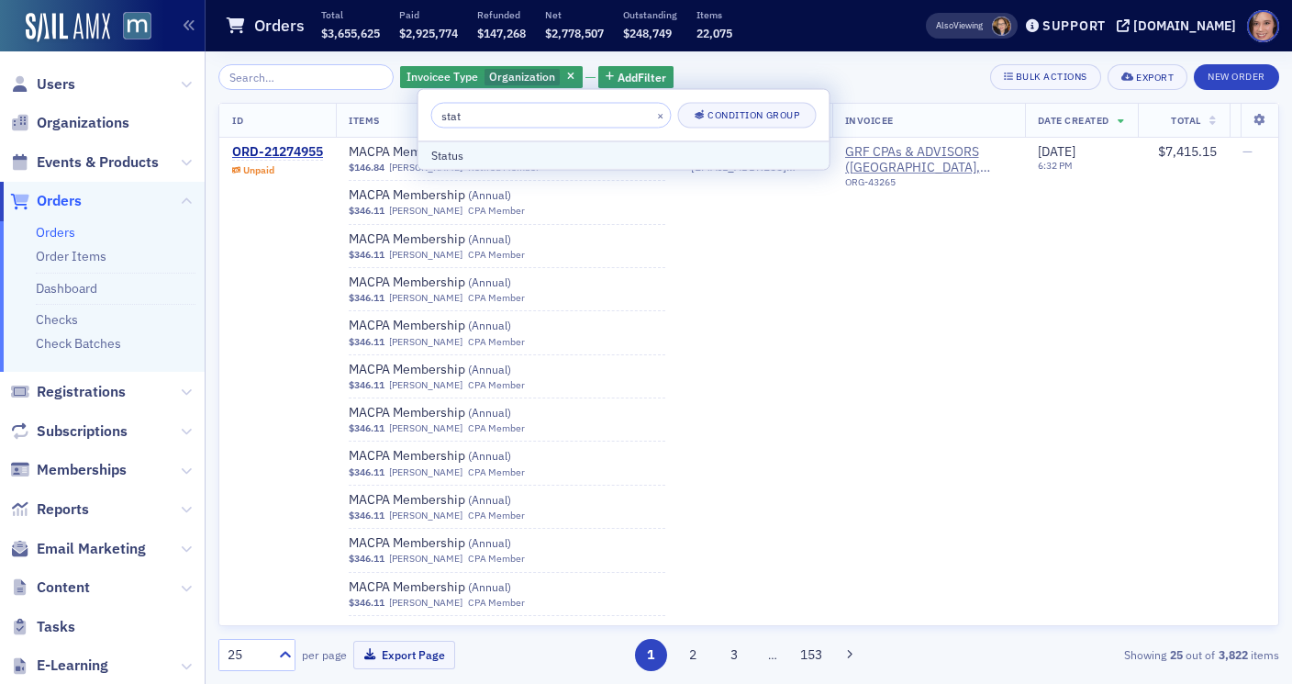
type input "stat"
click at [585, 151] on div "Status" at bounding box center [623, 155] width 385 height 17
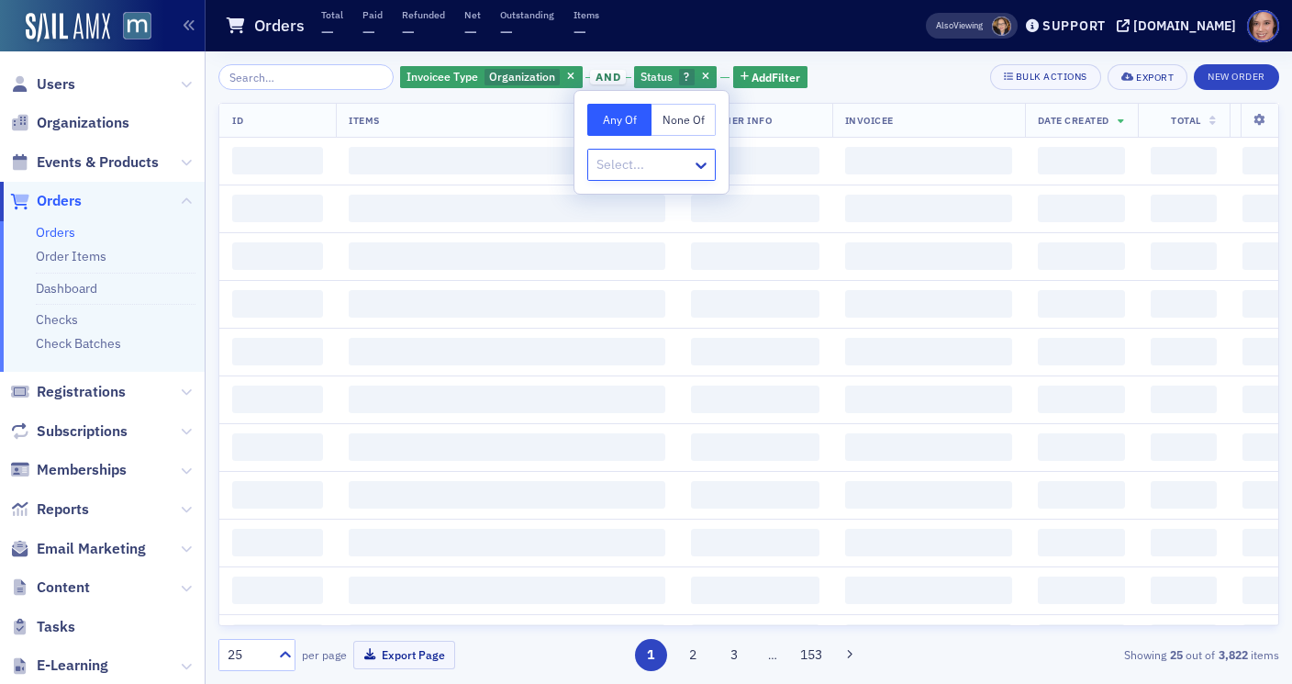
click at [641, 161] on div at bounding box center [642, 164] width 95 height 23
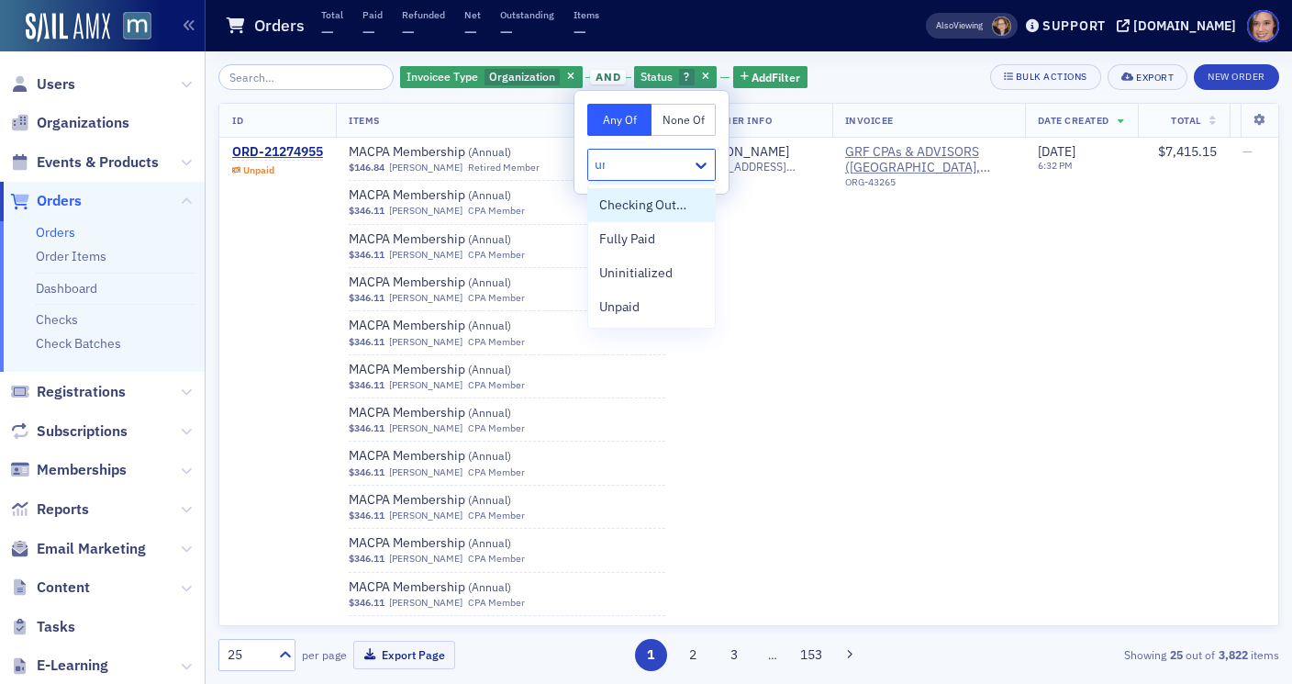
type input "unp"
click at [658, 204] on div "Unpaid" at bounding box center [651, 204] width 105 height 19
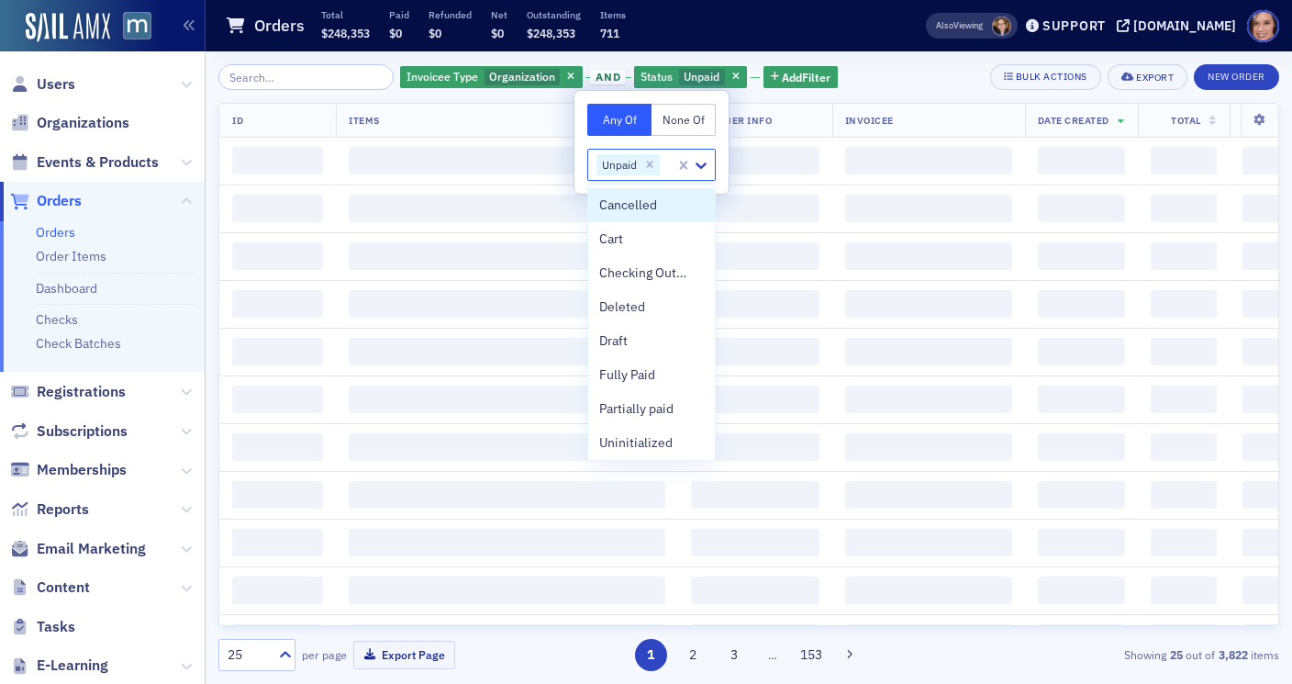
click at [864, 87] on div "Invoicee Type Organization and Status Unpaid Add Filter Bulk Actions Export New…" at bounding box center [748, 77] width 1061 height 26
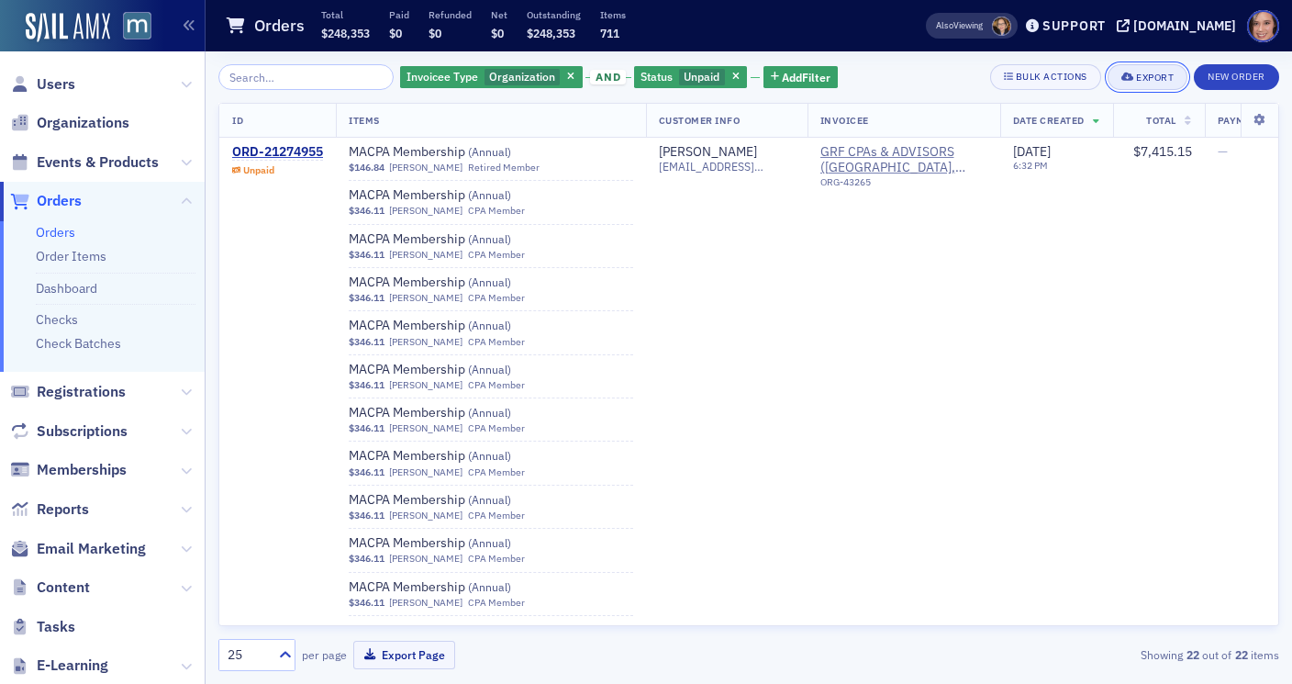
click at [1148, 82] on div "Export" at bounding box center [1155, 77] width 38 height 10
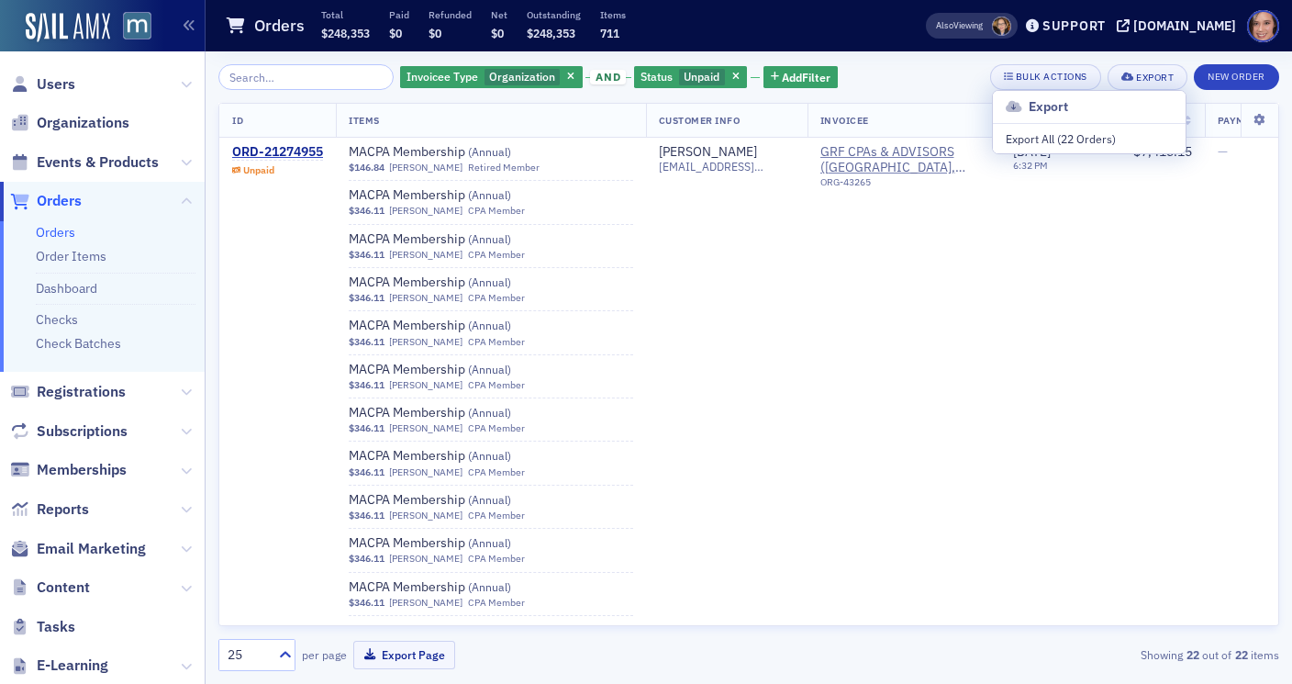
click at [875, 59] on div "Invoicee Type Organization and Status Unpaid Add Filter Bulk Actions Export New…" at bounding box center [748, 367] width 1061 height 632
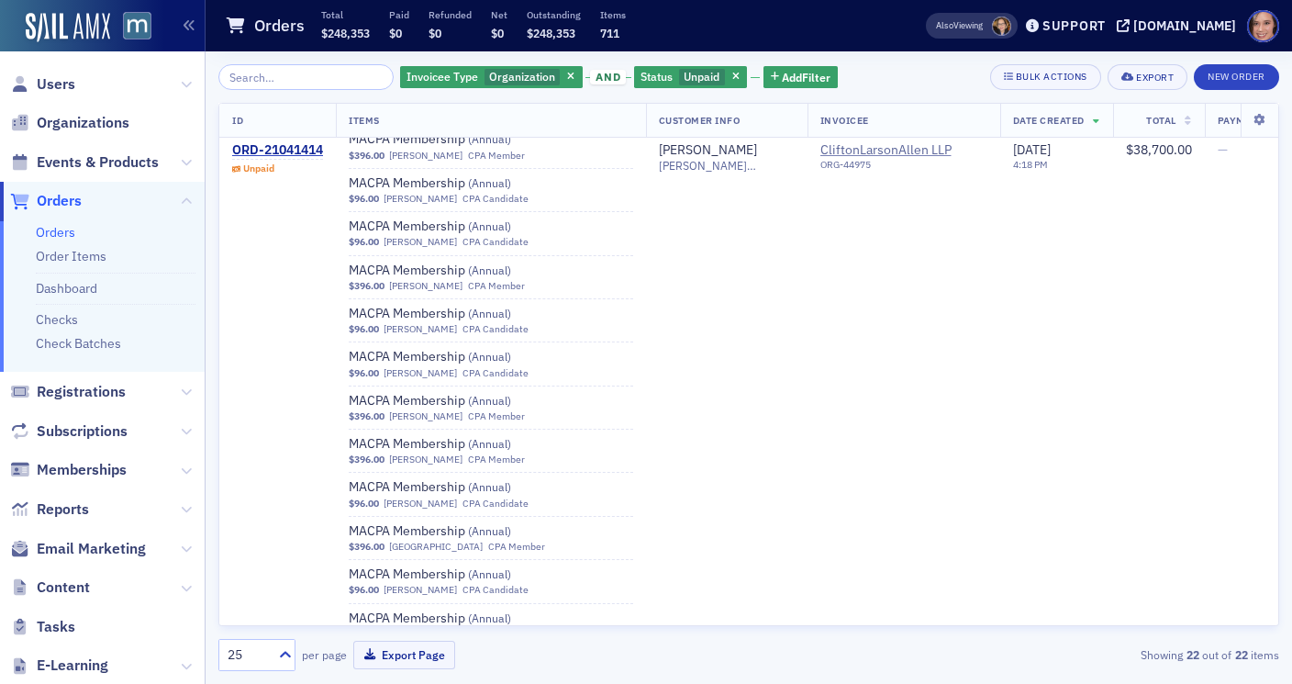
scroll to position [16481, 0]
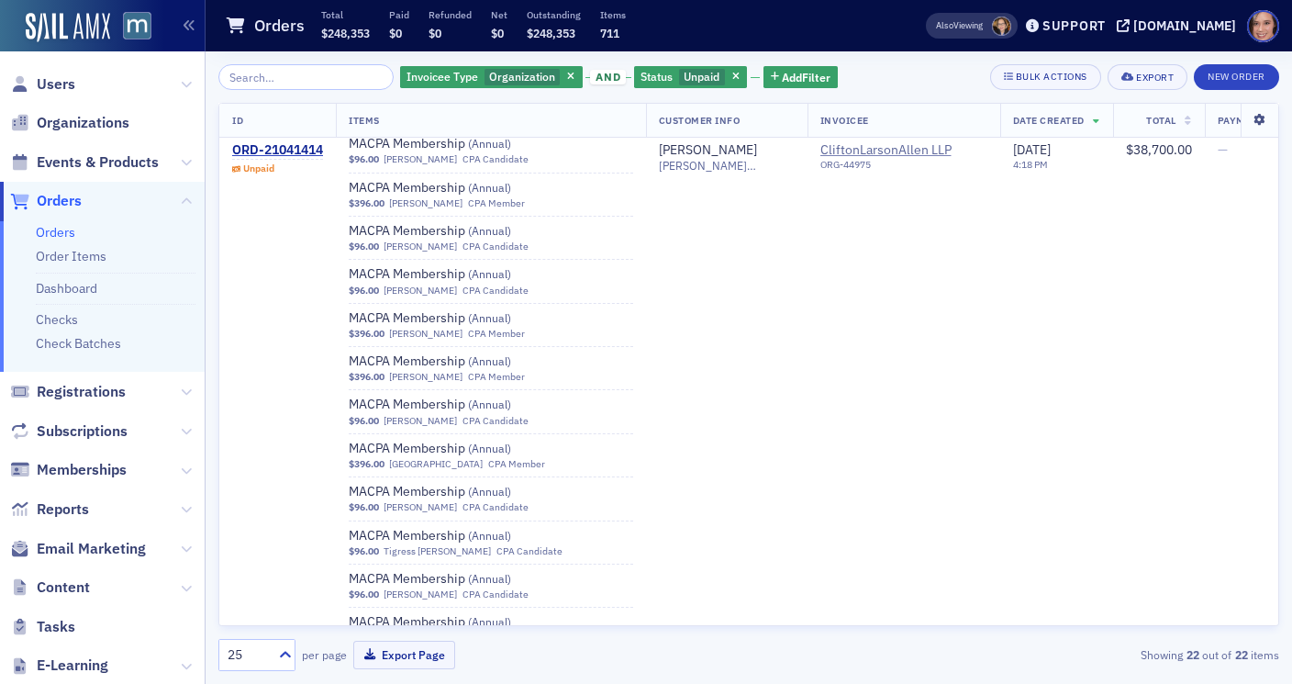
click at [1255, 118] on icon at bounding box center [1259, 120] width 38 height 11
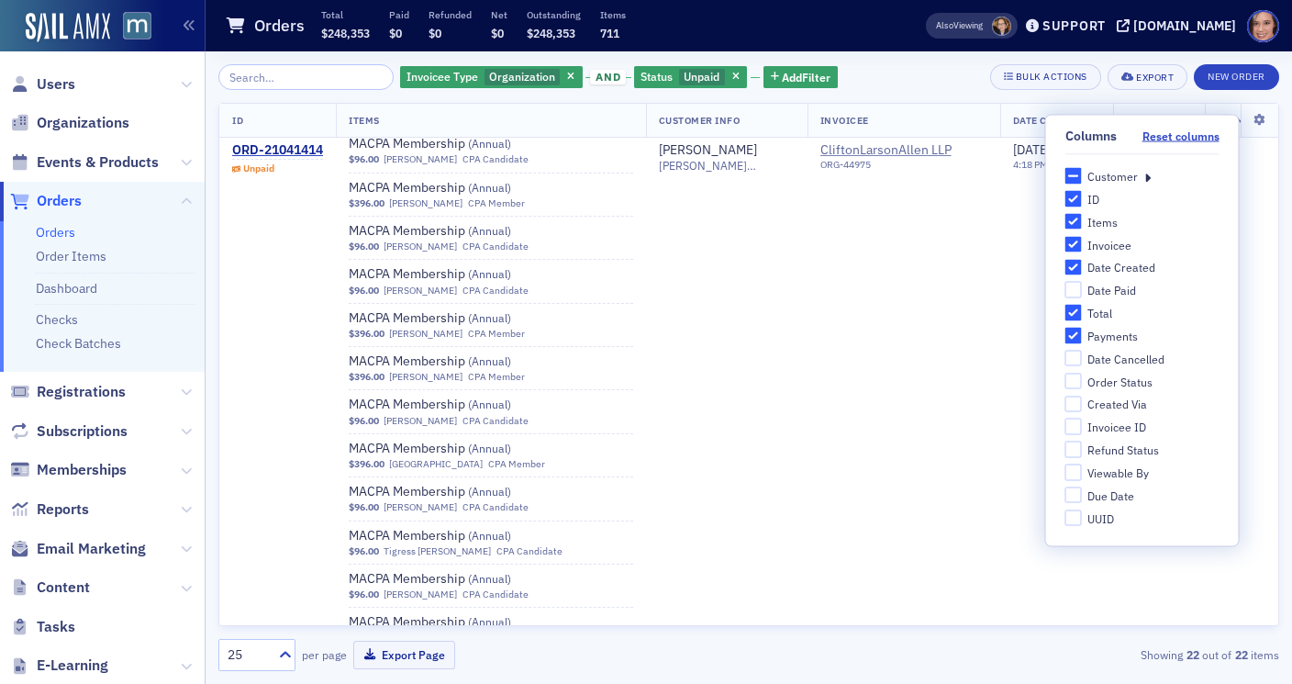
click at [902, 84] on div "Invoicee Type Organization and Status Unpaid Add Filter Bulk Actions Export New…" at bounding box center [748, 77] width 1061 height 26
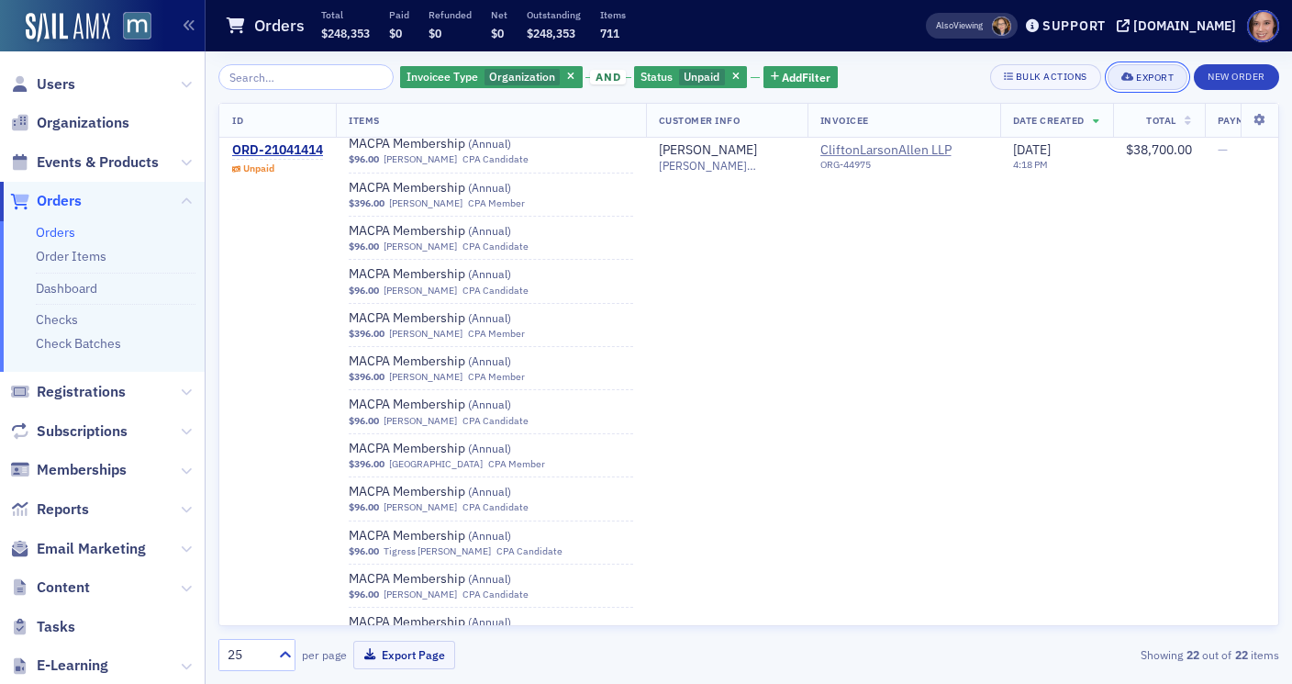
click at [1144, 79] on div "Export" at bounding box center [1155, 77] width 38 height 10
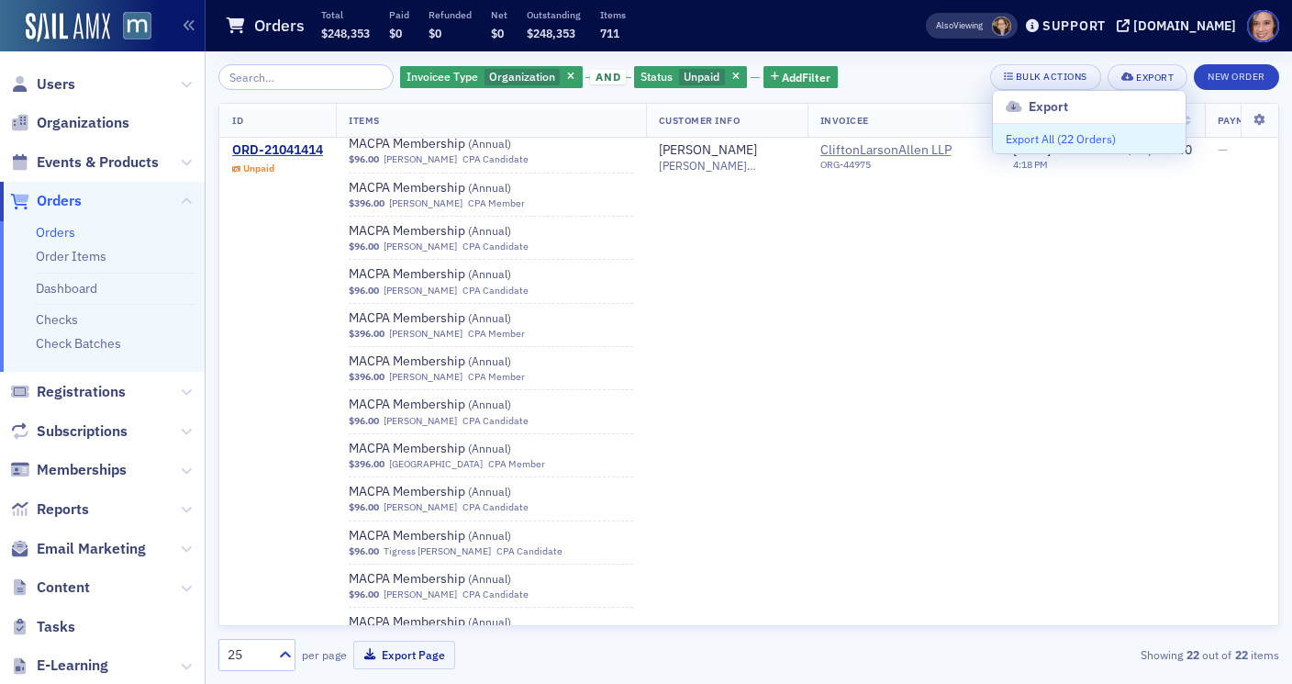
click at [1071, 133] on button "Export All ( 22 Orders )" at bounding box center [1089, 138] width 193 height 29
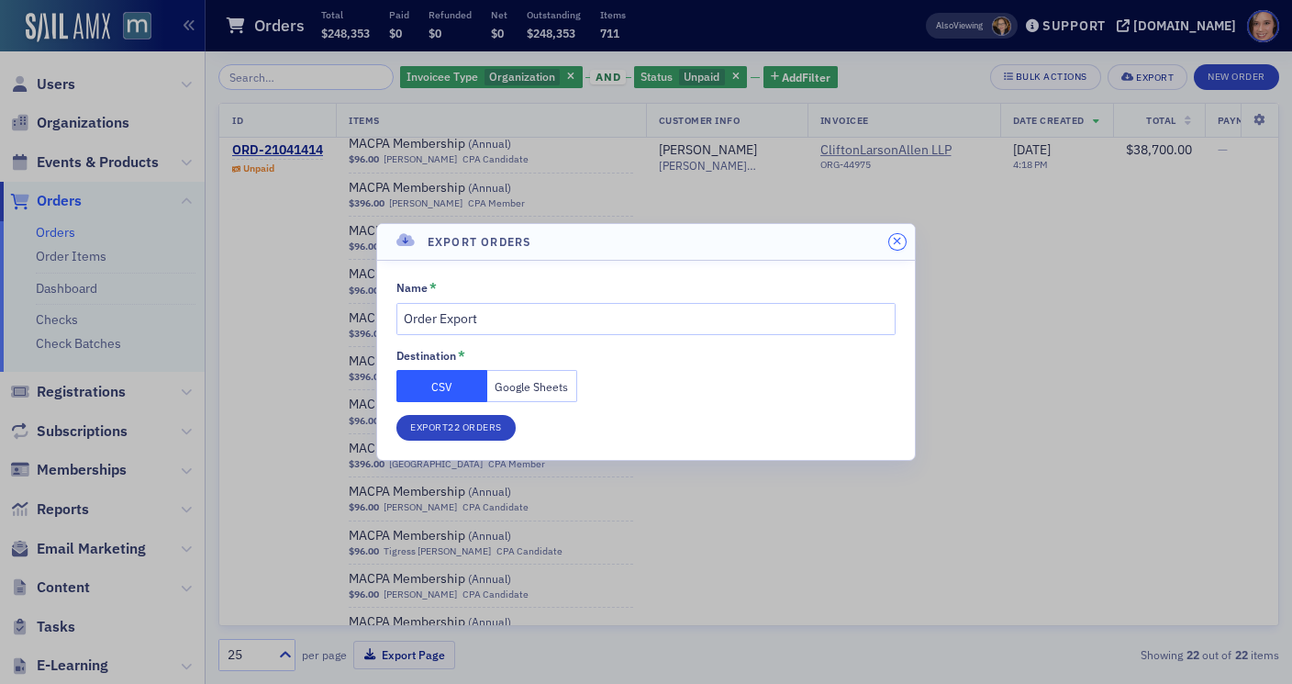
click at [894, 240] on icon "button" at bounding box center [897, 241] width 8 height 11
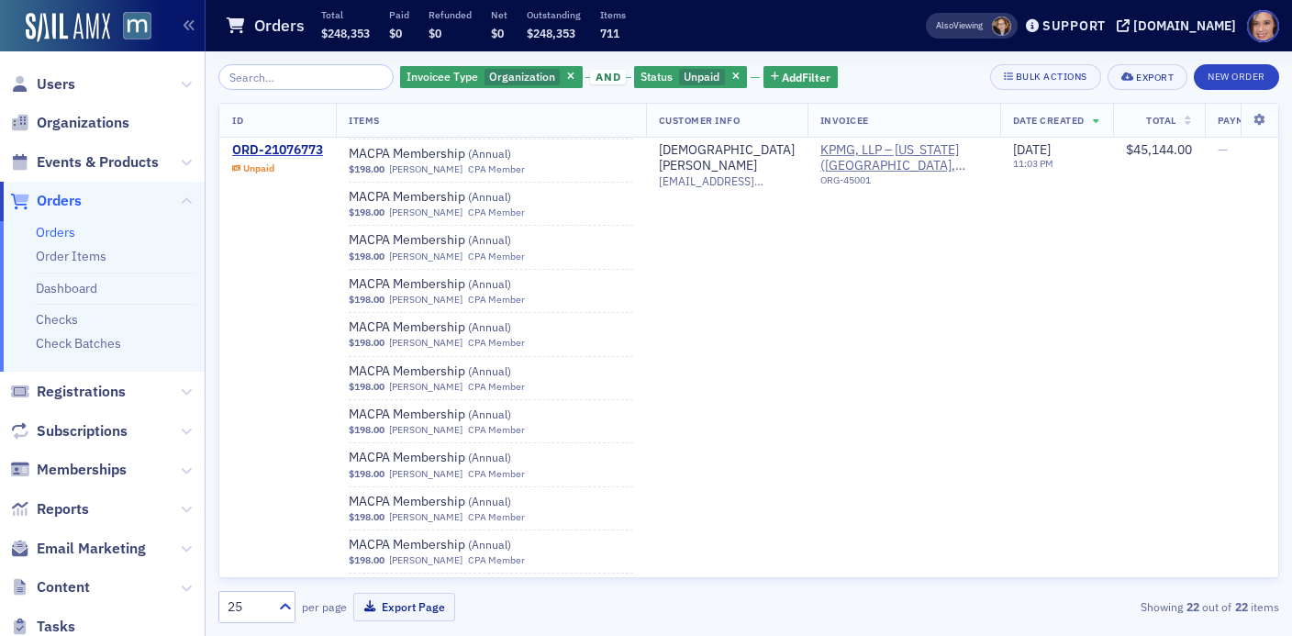
scroll to position [6576, 0]
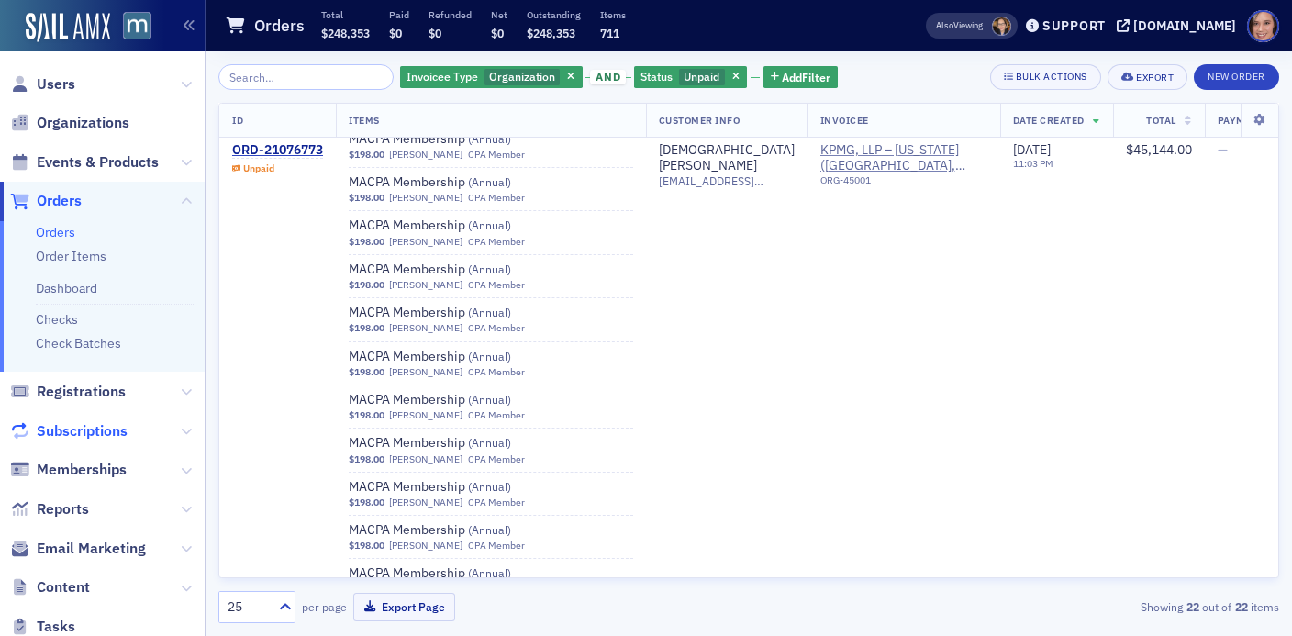
click at [103, 435] on span "Subscriptions" at bounding box center [82, 431] width 91 height 20
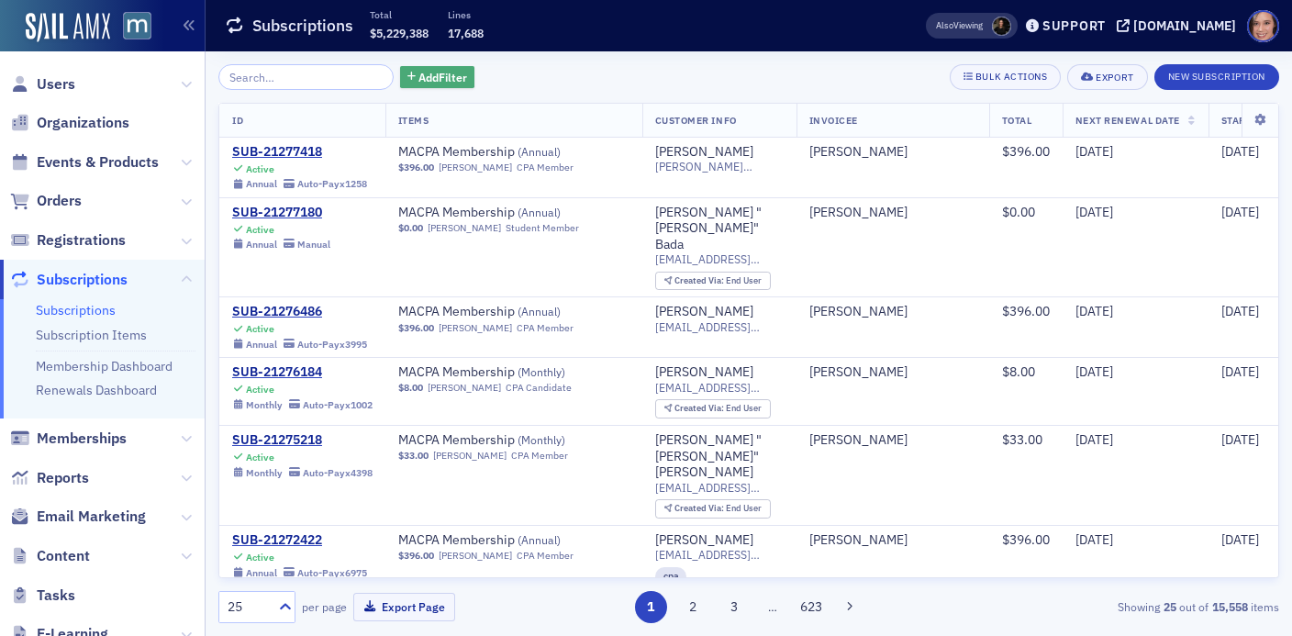
click at [427, 78] on span "Add Filter" at bounding box center [442, 77] width 49 height 17
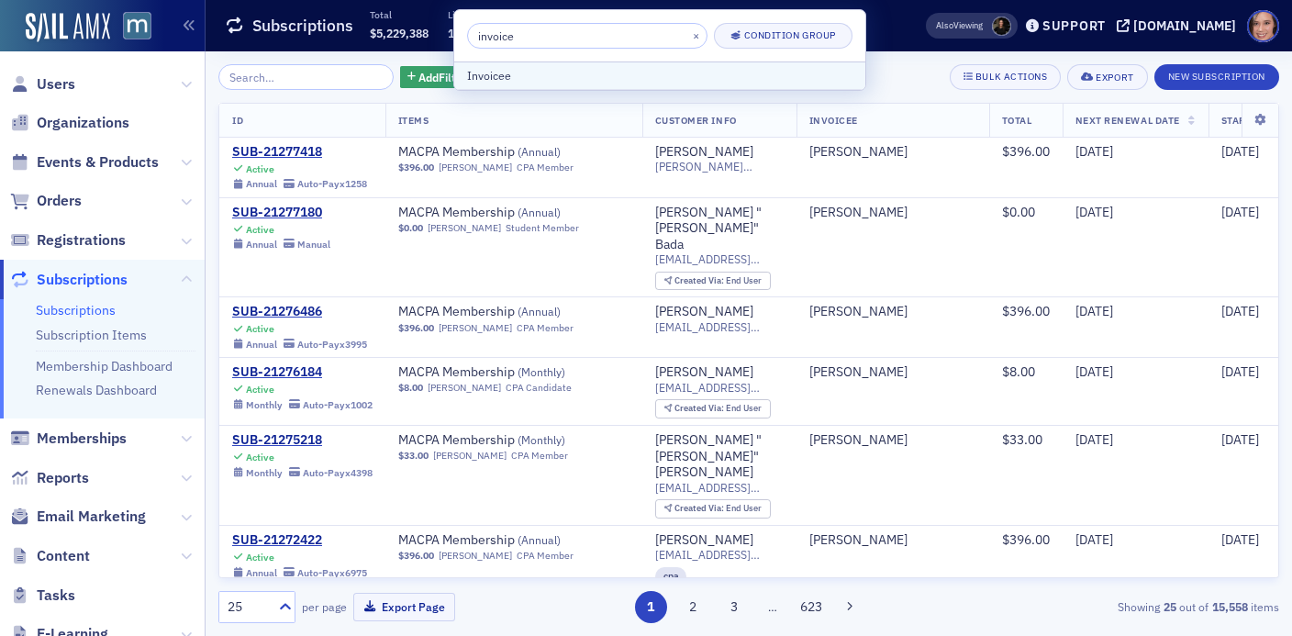
type input "invoice"
click at [533, 79] on div "Invoicee" at bounding box center [659, 75] width 385 height 17
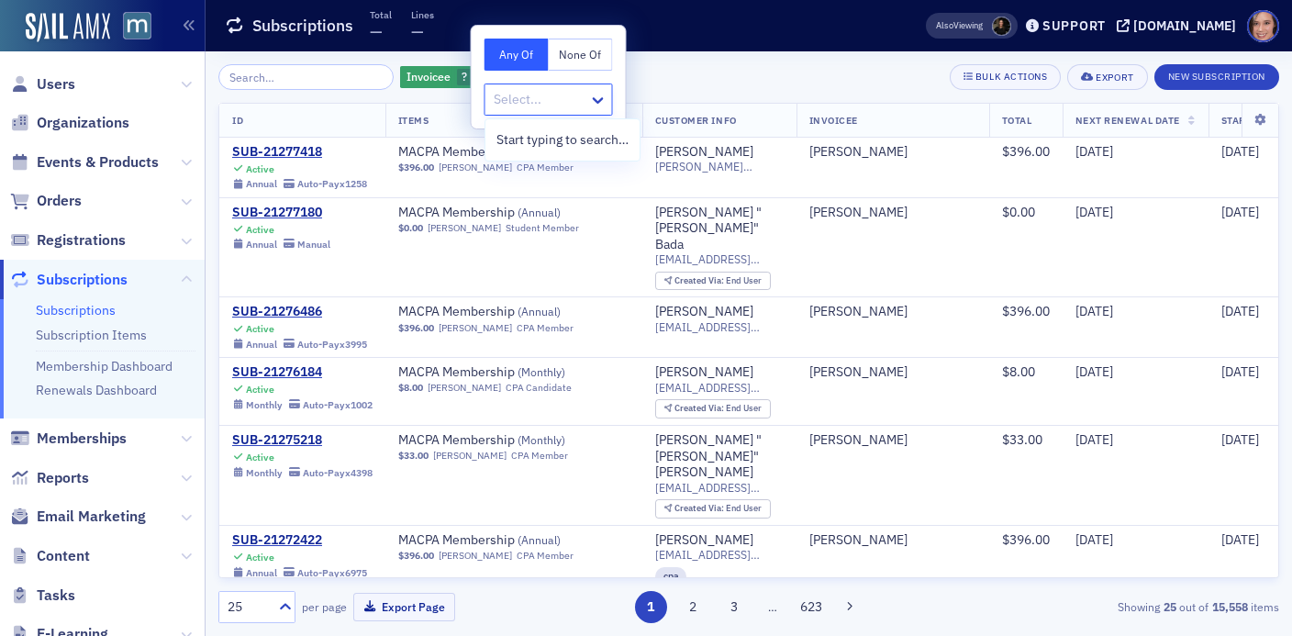
click at [581, 94] on div at bounding box center [539, 99] width 95 height 23
click at [669, 84] on div "Invoicee ? Add Filter Bulk Actions Export New Subscription" at bounding box center [748, 77] width 1061 height 26
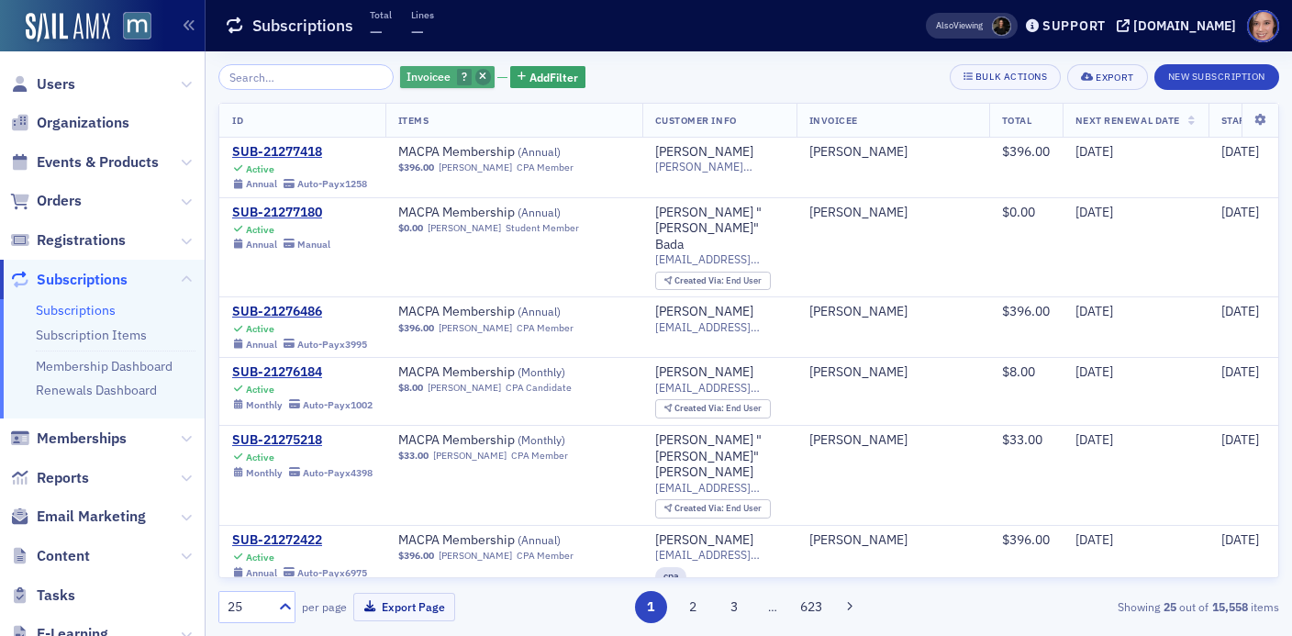
click at [479, 79] on icon "button" at bounding box center [482, 77] width 7 height 10
click at [433, 76] on span "Add Filter" at bounding box center [442, 77] width 49 height 17
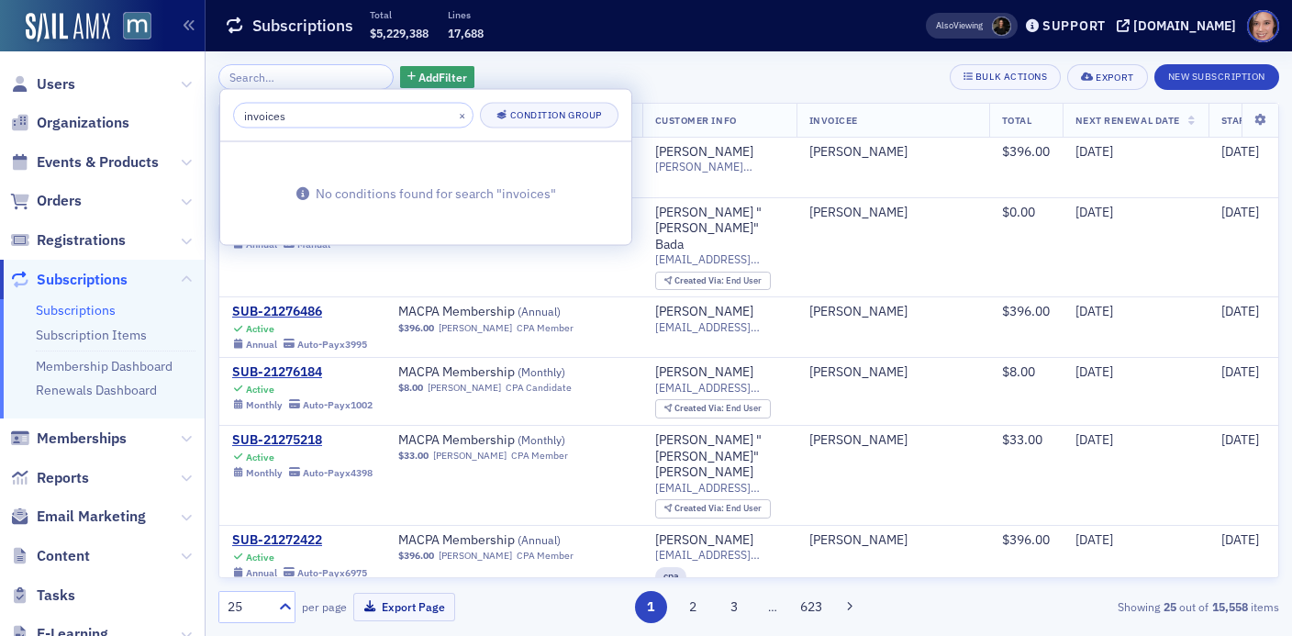
click at [392, 117] on input "invoices" at bounding box center [353, 116] width 240 height 26
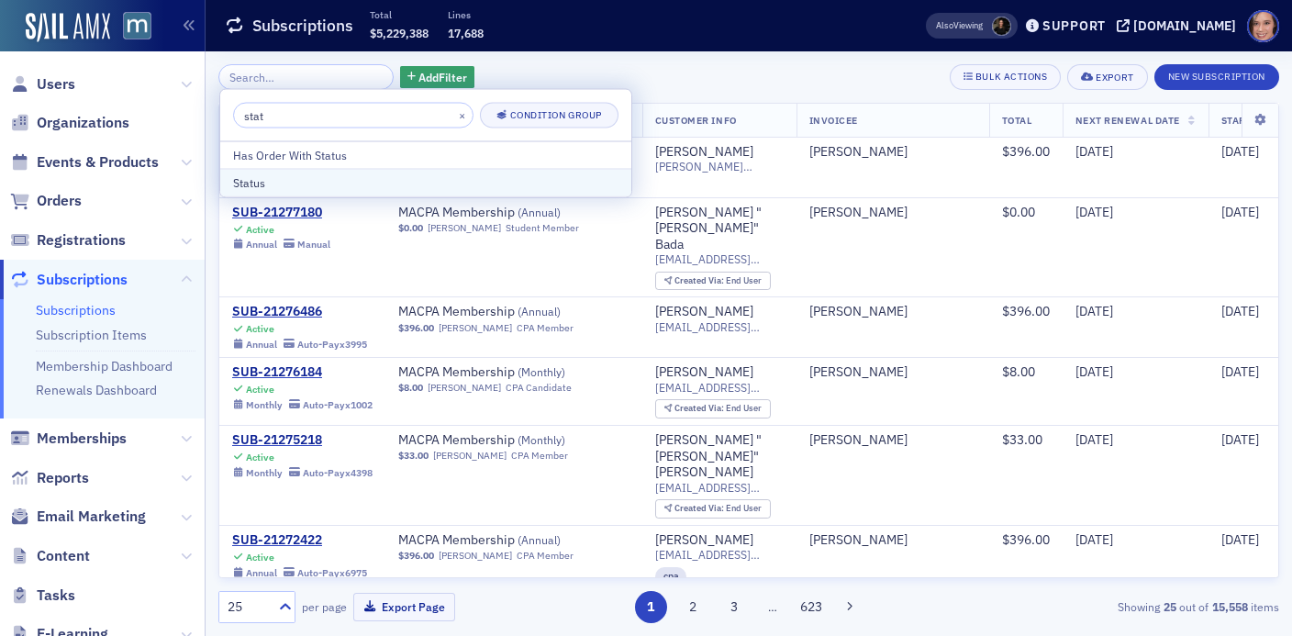
type input "stat"
click at [395, 181] on div "Status" at bounding box center [425, 182] width 385 height 17
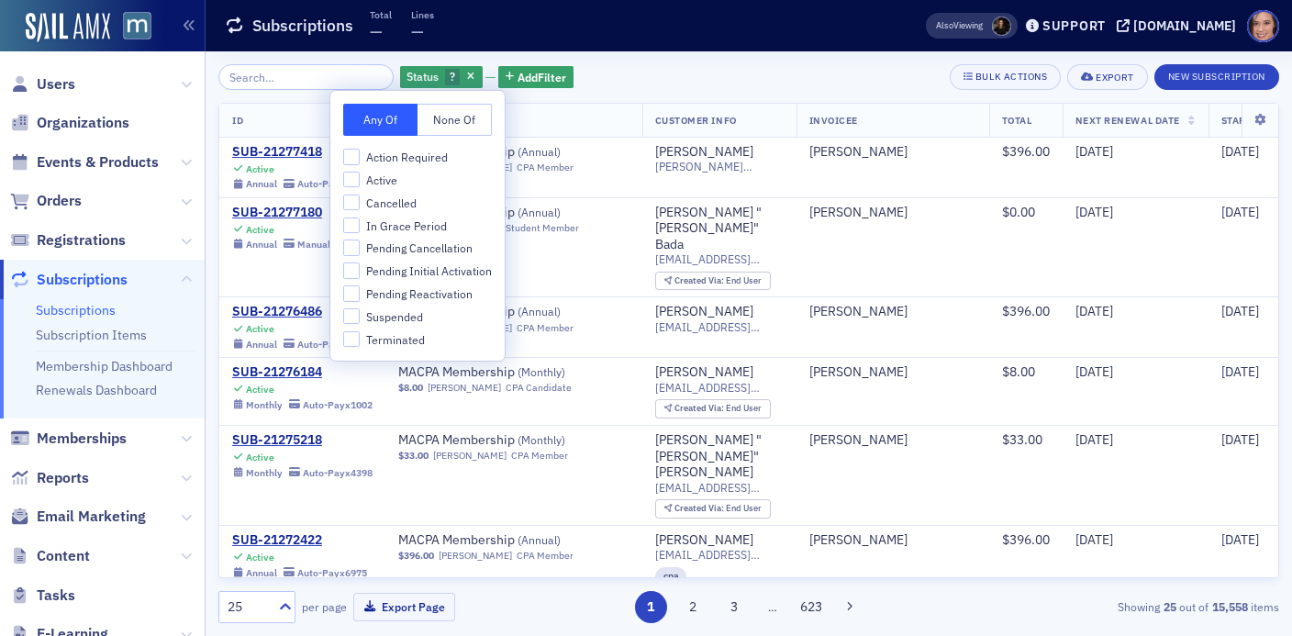
click at [602, 74] on div "Status ? Add Filter Bulk Actions Export New Subscription" at bounding box center [748, 77] width 1061 height 26
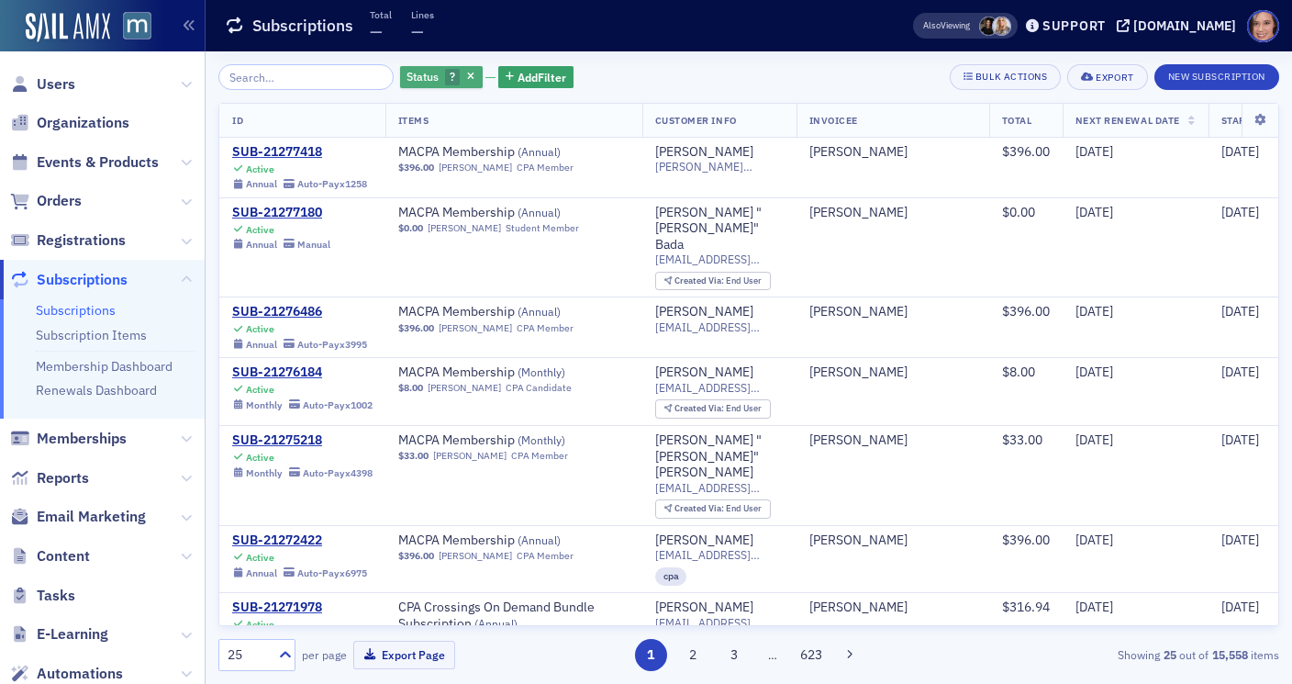
click at [407, 77] on span "Status" at bounding box center [422, 76] width 32 height 15
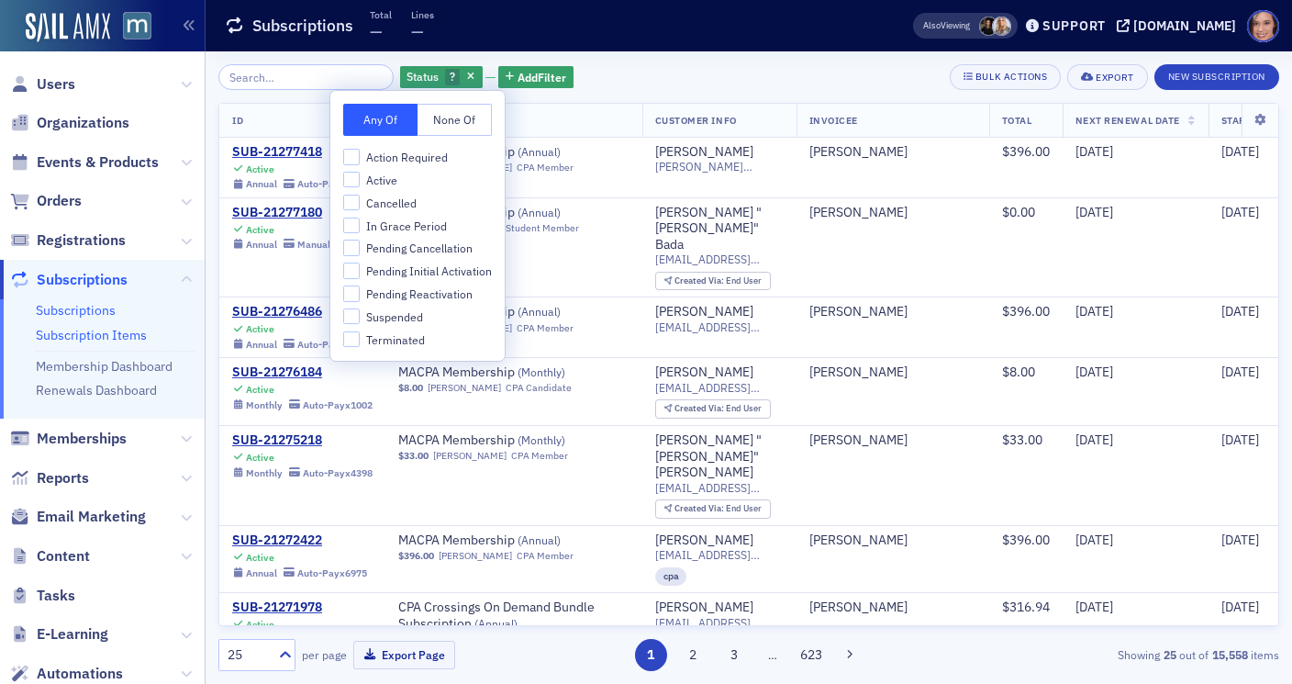
click at [117, 338] on link "Subscription Items" at bounding box center [91, 335] width 111 height 17
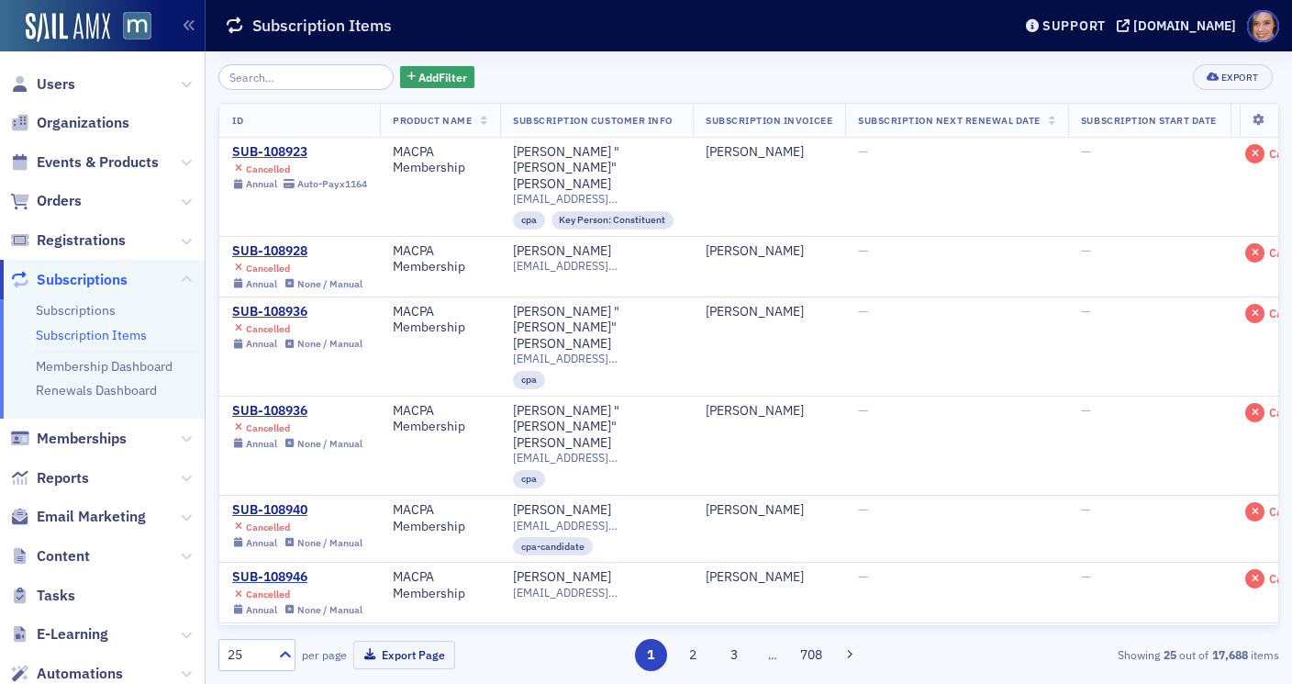
click at [422, 63] on div "Add Filter Export ID Product Name Subscription Customer Info Subscription Invoi…" at bounding box center [748, 367] width 1061 height 632
click at [428, 70] on span "Add Filter" at bounding box center [442, 77] width 49 height 17
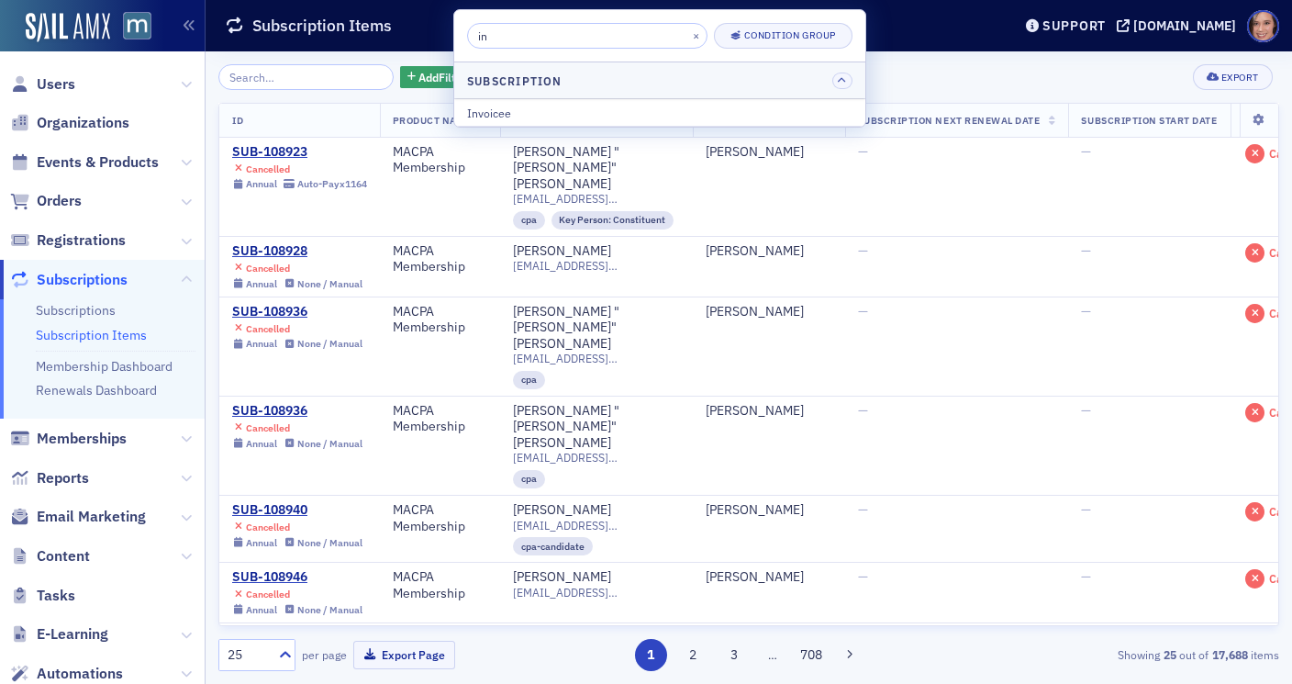
type input "i"
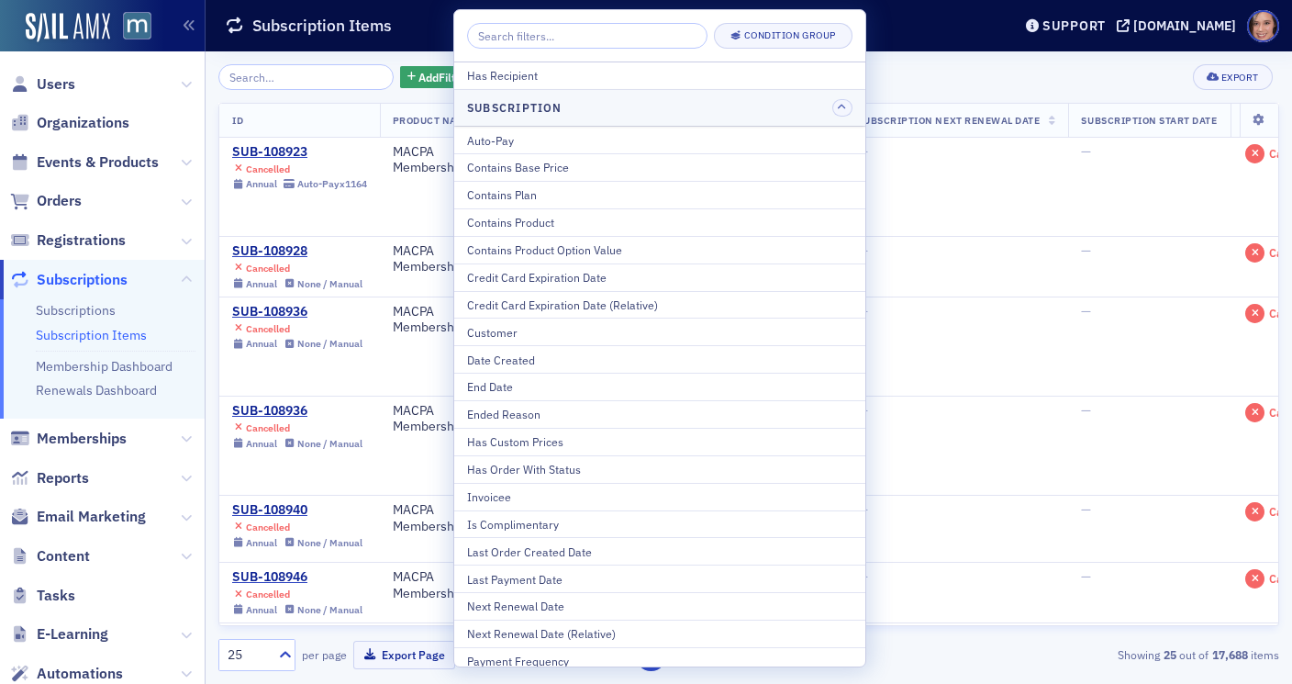
click at [73, 296] on span "Subscriptions" at bounding box center [102, 279] width 205 height 39
click at [111, 388] on link "Renewals Dashboard" at bounding box center [96, 390] width 121 height 17
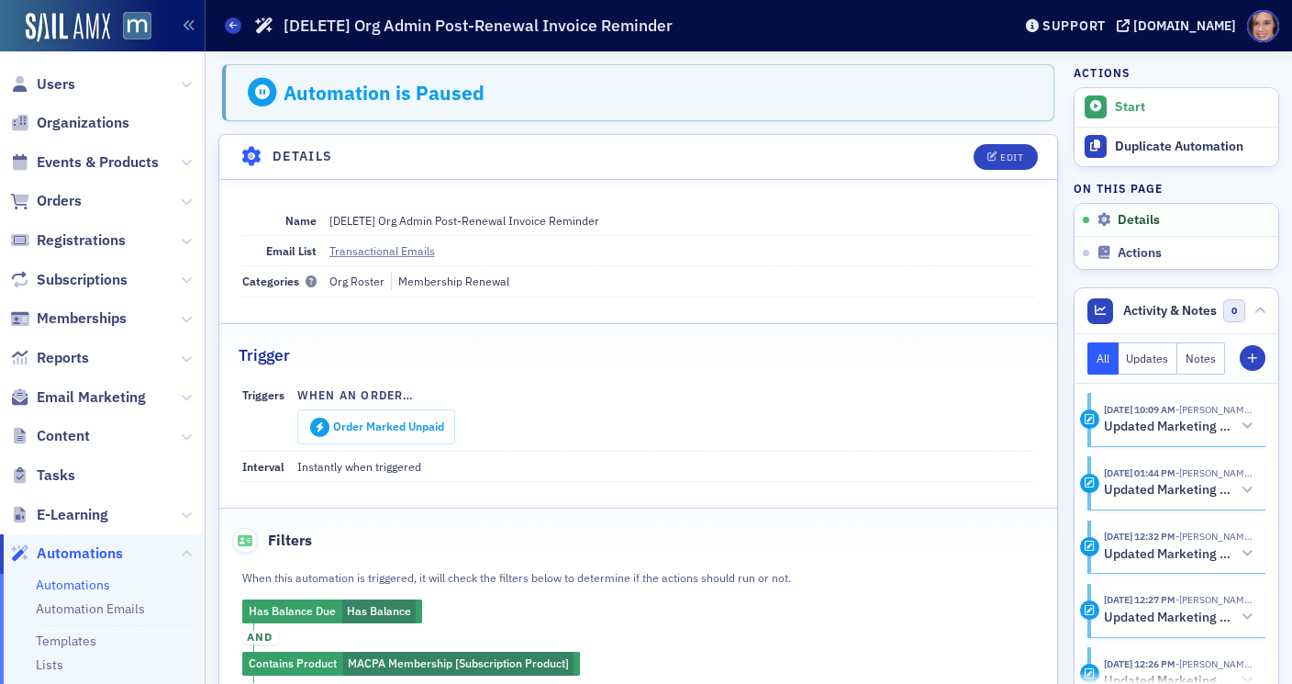
scroll to position [586, 0]
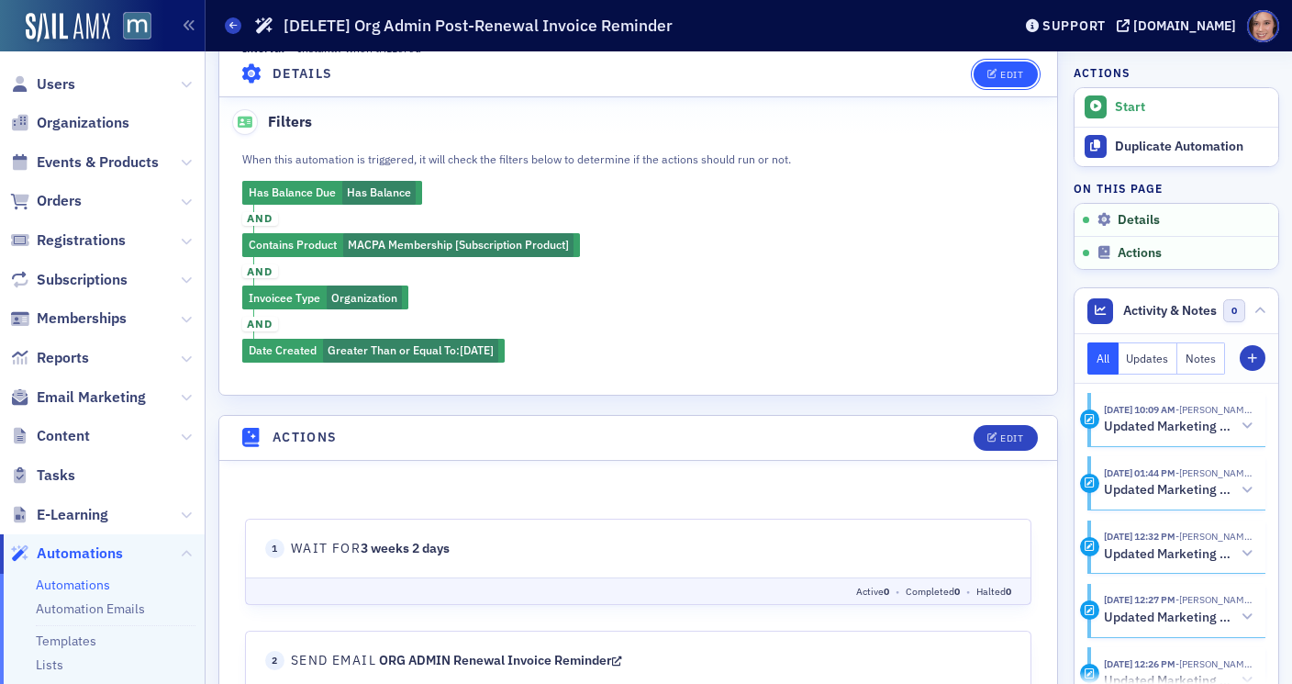
click at [1002, 78] on div "Edit" at bounding box center [1011, 74] width 23 height 10
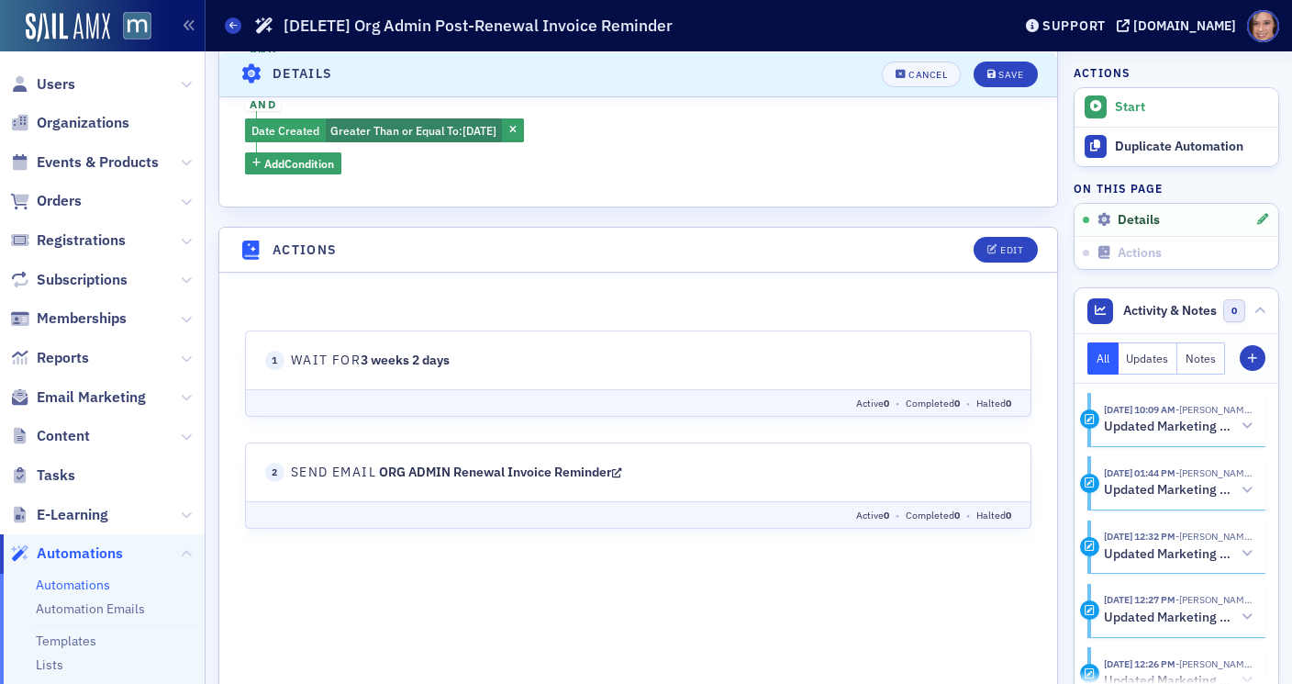
scroll to position [905, 0]
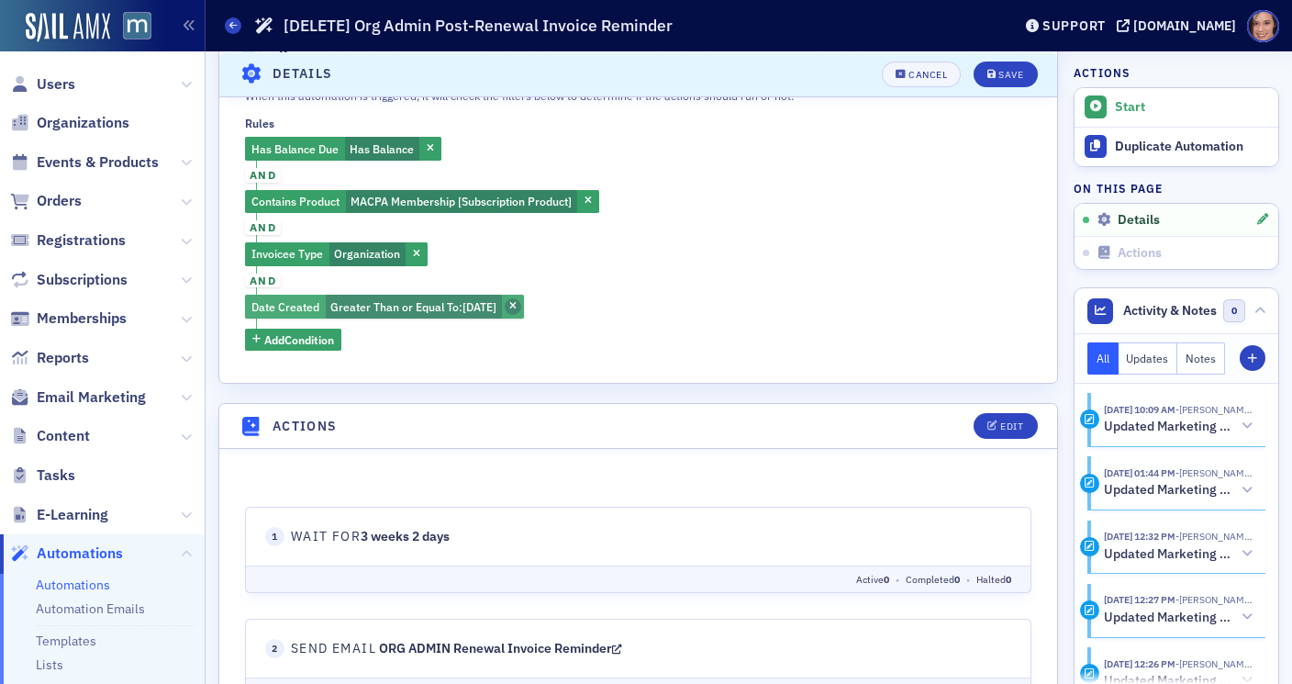
click at [517, 304] on icon "button" at bounding box center [512, 307] width 7 height 10
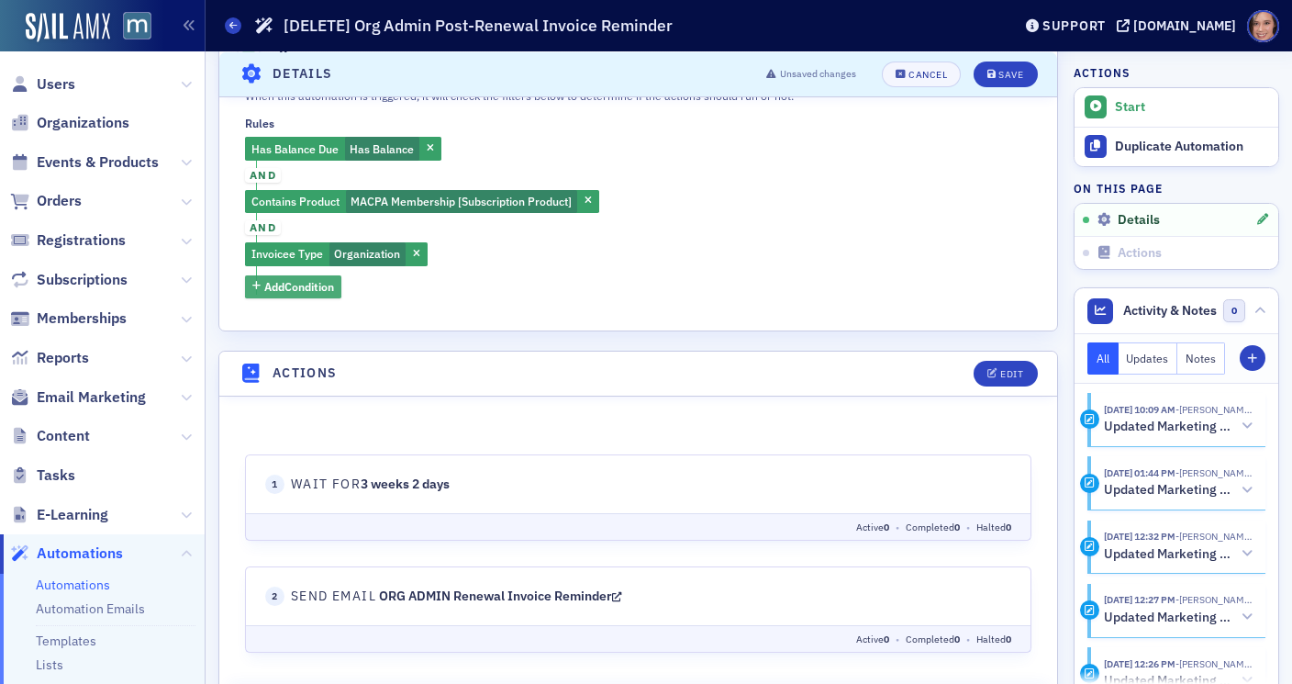
click at [330, 291] on span "Add Condition" at bounding box center [299, 286] width 70 height 17
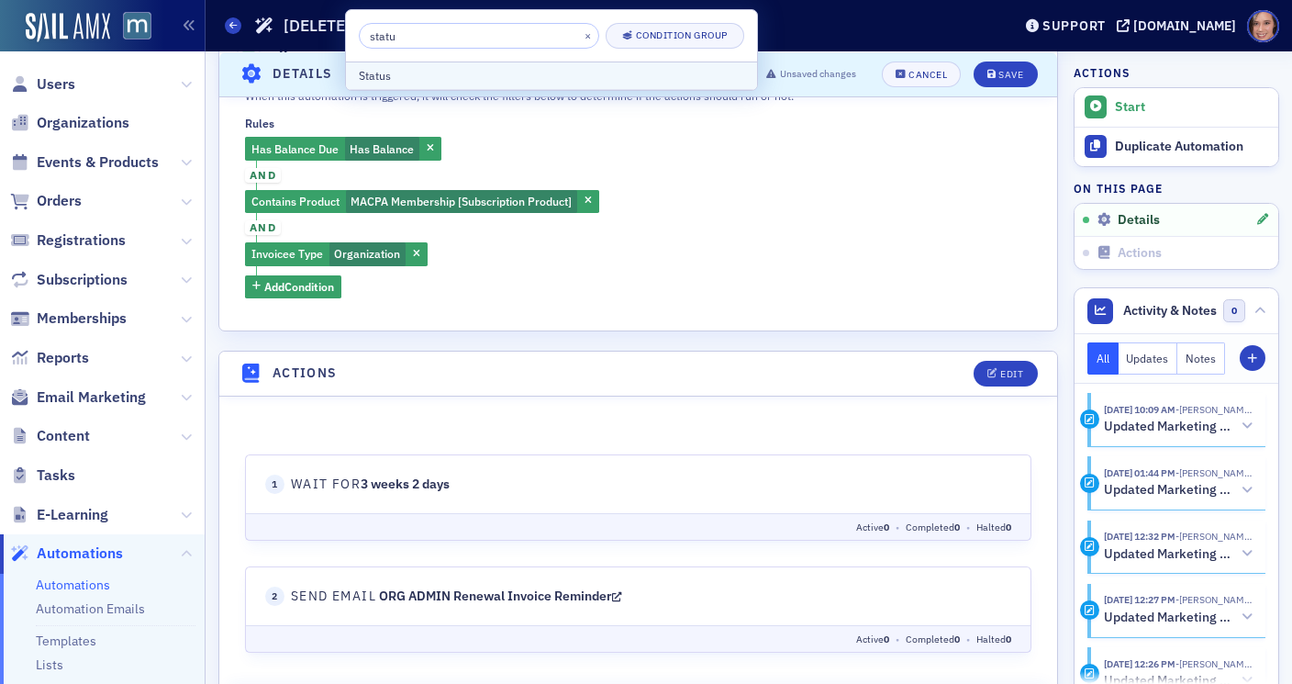
type input "statu"
click at [497, 72] on div "Status" at bounding box center [551, 75] width 385 height 17
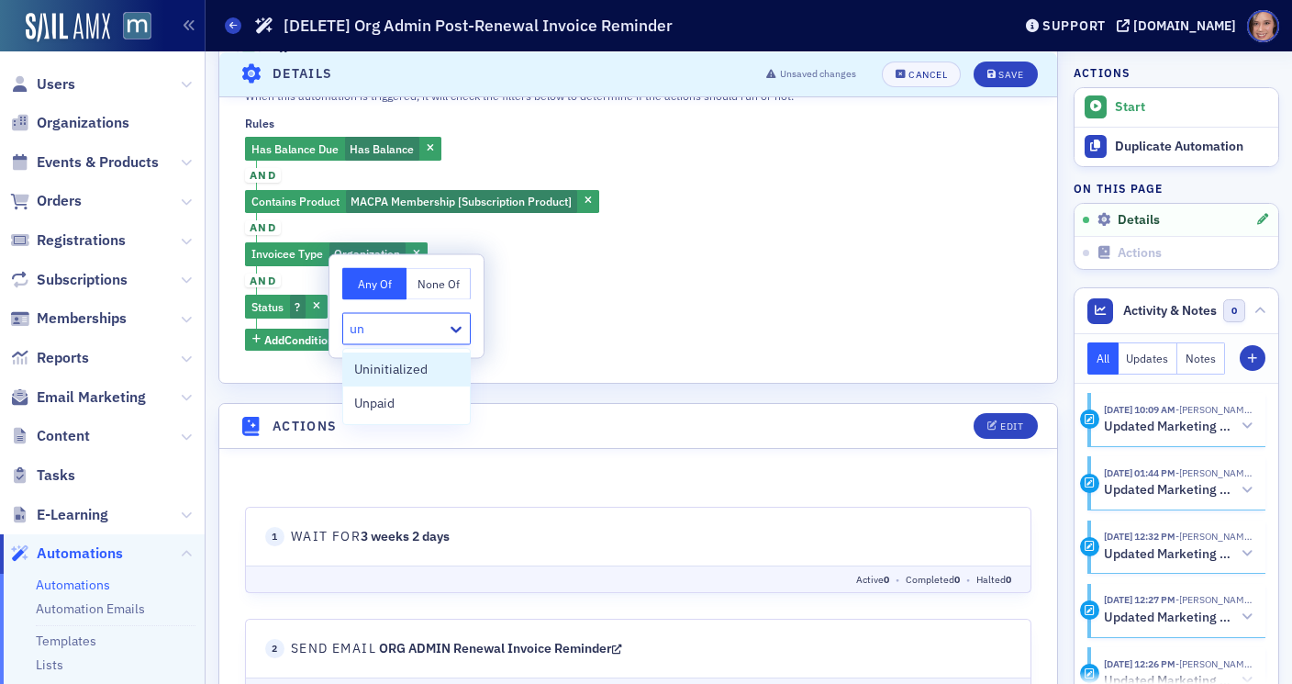
type input "unp"
click at [429, 372] on div "Unpaid" at bounding box center [406, 369] width 105 height 19
click at [770, 310] on div "Has Balance Due Has Balance and Contains Product MACPA Membership [Subscription…" at bounding box center [638, 244] width 786 height 214
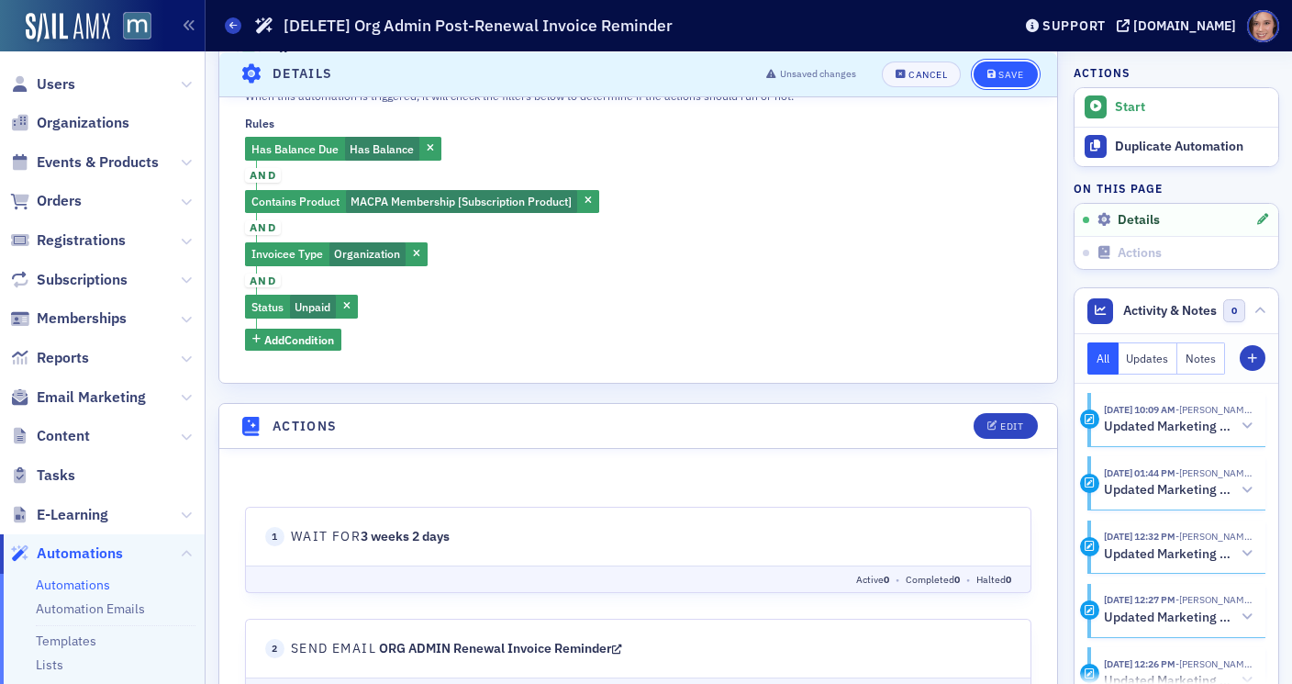
click at [1011, 83] on button "Save" at bounding box center [1004, 74] width 63 height 26
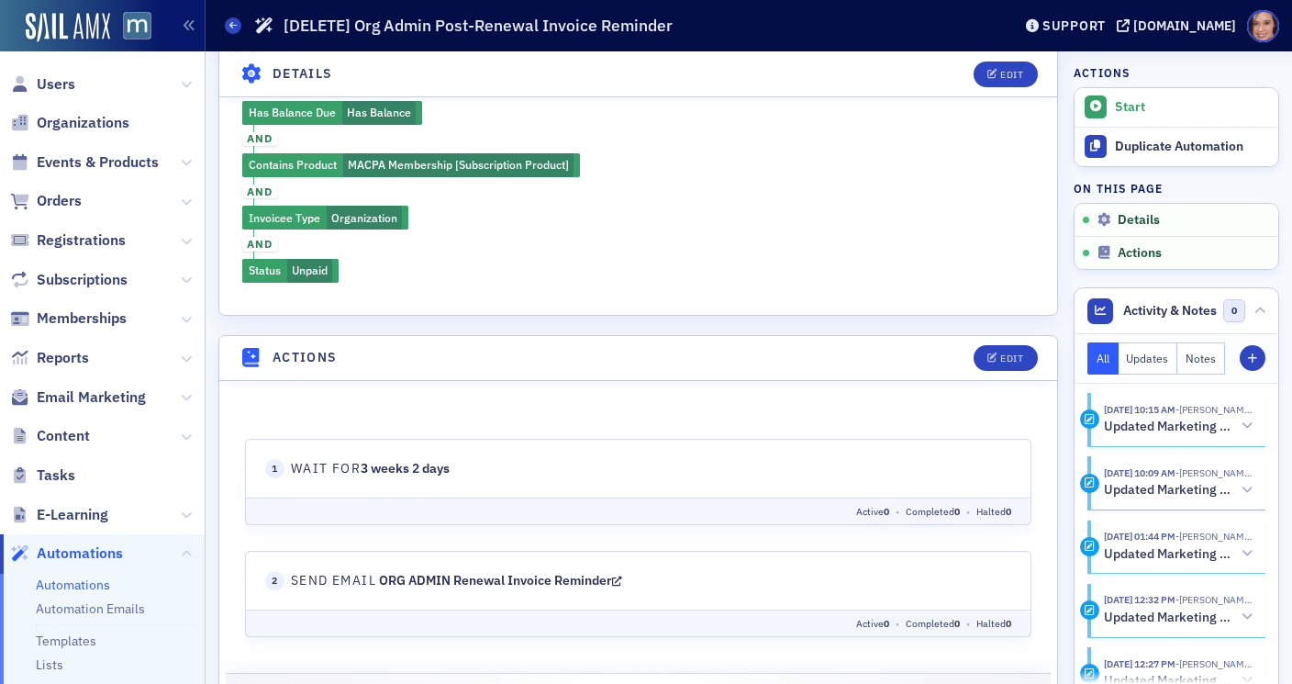
scroll to position [561, 0]
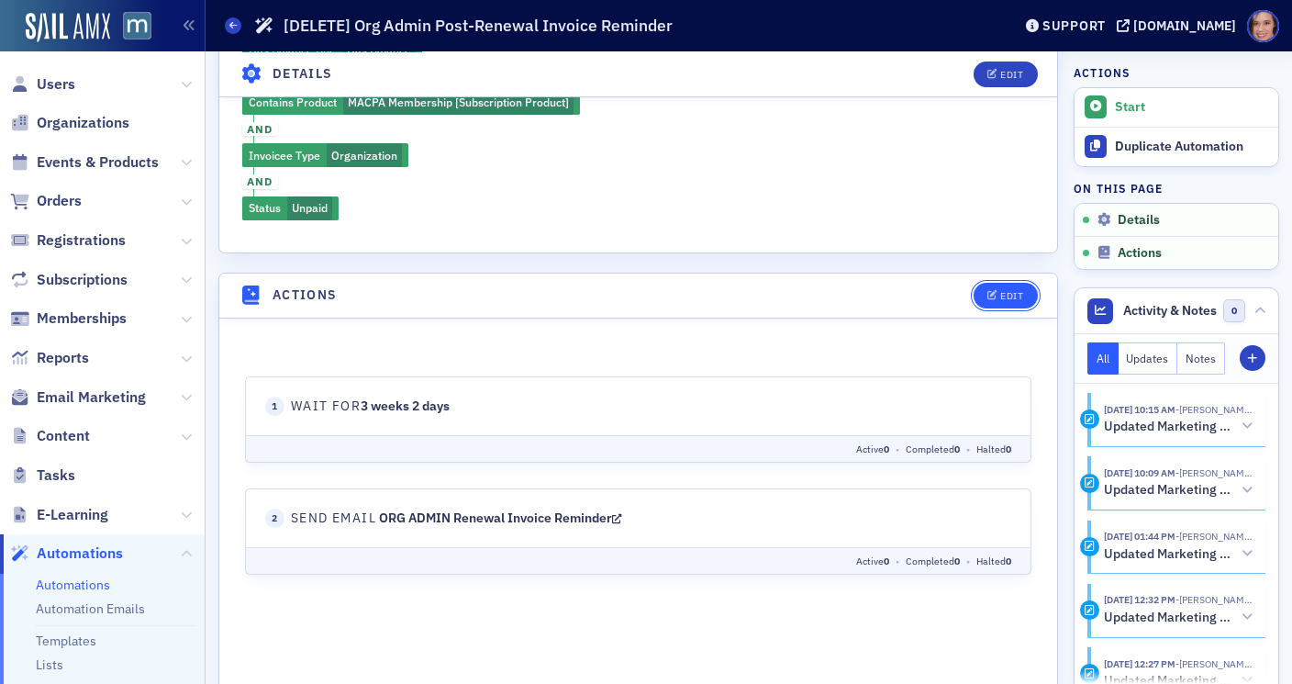
click at [1004, 291] on div "Edit" at bounding box center [1011, 296] width 23 height 10
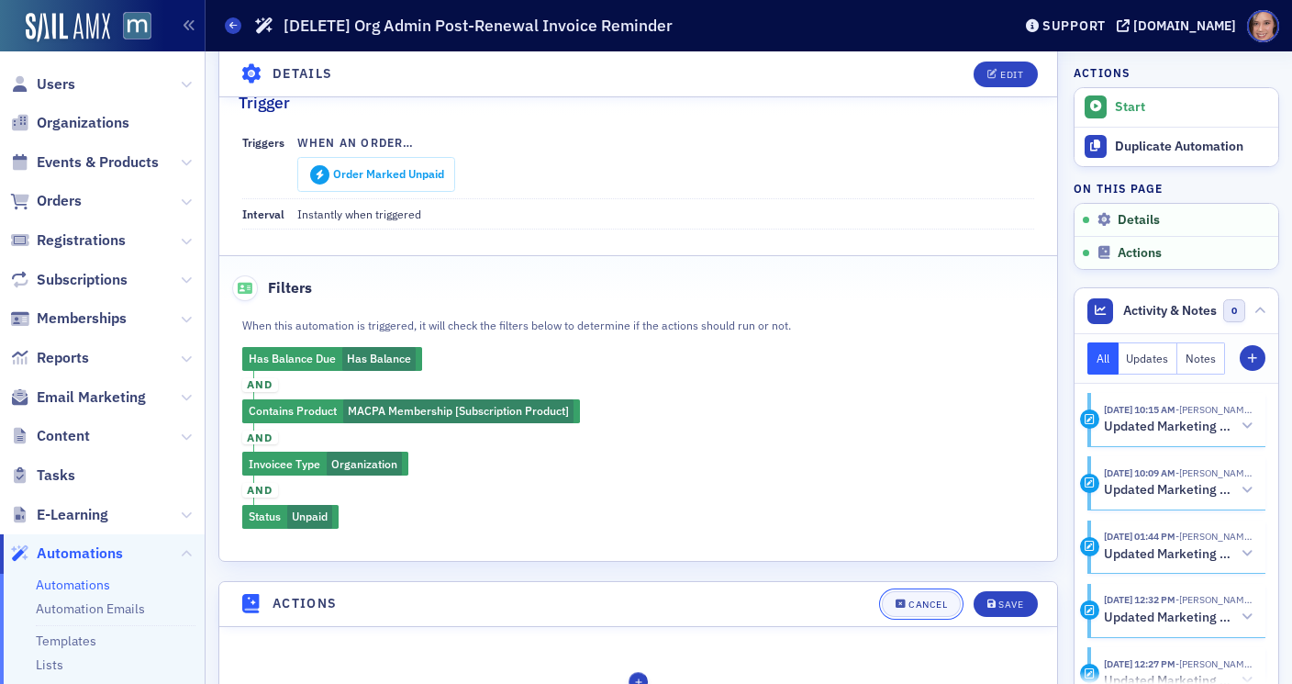
scroll to position [0, 0]
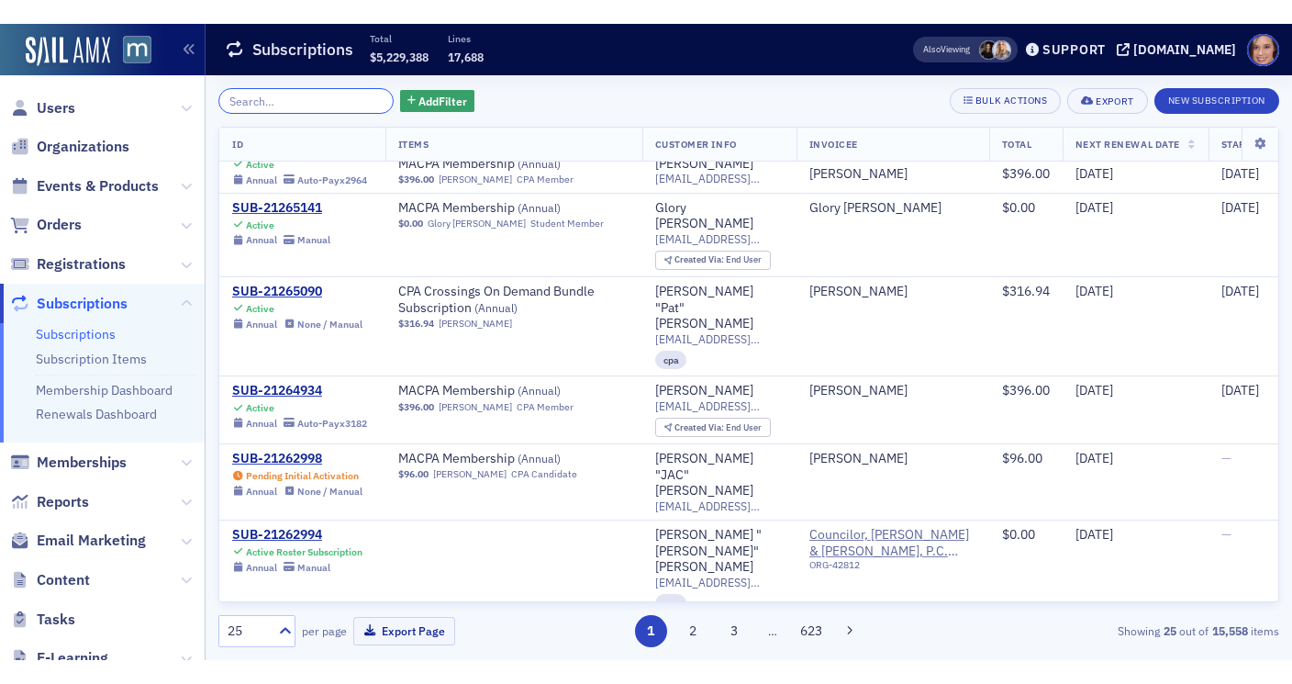
scroll to position [839, 0]
